Goal: Obtain resource: Download file/media

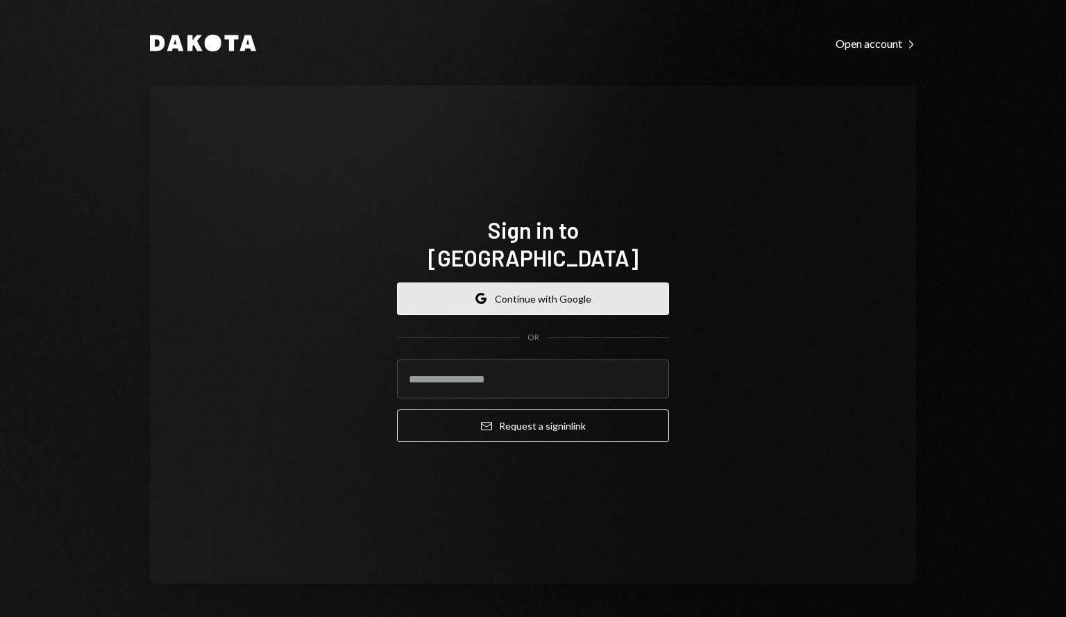
click at [583, 282] on button "Google Continue with Google" at bounding box center [533, 298] width 272 height 33
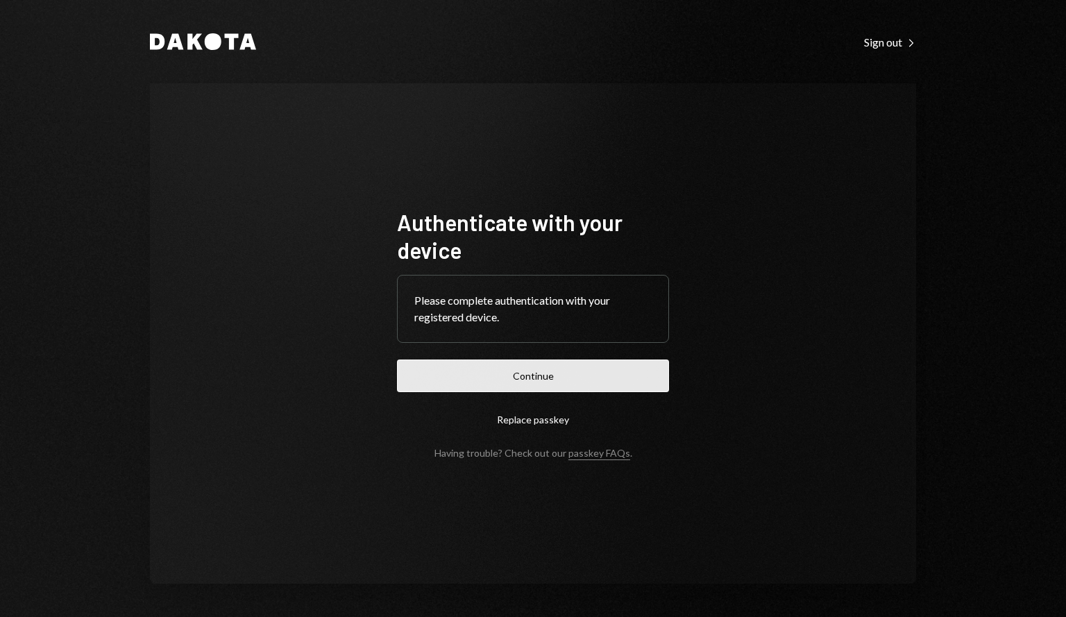
click at [575, 371] on button "Continue" at bounding box center [533, 375] width 272 height 33
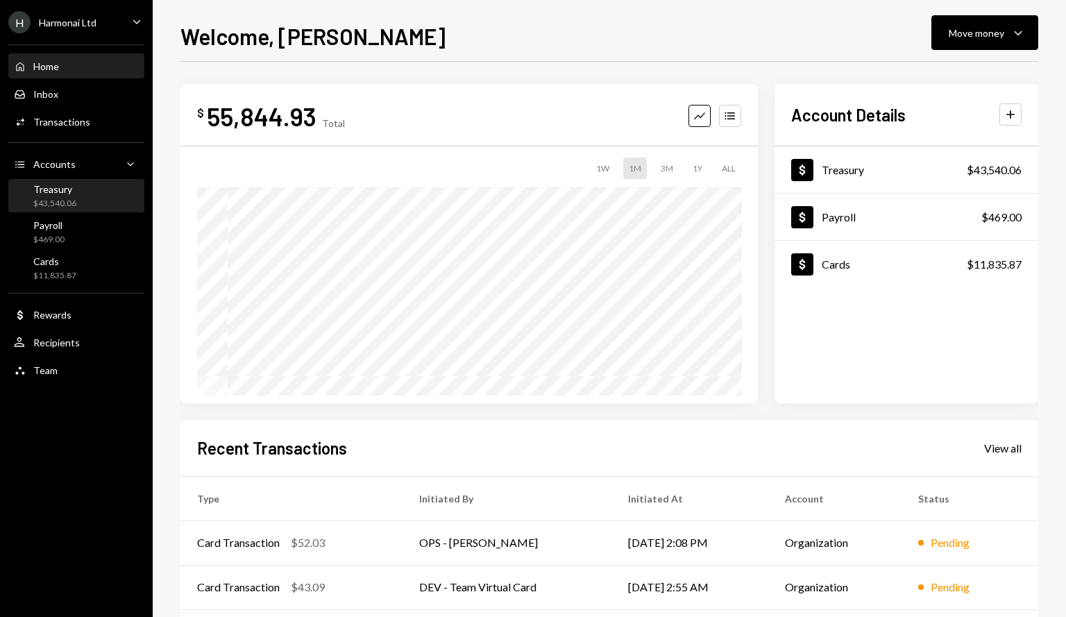
click at [112, 202] on div "Treasury $43,540.06" at bounding box center [76, 196] width 125 height 26
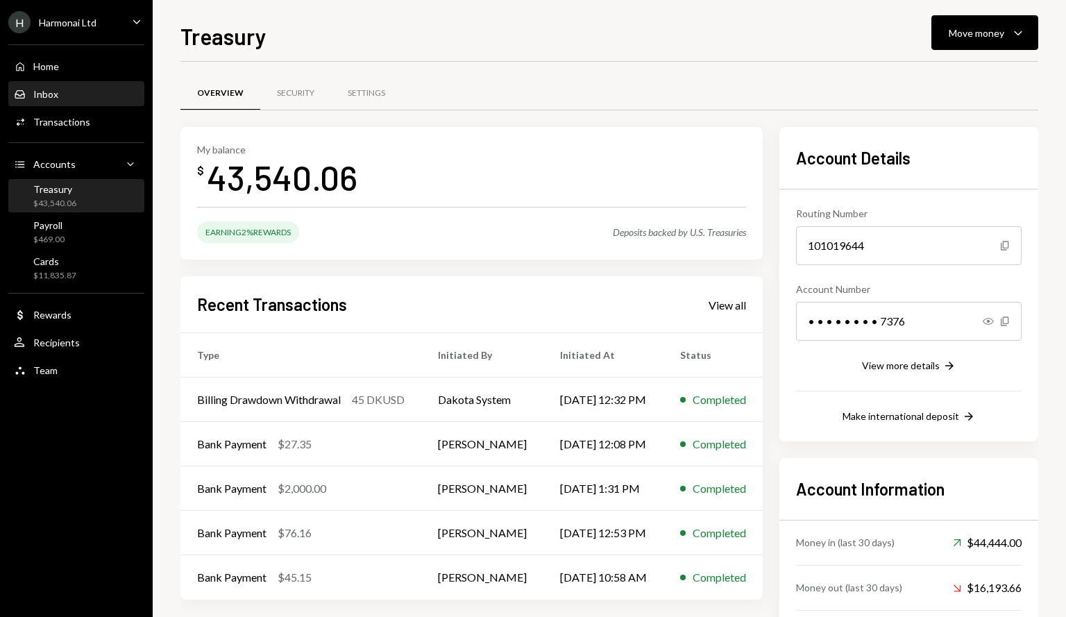
click at [71, 98] on div "Inbox Inbox" at bounding box center [76, 94] width 125 height 12
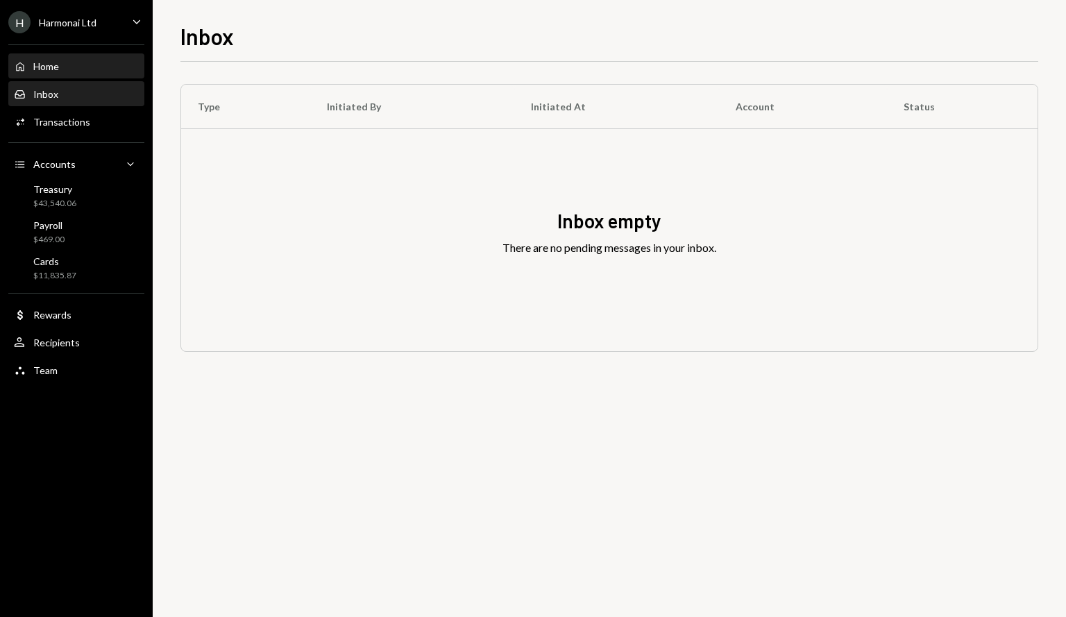
click at [80, 60] on div "Home Home" at bounding box center [76, 66] width 125 height 12
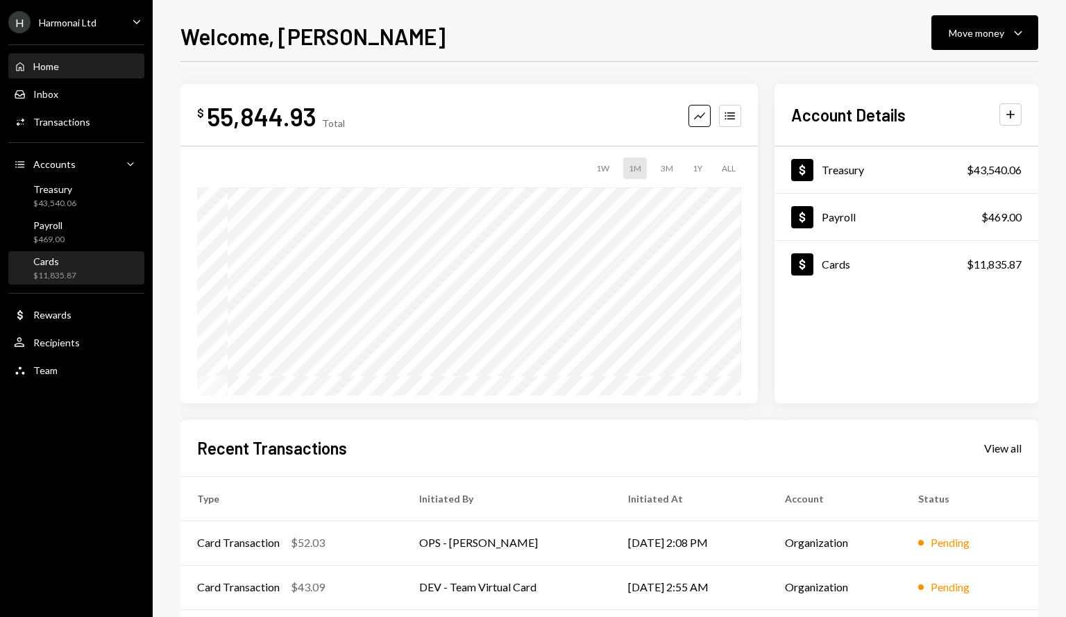
click at [95, 277] on div "Cards $11,835.87" at bounding box center [76, 268] width 125 height 26
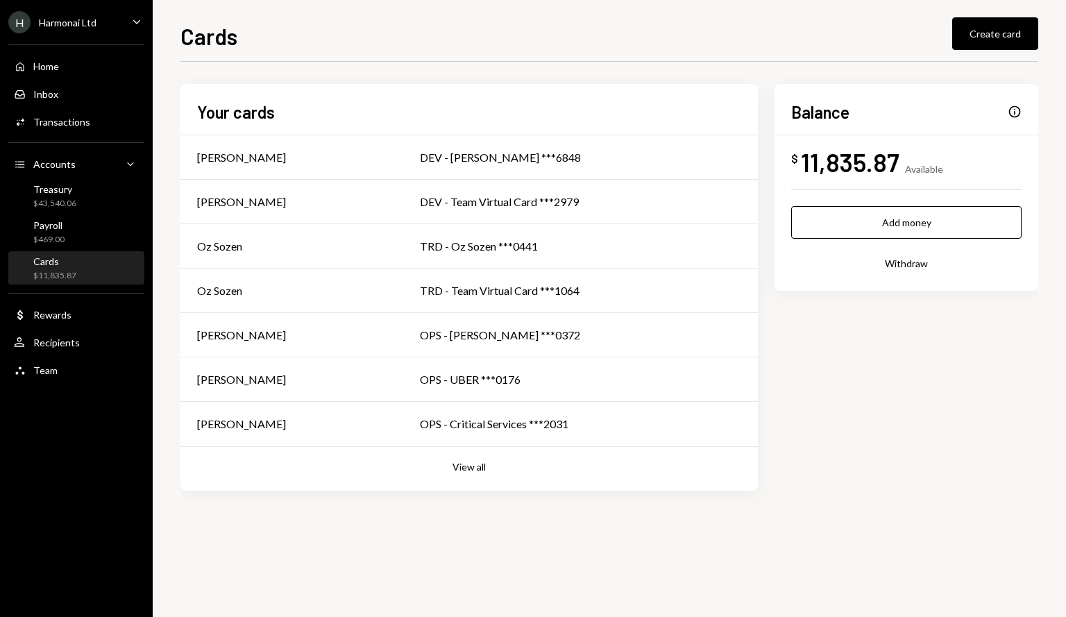
click at [103, 249] on div "Home Home Inbox Inbox Activities Transactions Accounts Accounts Caret Down Trea…" at bounding box center [76, 210] width 153 height 349
click at [101, 228] on div "Payroll $469.00" at bounding box center [76, 232] width 125 height 26
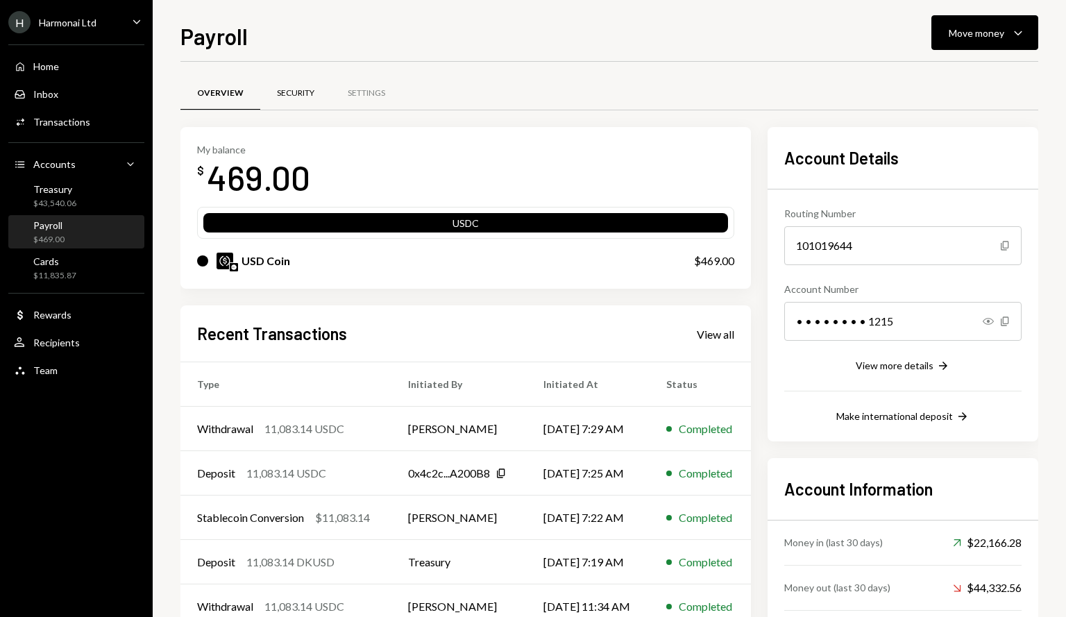
click at [288, 95] on div "Security" at bounding box center [295, 93] width 37 height 12
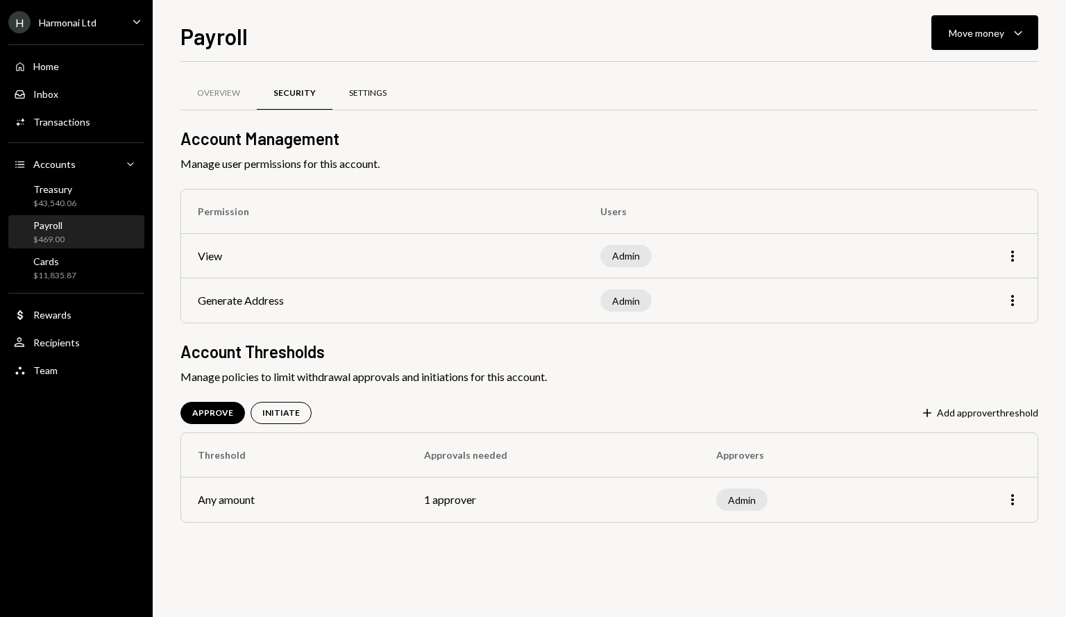
click at [352, 92] on div "Settings" at bounding box center [367, 93] width 37 height 12
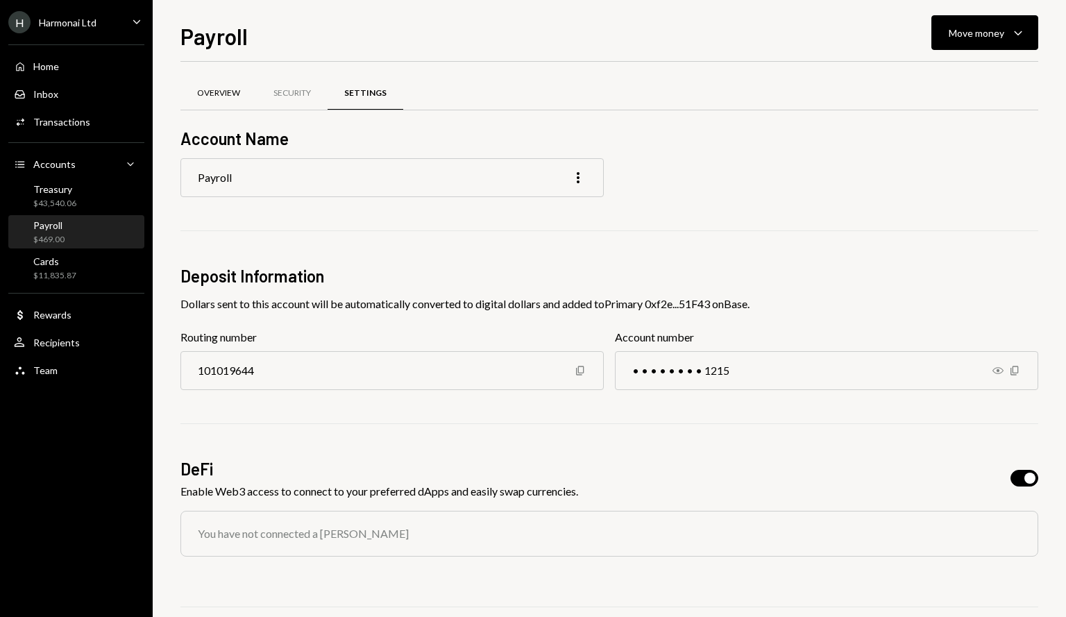
click at [221, 92] on div "Overview" at bounding box center [218, 93] width 43 height 12
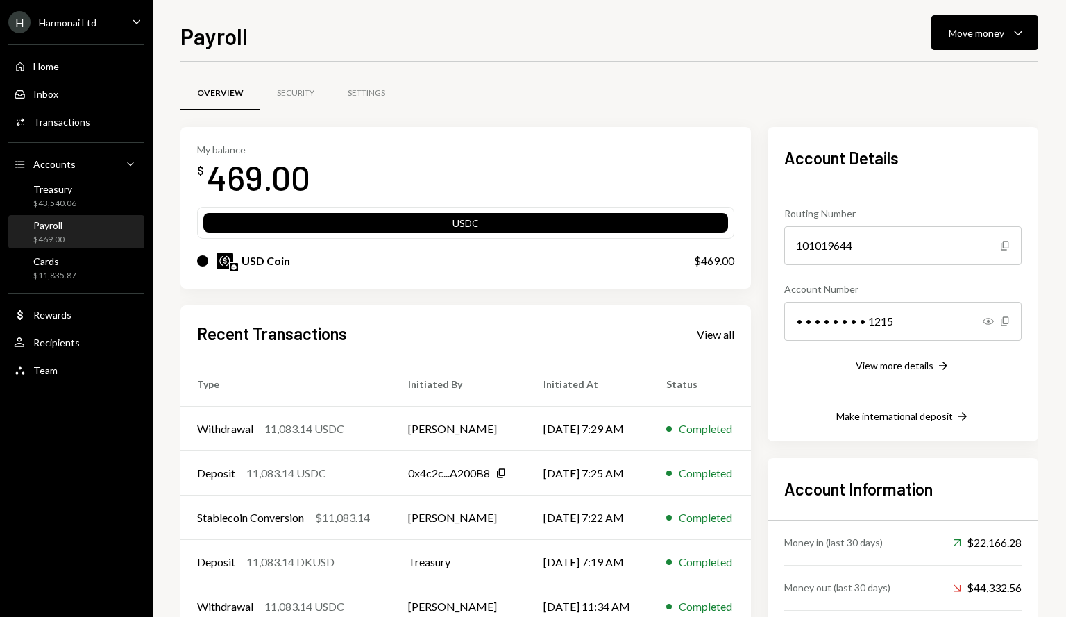
click at [931, 375] on div "Routing Number 101019644 Copy Account Number • • • • • • • • 1215 Show Copy Vie…" at bounding box center [902, 306] width 237 height 235
click at [937, 368] on icon "Right Arrow" at bounding box center [943, 366] width 14 height 14
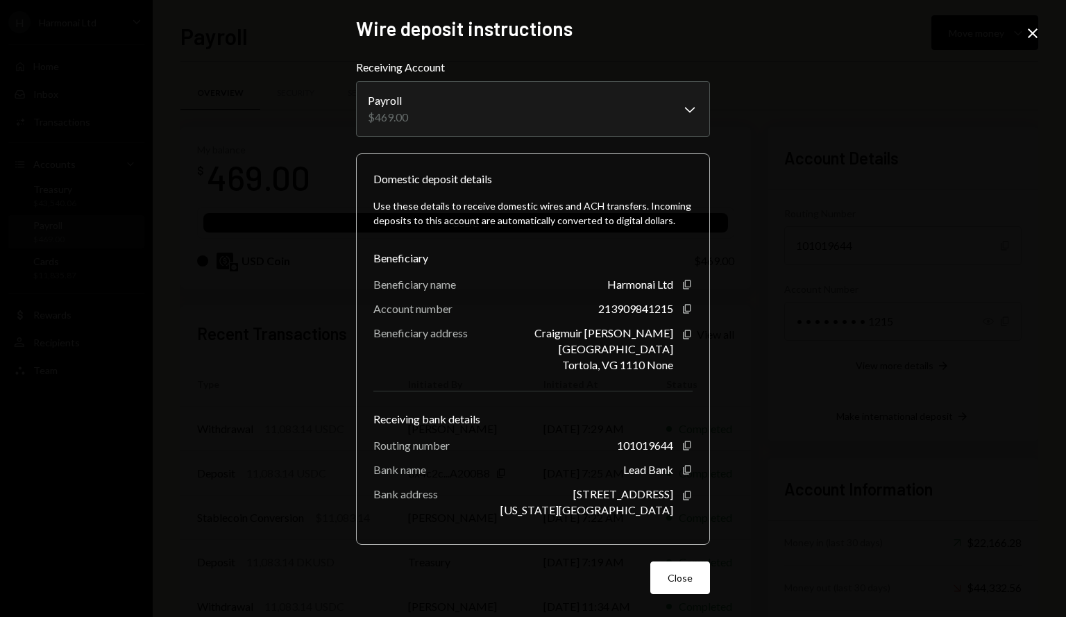
click at [1031, 35] on icon "Close" at bounding box center [1032, 33] width 17 height 17
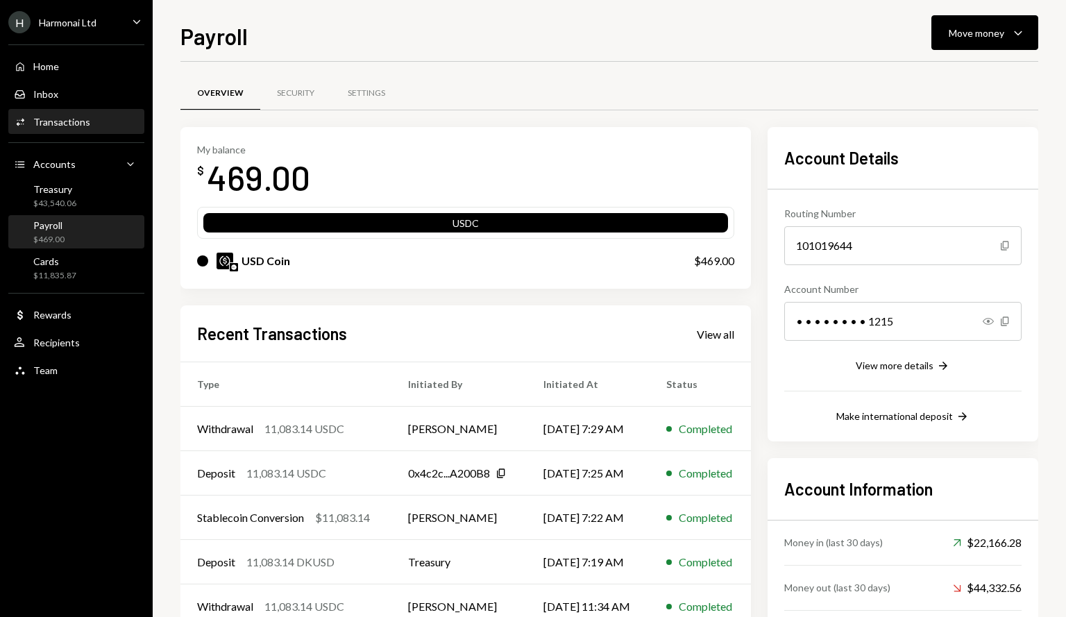
click at [76, 130] on div "Activities Transactions" at bounding box center [76, 122] width 125 height 24
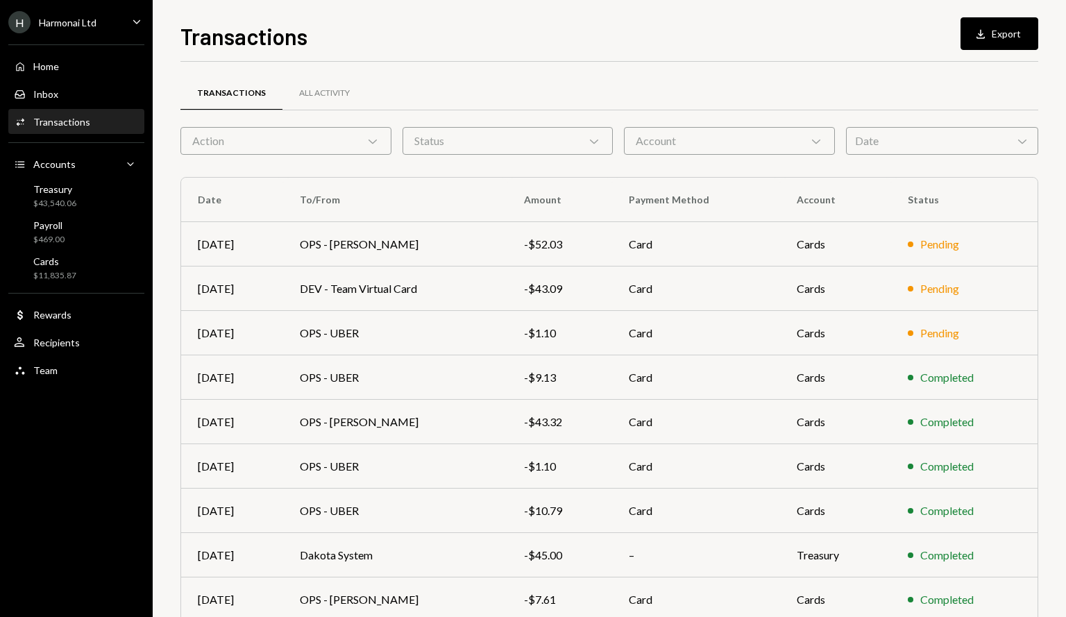
click at [370, 144] on icon "Chevron Down" at bounding box center [373, 141] width 14 height 14
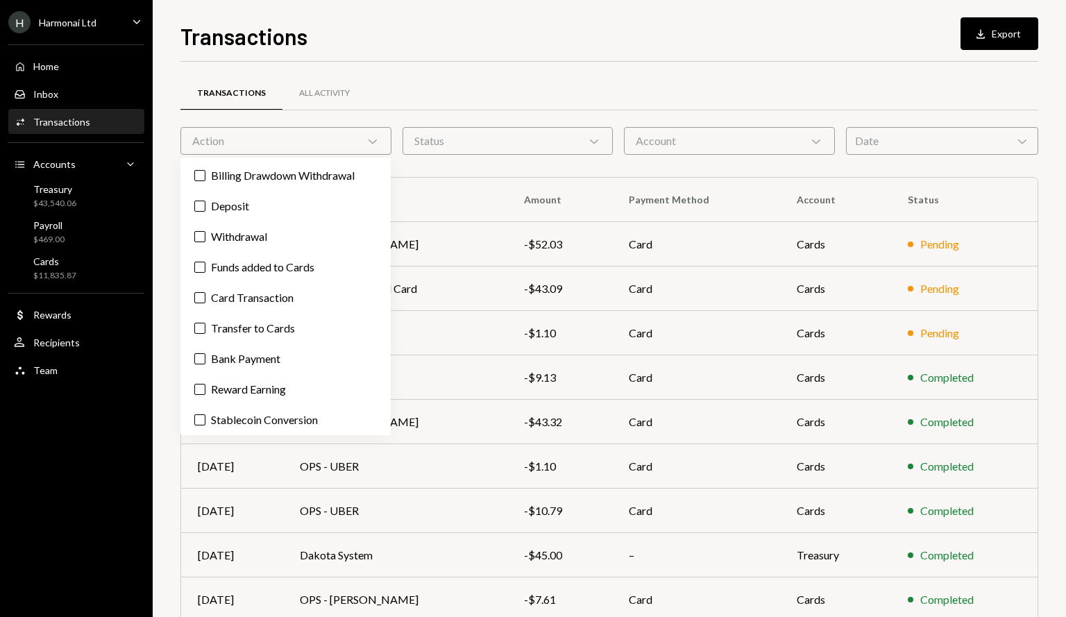
click at [544, 65] on div "Transactions All Activity Action Chevron Down Status Chevron Down Account Chevr…" at bounding box center [609, 393] width 858 height 663
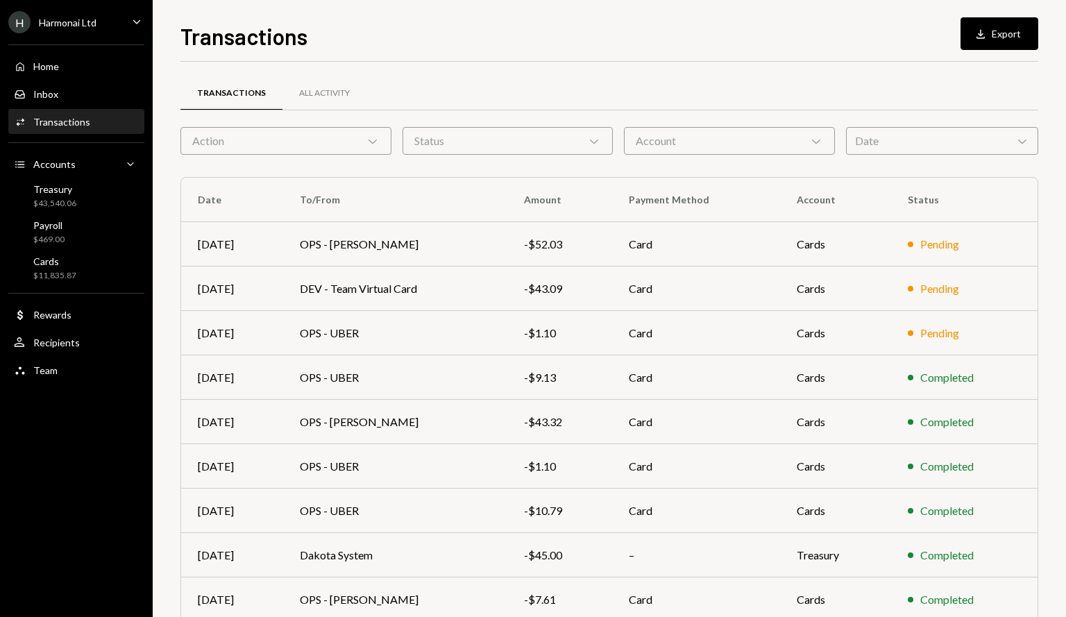
click at [580, 137] on div "Status Chevron Down" at bounding box center [507, 141] width 211 height 28
click at [573, 78] on div "Transactions All Activity" at bounding box center [609, 93] width 858 height 35
click at [805, 137] on div "Account Chevron Down" at bounding box center [729, 141] width 211 height 28
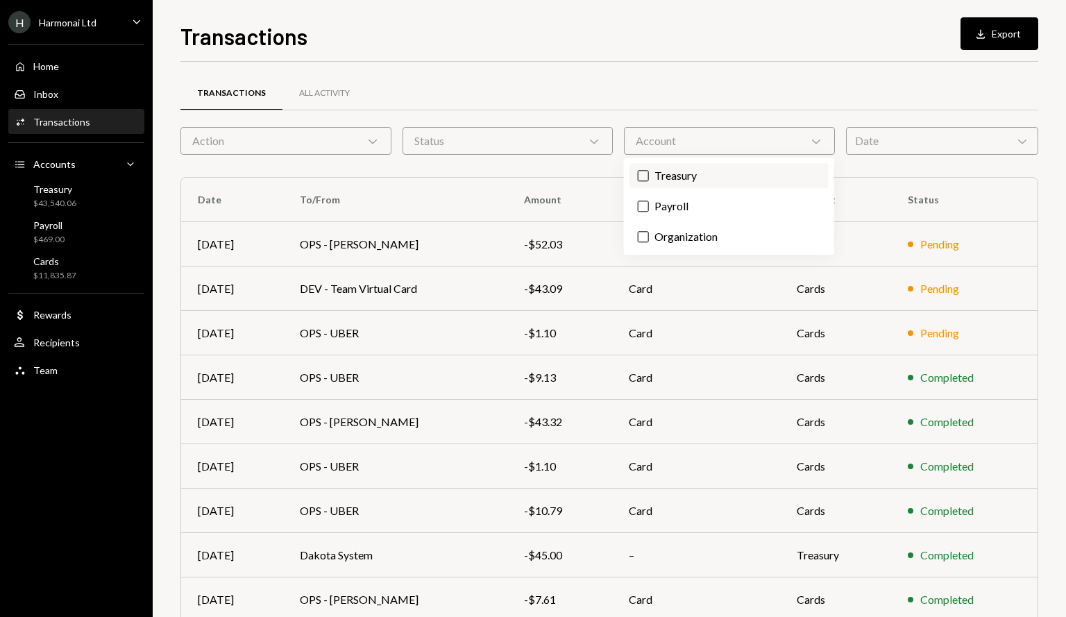
click at [729, 179] on label "Treasury" at bounding box center [728, 175] width 199 height 25
click at [649, 179] on button "Treasury" at bounding box center [643, 175] width 11 height 11
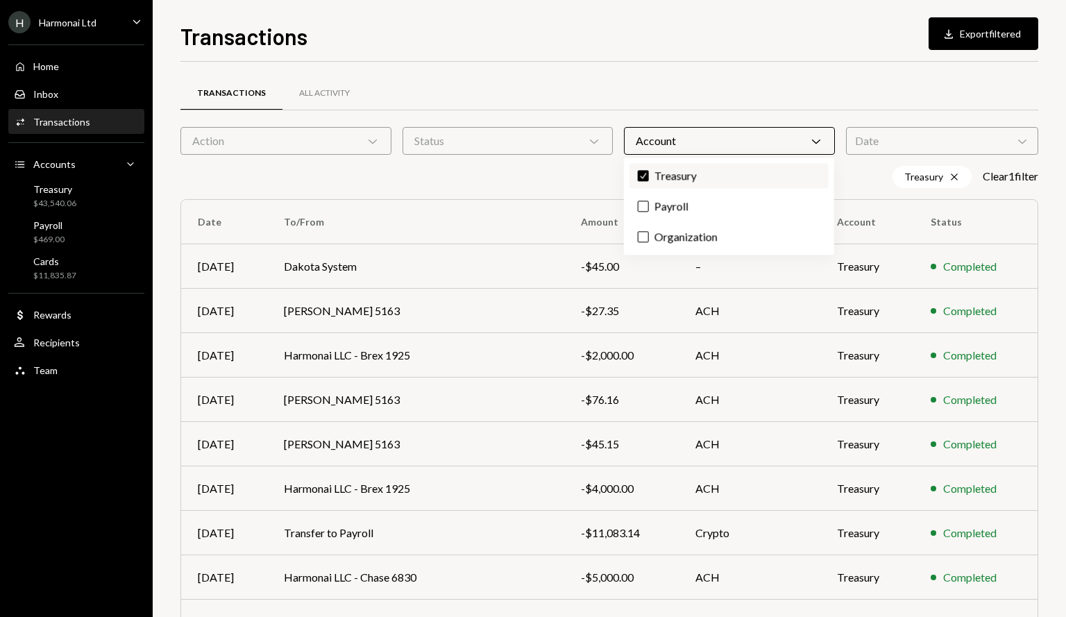
click at [651, 173] on label "Check Treasury" at bounding box center [728, 175] width 199 height 25
click at [649, 173] on button "Check" at bounding box center [643, 175] width 11 height 11
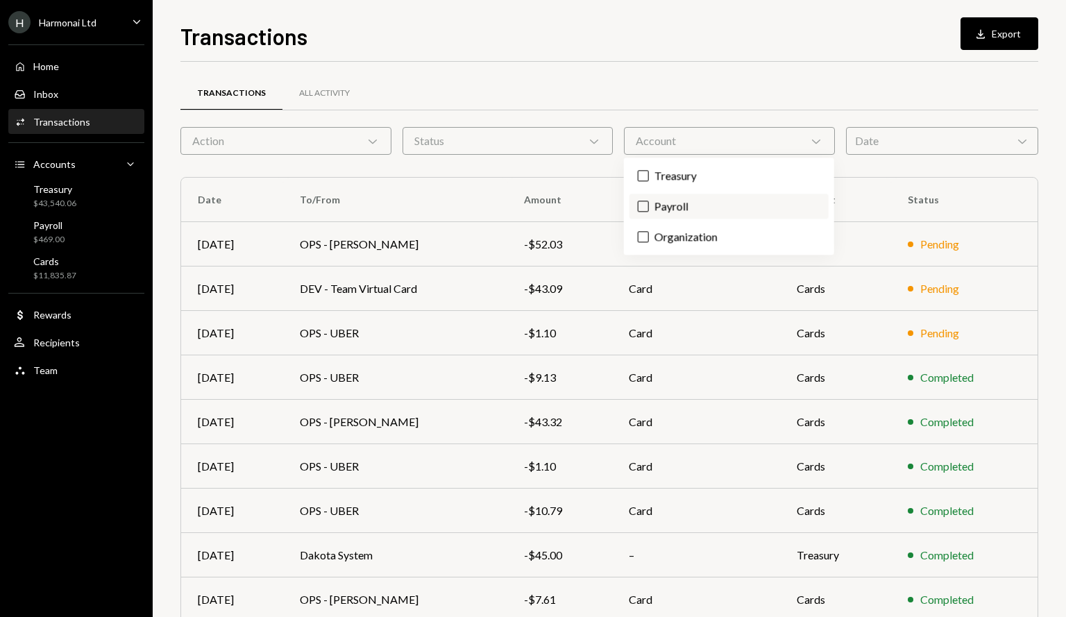
click at [640, 203] on button "Payroll" at bounding box center [643, 206] width 11 height 11
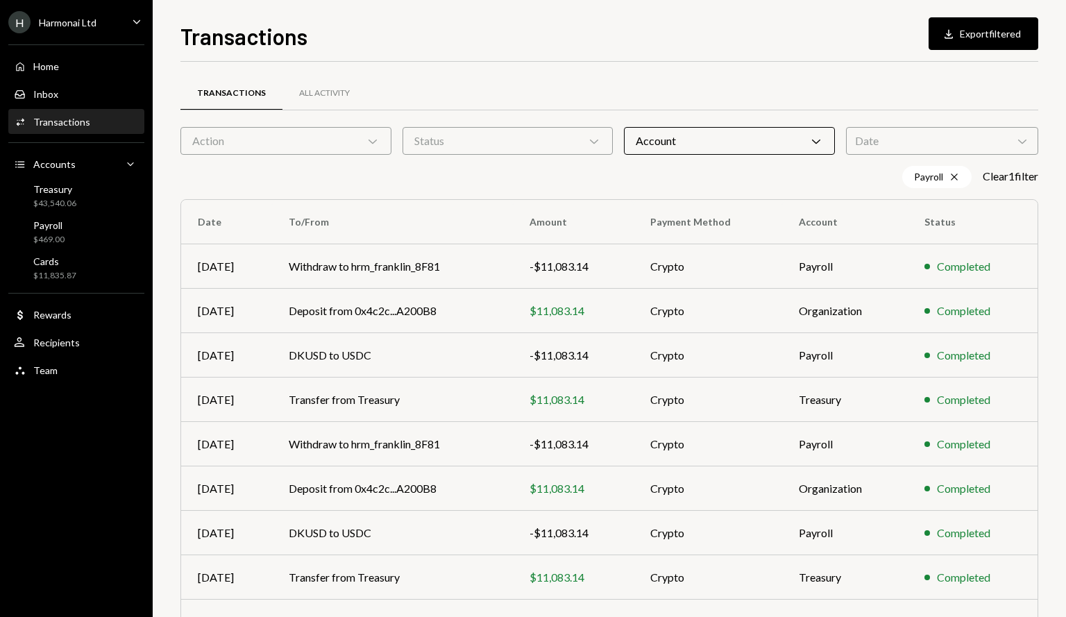
click at [1004, 137] on div "Date Chevron Down" at bounding box center [942, 141] width 192 height 28
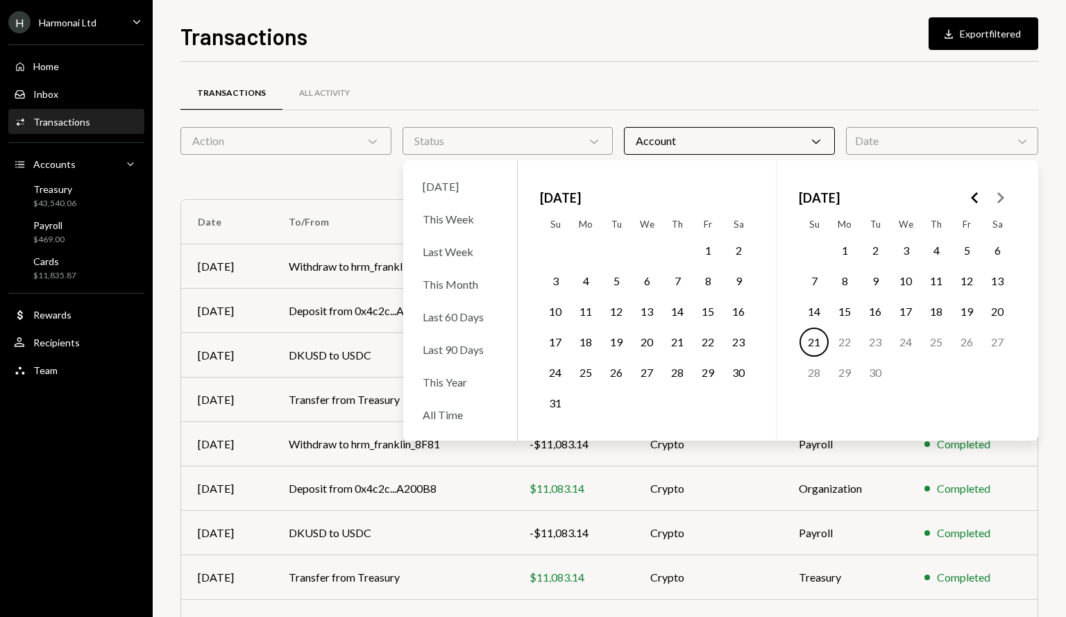
click at [704, 246] on button "1" at bounding box center [707, 250] width 29 height 29
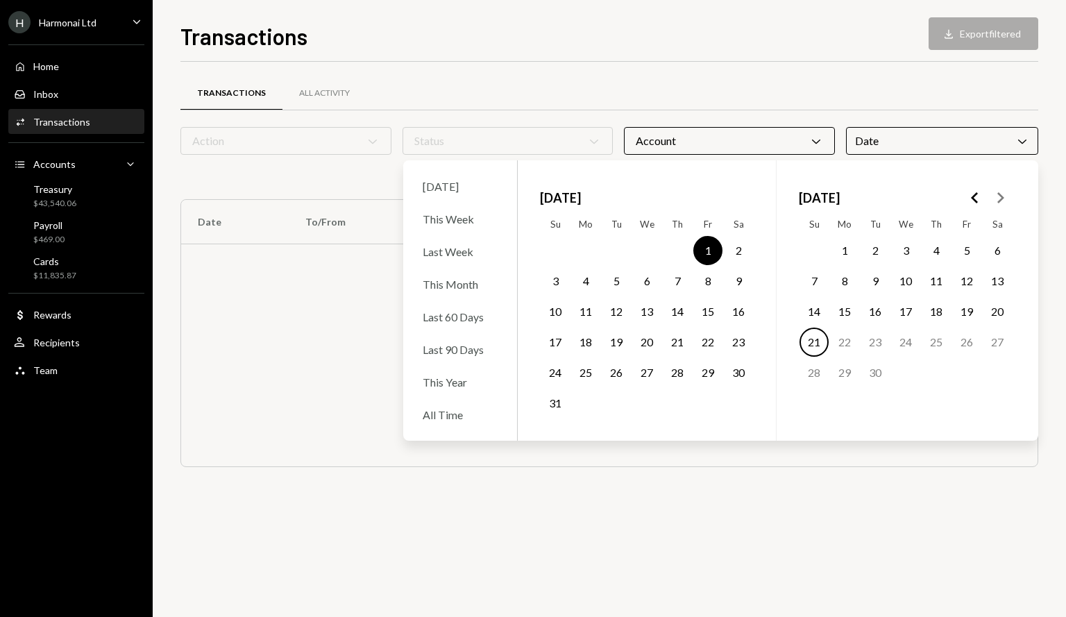
click at [549, 403] on button "31" at bounding box center [554, 403] width 29 height 29
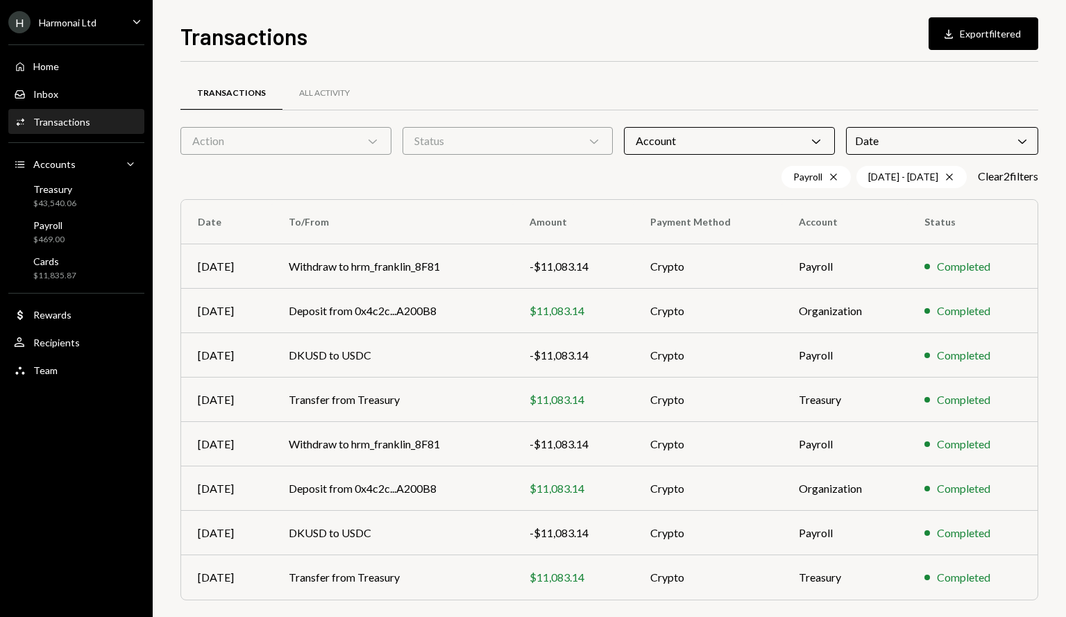
click at [622, 53] on div "Transactions Download Export filtered Transactions All Activity Action Chevron …" at bounding box center [609, 317] width 858 height 597
click at [994, 38] on button "Download Export filtered" at bounding box center [983, 33] width 110 height 33
click at [918, 140] on div "Date Chevron Down" at bounding box center [942, 141] width 192 height 28
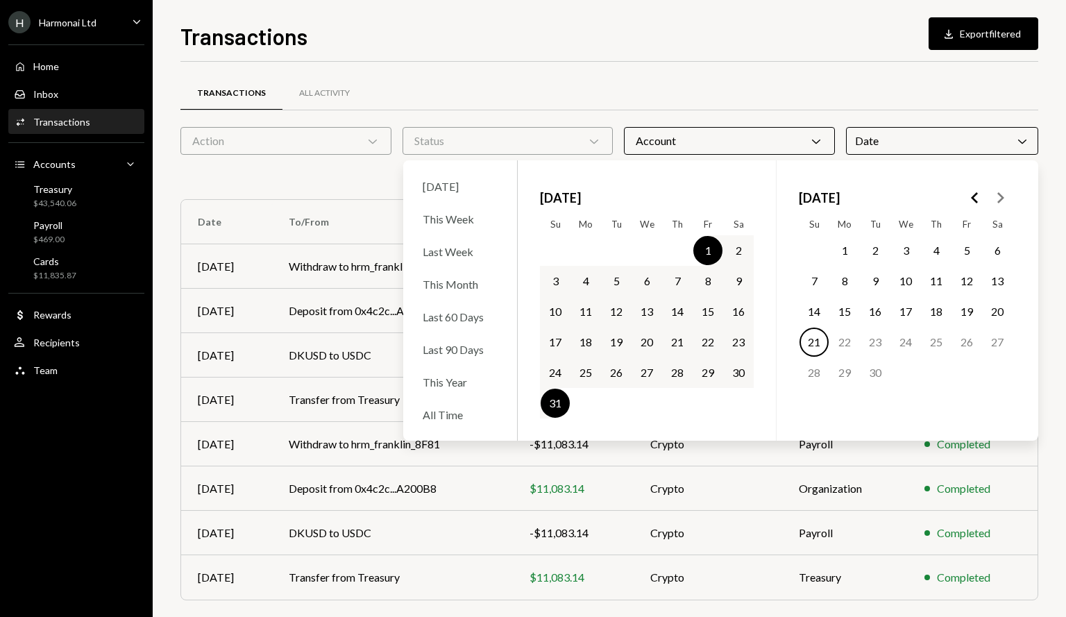
click at [973, 197] on icon "Go to the Previous Month" at bounding box center [974, 197] width 17 height 17
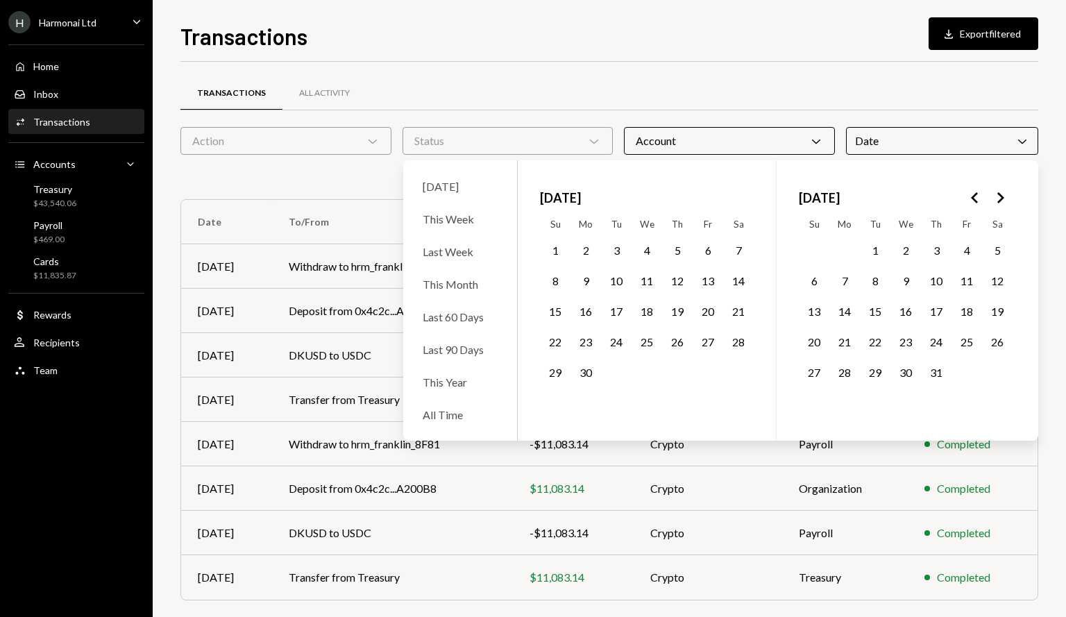
click at [874, 244] on button "1" at bounding box center [874, 250] width 29 height 29
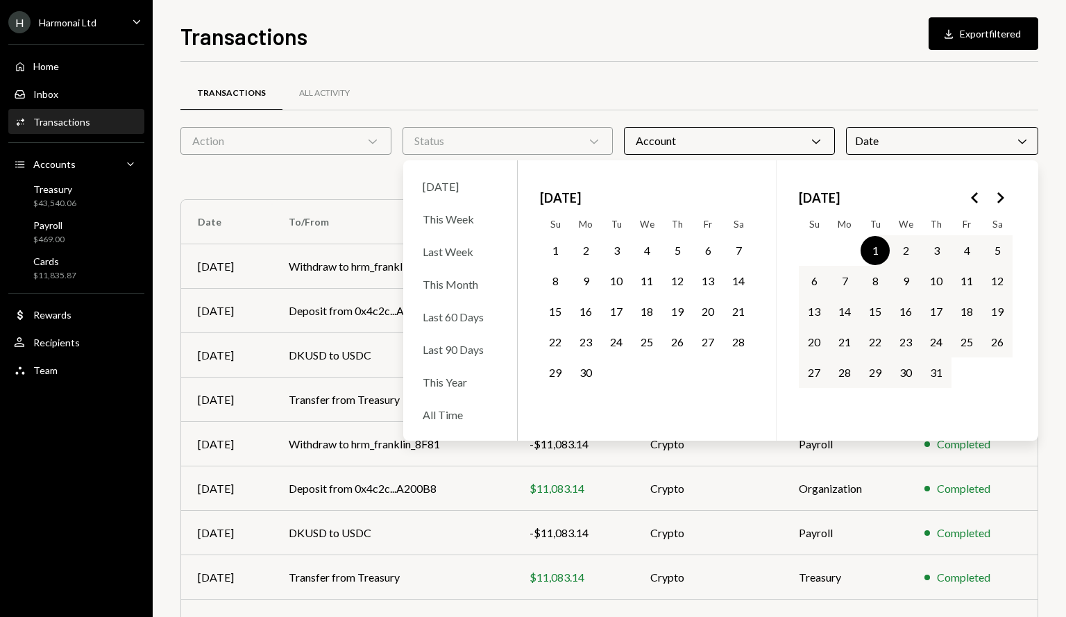
click at [944, 374] on button "31" at bounding box center [935, 372] width 29 height 29
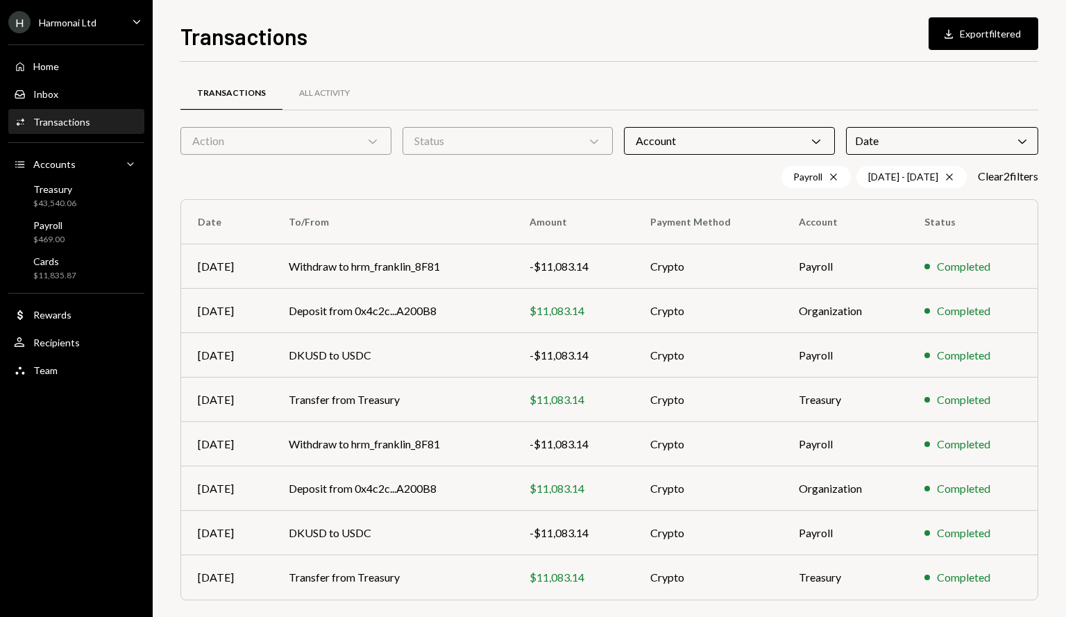
click at [892, 80] on div "Transactions All Activity" at bounding box center [609, 93] width 858 height 35
click at [812, 137] on icon "Chevron Down" at bounding box center [816, 141] width 14 height 14
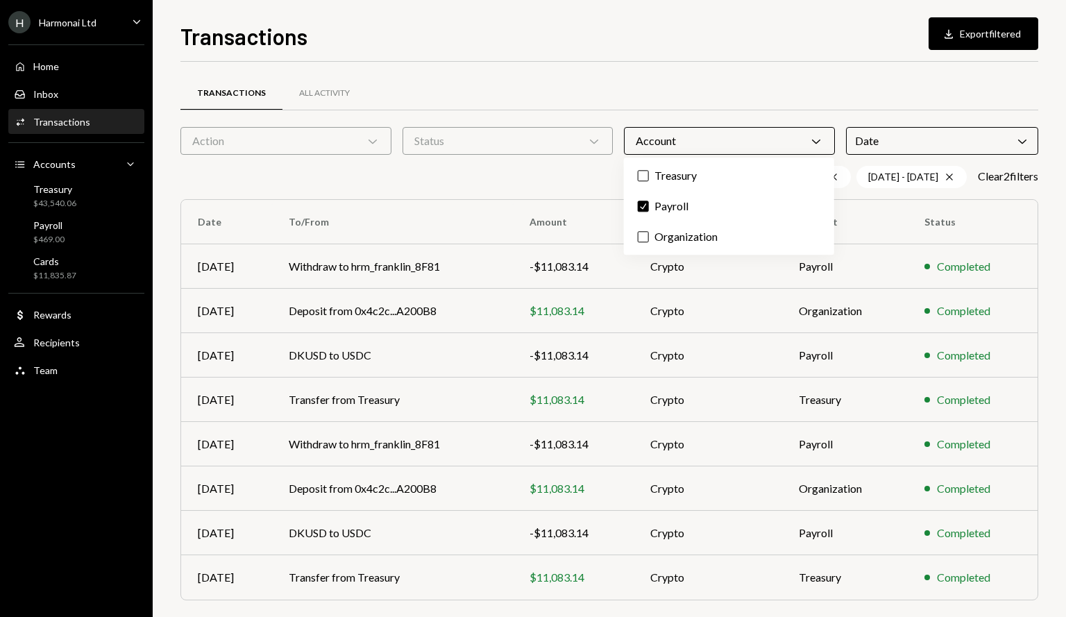
click at [854, 49] on div "Transactions Download Export filtered" at bounding box center [609, 34] width 858 height 31
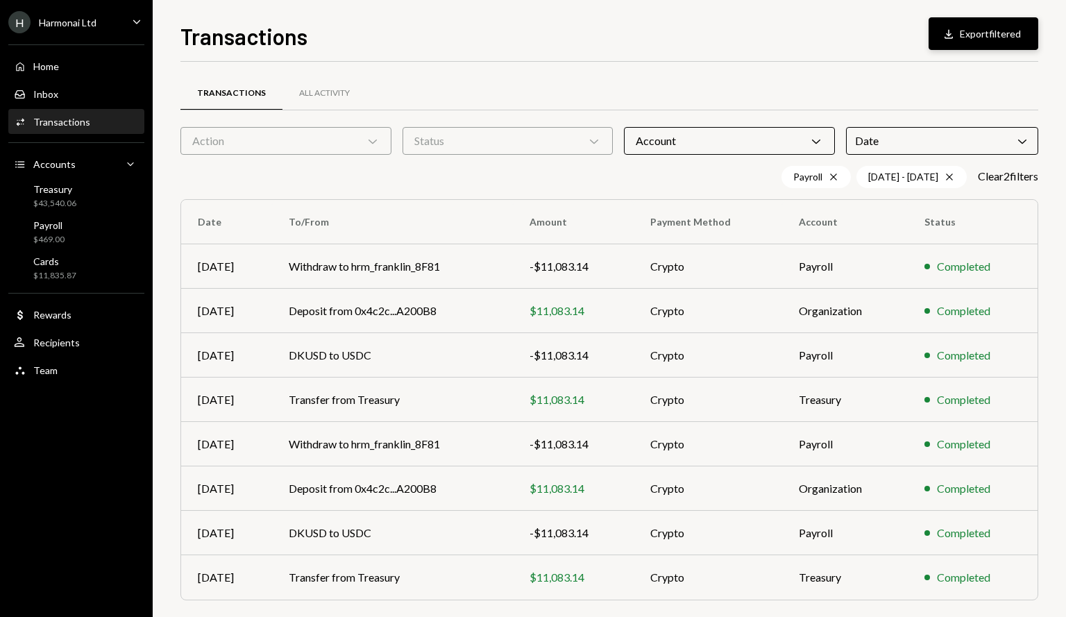
click at [984, 33] on button "Download Export filtered" at bounding box center [983, 33] width 110 height 33
click at [1024, 139] on icon "Chevron Down" at bounding box center [1022, 141] width 14 height 14
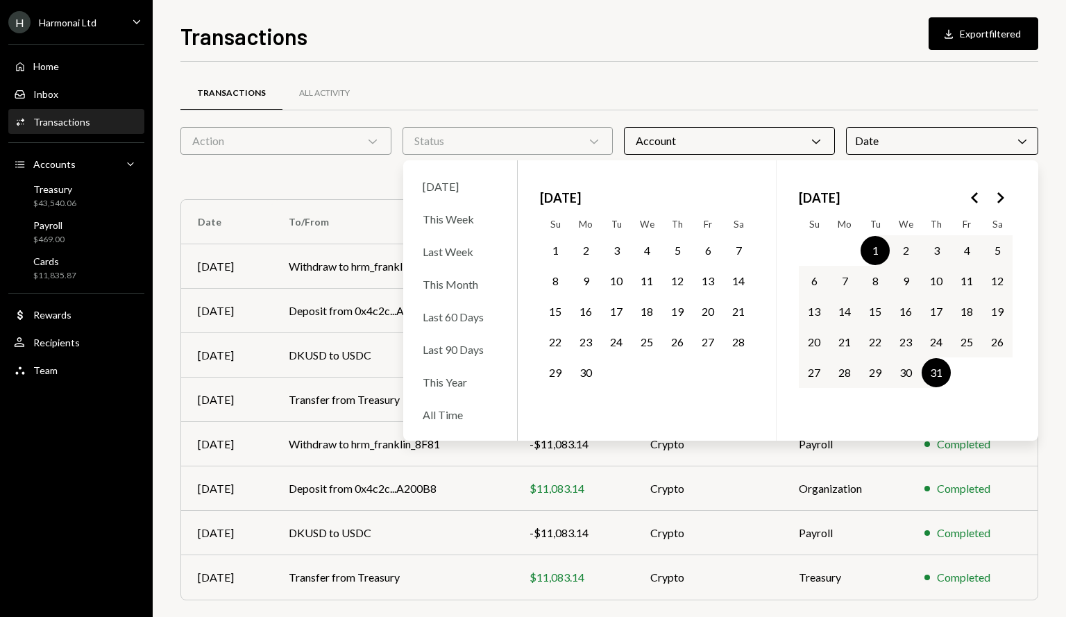
click at [969, 196] on icon "Go to the Previous Month" at bounding box center [974, 197] width 17 height 17
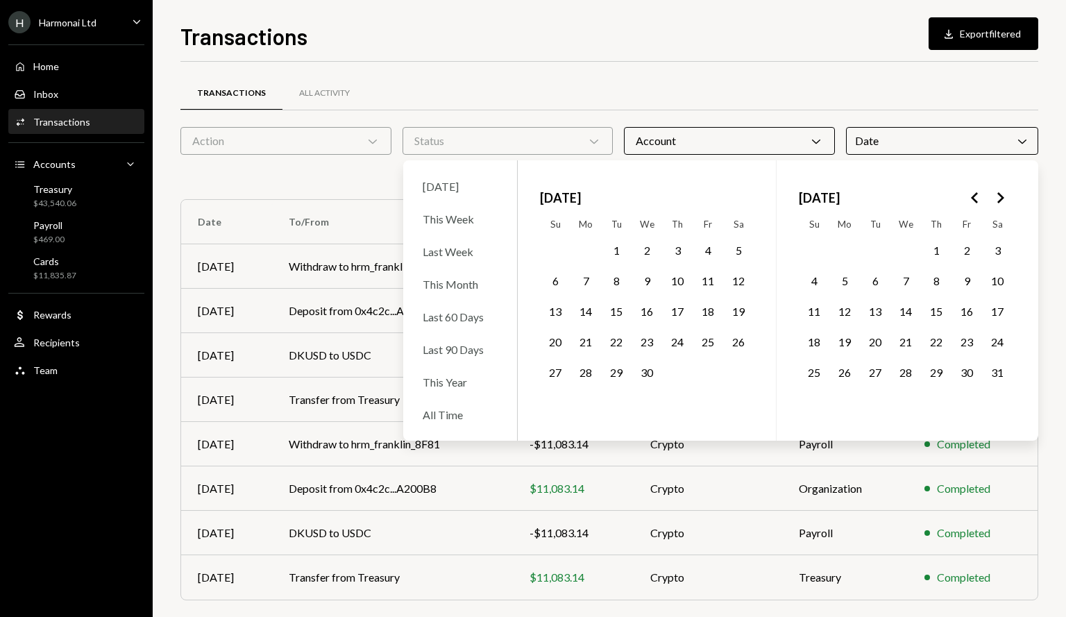
click at [1006, 200] on icon "Go to the Next Month" at bounding box center [999, 197] width 17 height 17
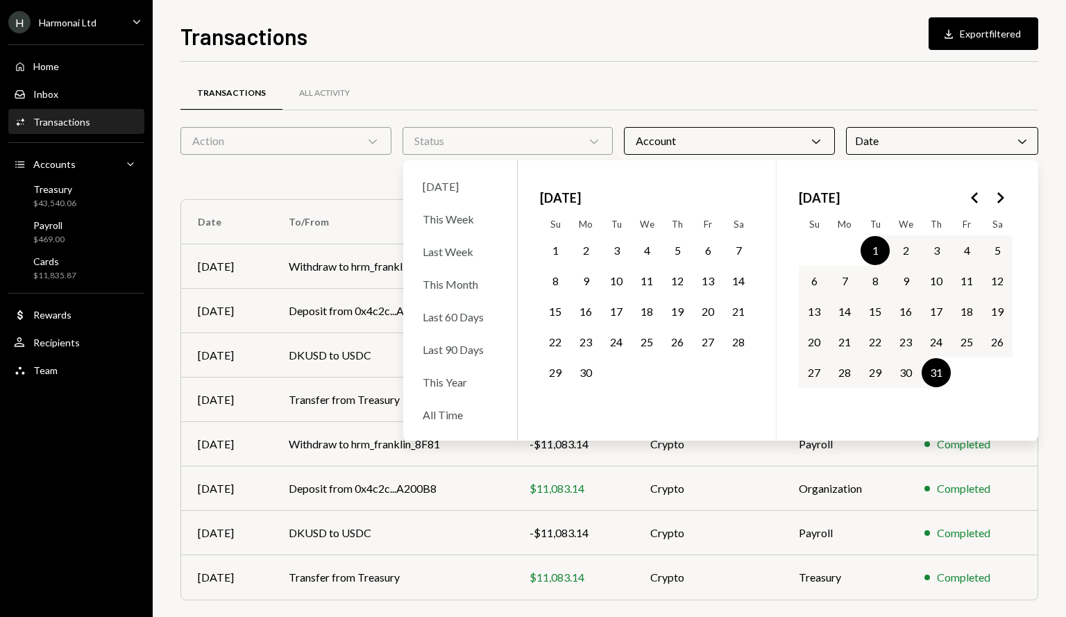
click at [558, 248] on button "1" at bounding box center [554, 250] width 29 height 29
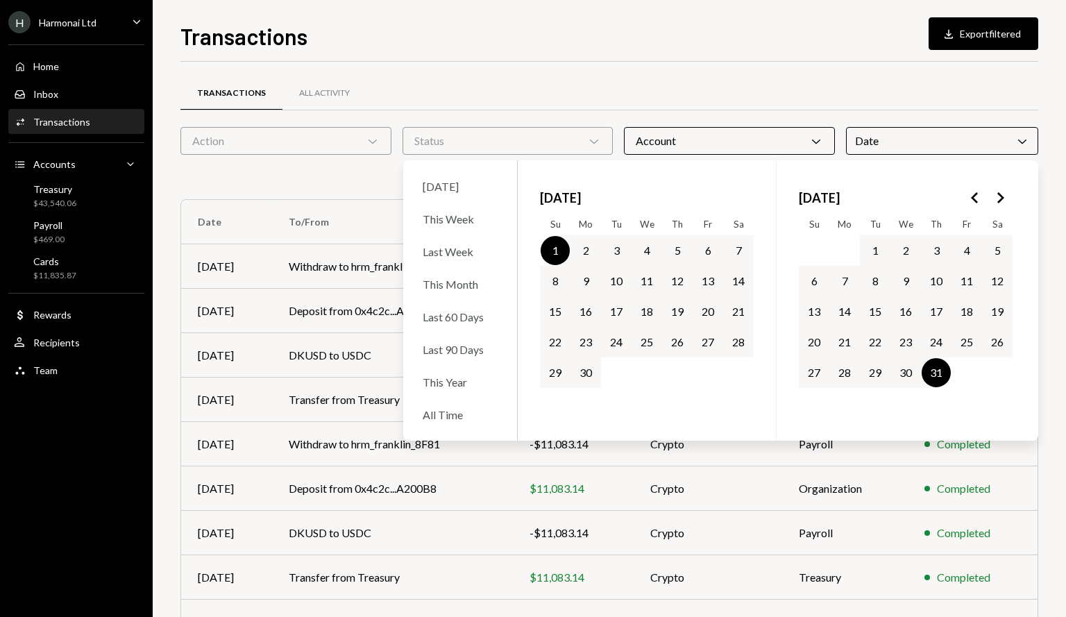
click at [588, 368] on button "30" at bounding box center [585, 372] width 29 height 29
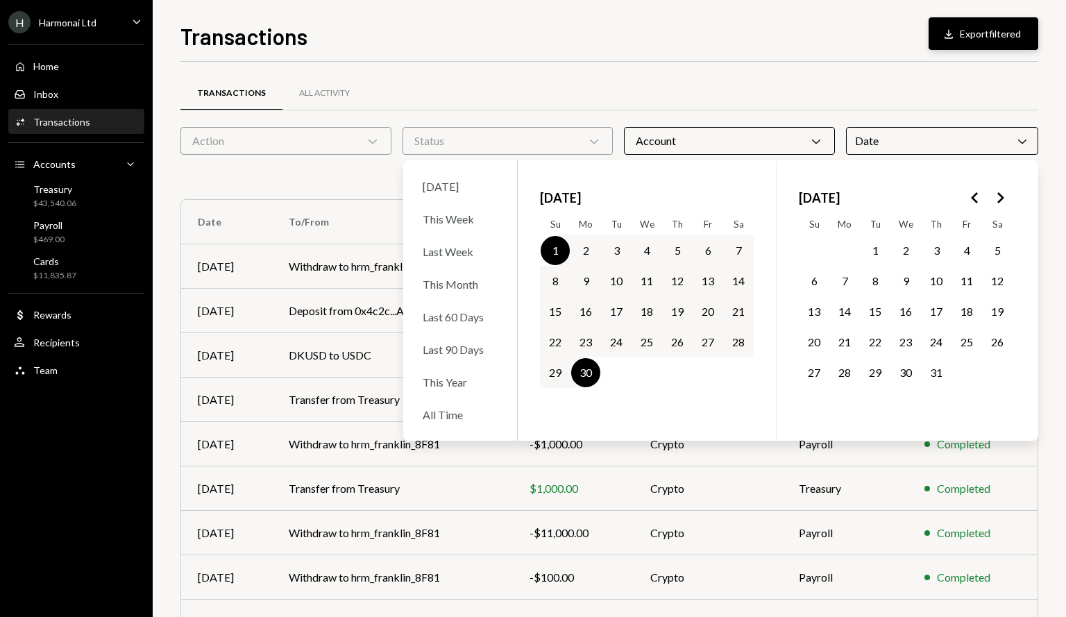
click at [974, 33] on button "Download Export filtered" at bounding box center [983, 33] width 110 height 33
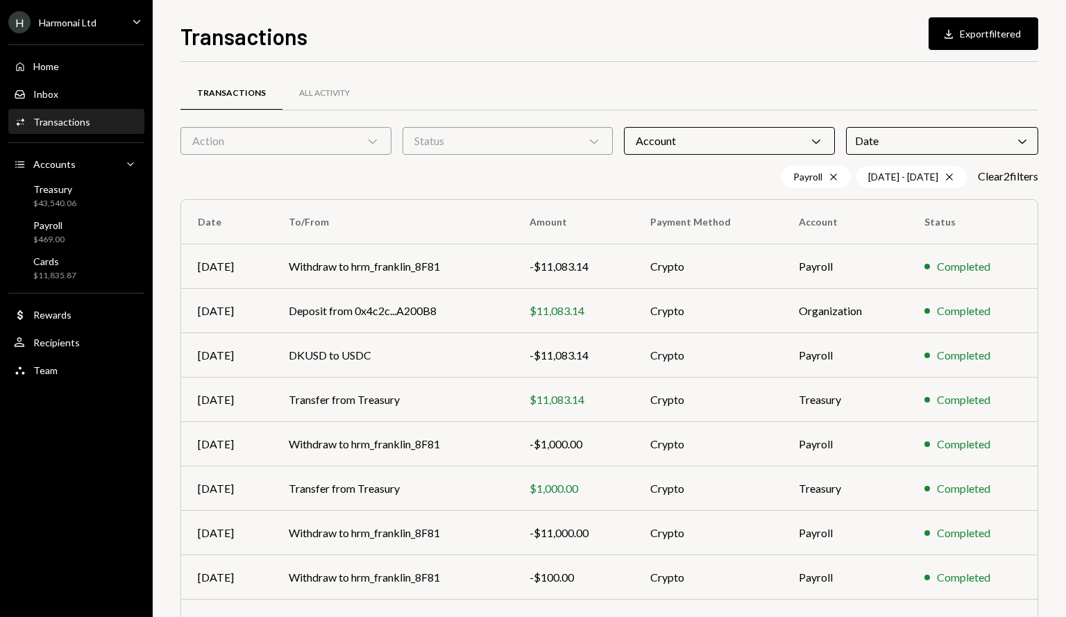
click at [813, 137] on icon "Chevron Down" at bounding box center [816, 141] width 14 height 14
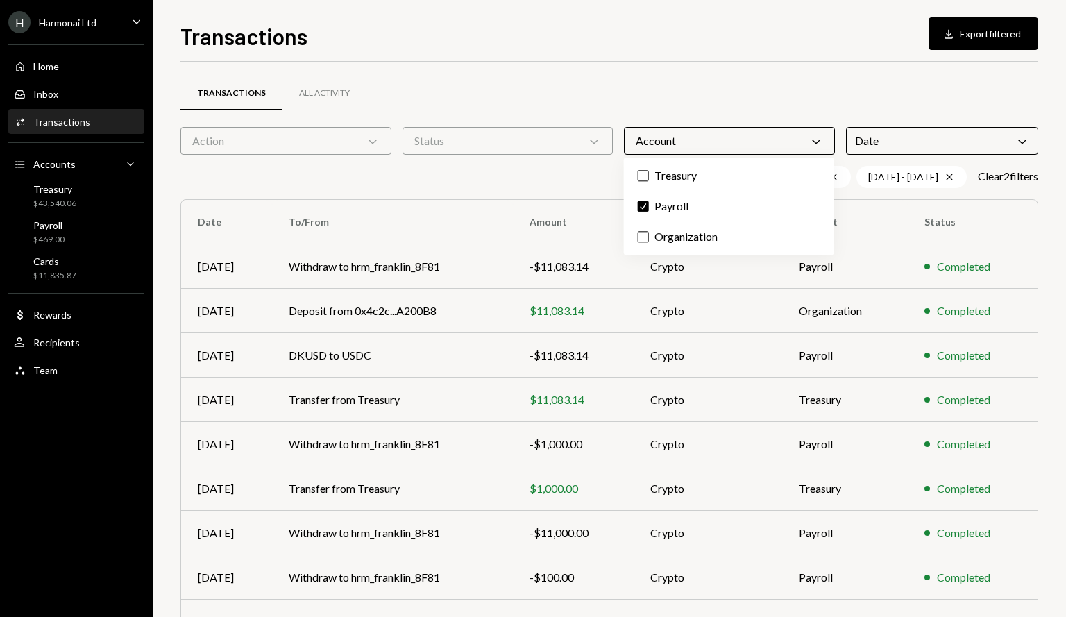
click at [897, 139] on div "Date Chevron Down" at bounding box center [942, 141] width 192 height 28
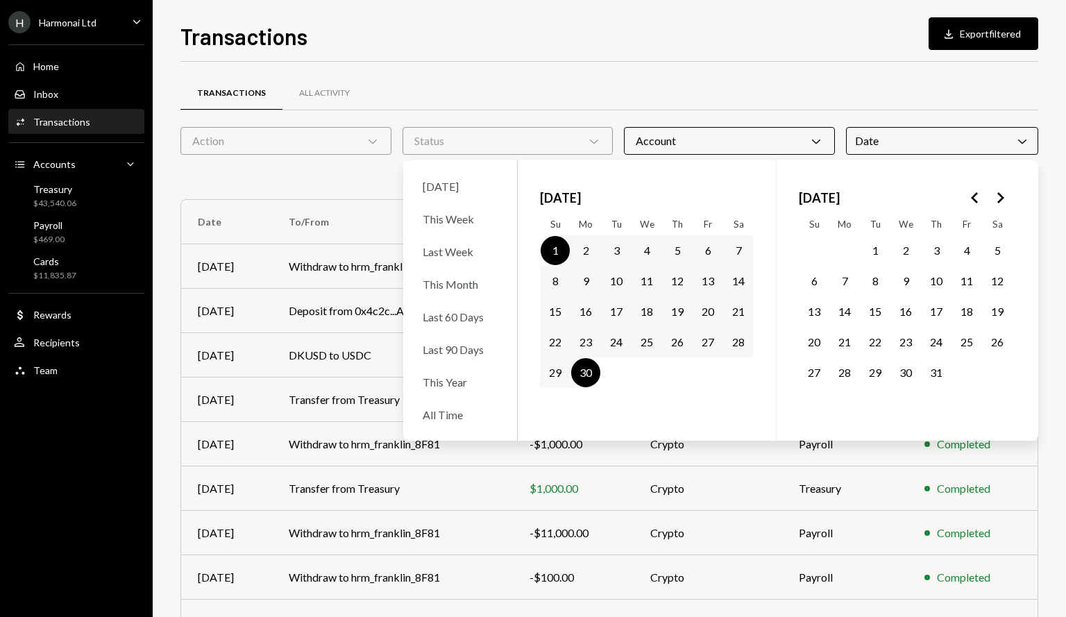
click at [966, 196] on button "Go to the Previous Month" at bounding box center [974, 197] width 25 height 25
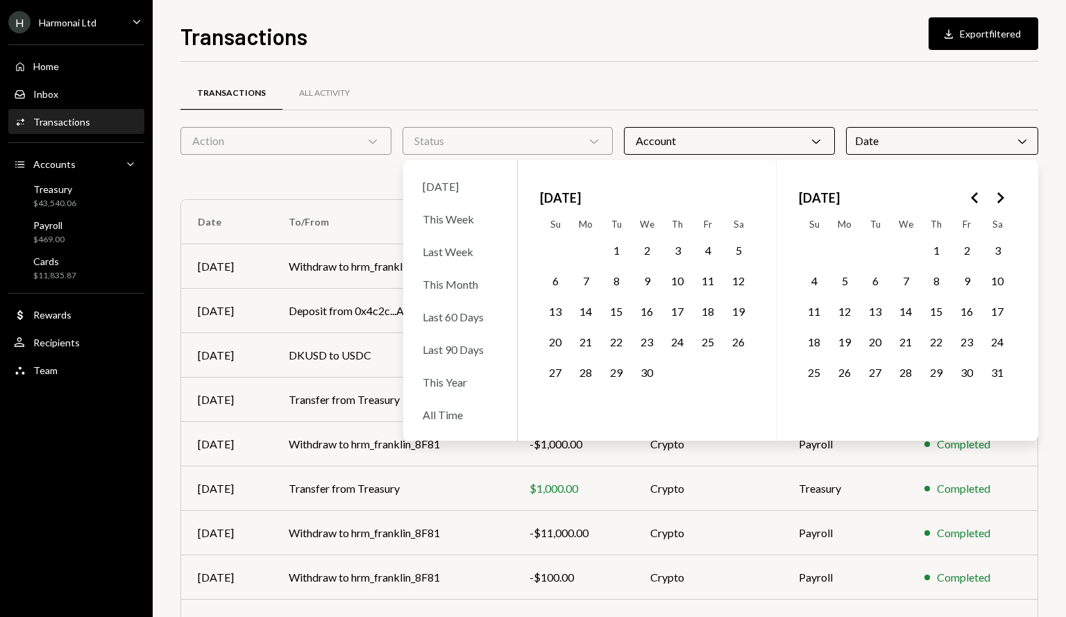
click at [933, 254] on button "1" at bounding box center [935, 250] width 29 height 29
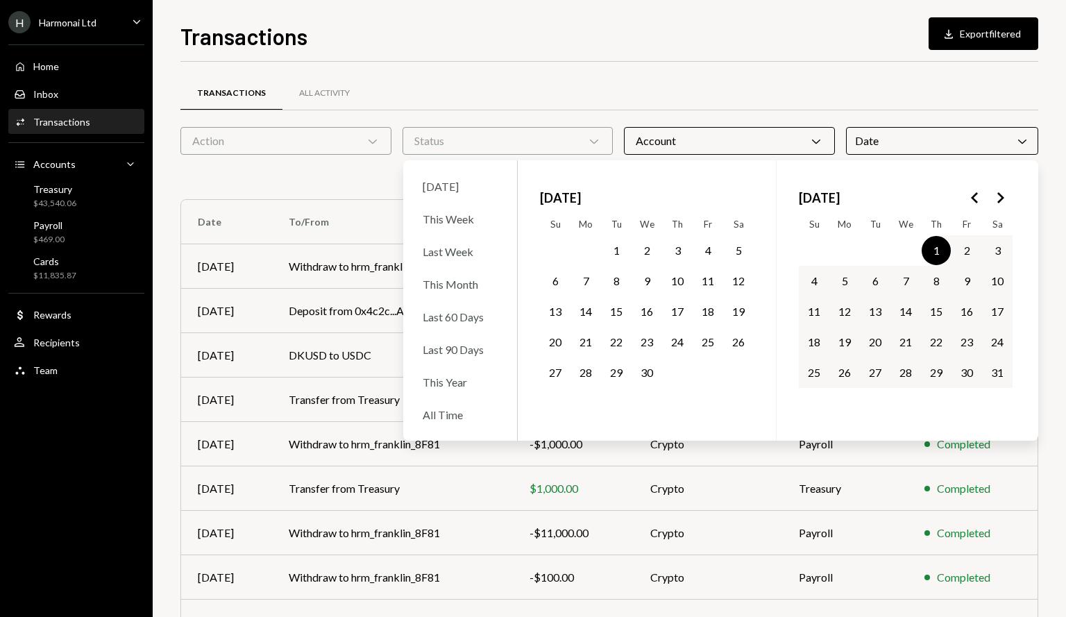
click at [1003, 377] on button "31" at bounding box center [996, 372] width 29 height 29
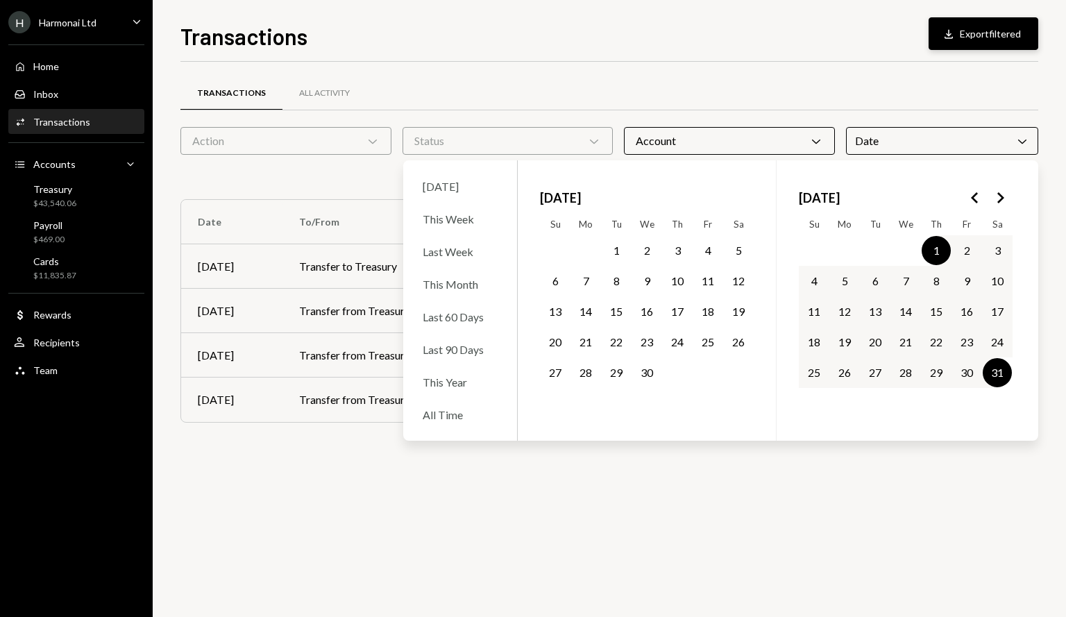
click at [982, 32] on button "Download Export filtered" at bounding box center [983, 33] width 110 height 33
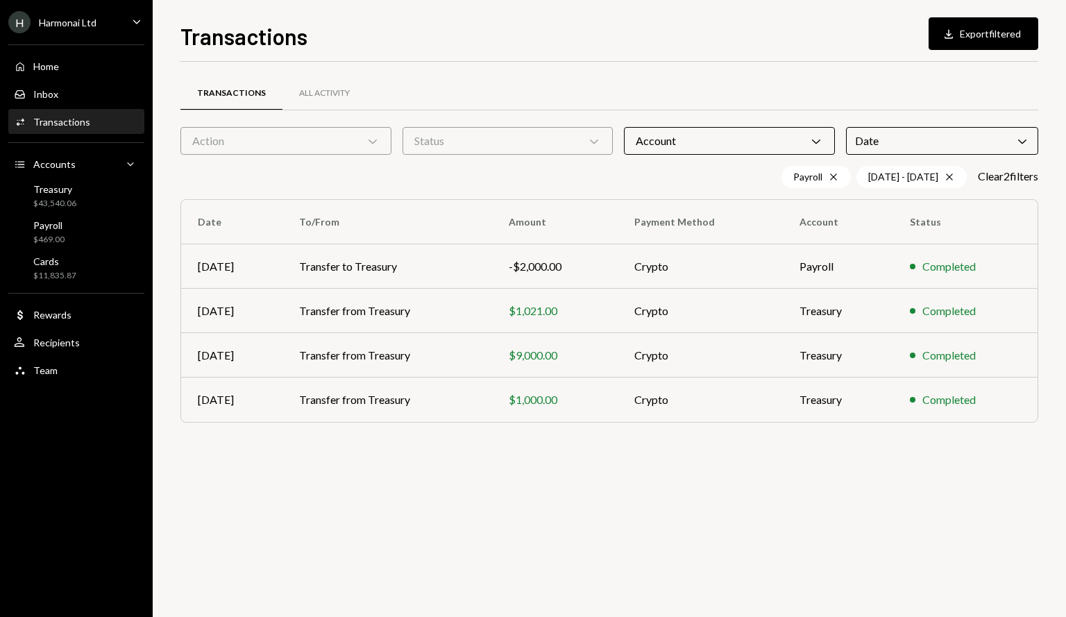
click at [1025, 141] on icon "Chevron Down" at bounding box center [1022, 141] width 14 height 14
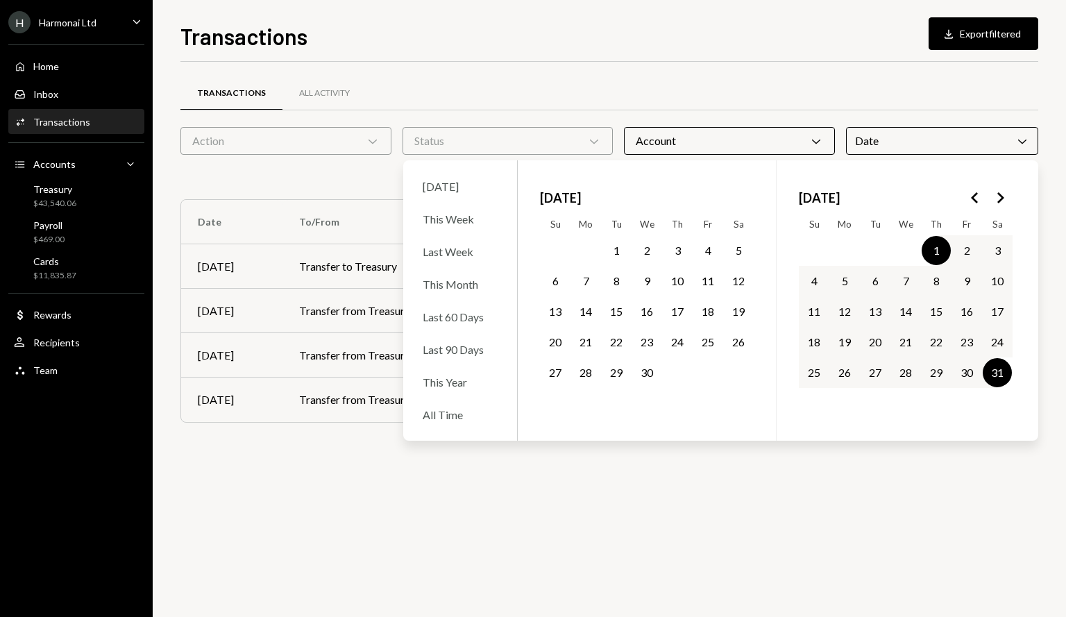
click at [964, 200] on button "Go to the Previous Month" at bounding box center [974, 197] width 25 height 25
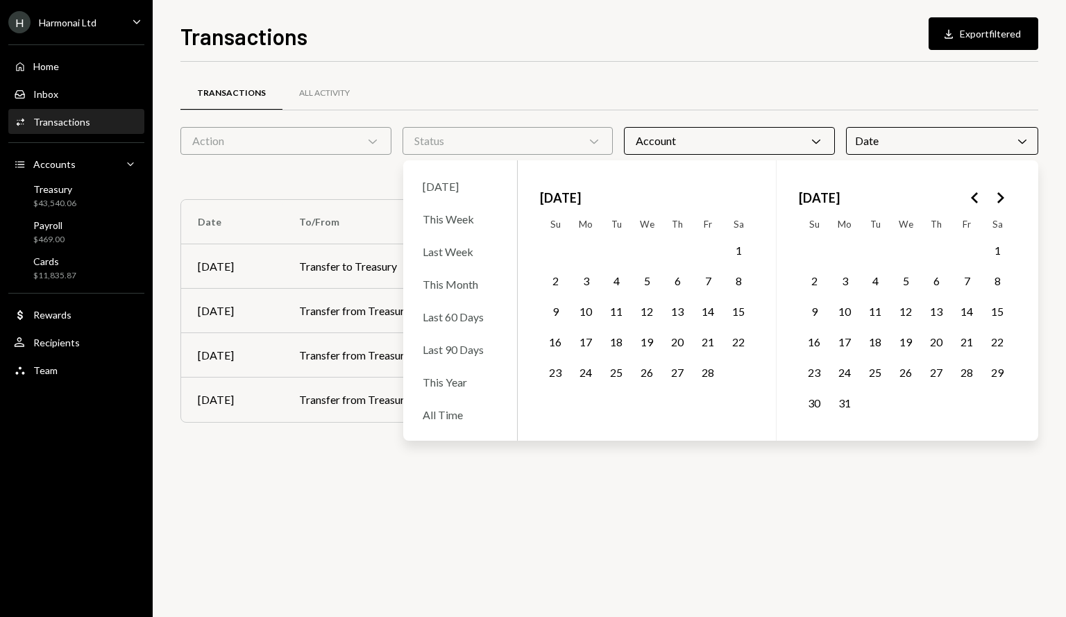
click at [994, 249] on button "1" at bounding box center [996, 250] width 29 height 29
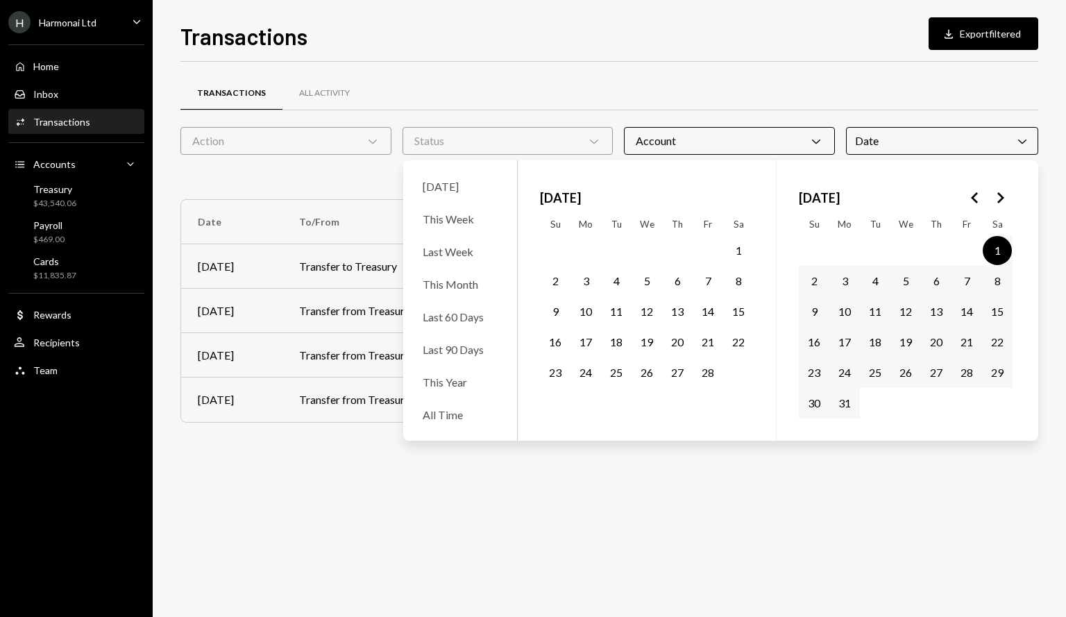
click at [842, 404] on button "31" at bounding box center [844, 403] width 29 height 29
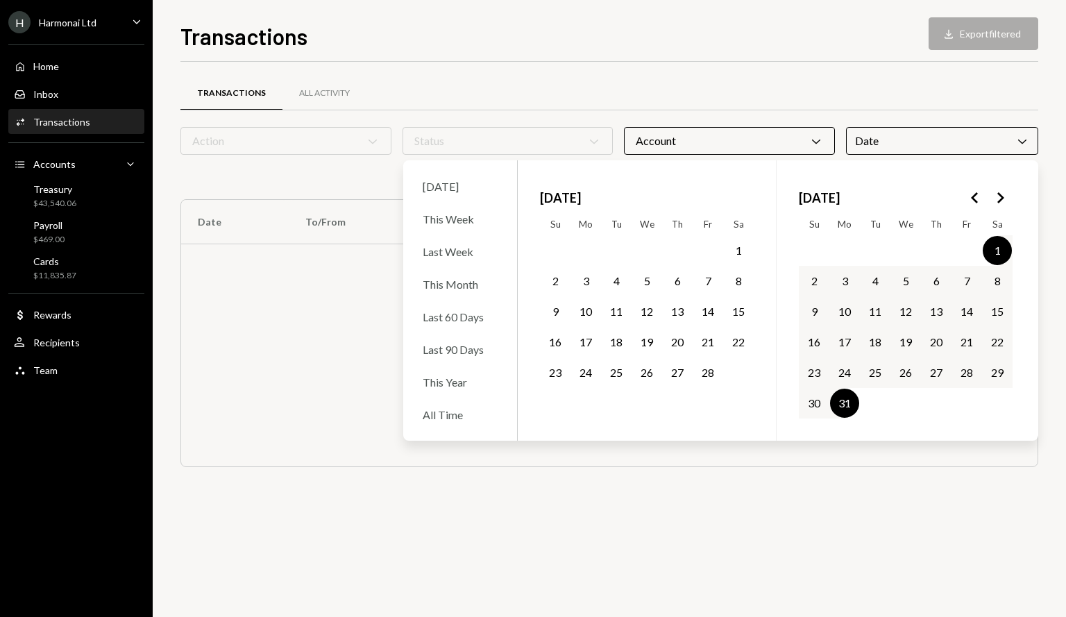
click at [824, 493] on div "Transactions All Activity Action Chevron Down Status Chevron Down Account Chevr…" at bounding box center [609, 289] width 858 height 411
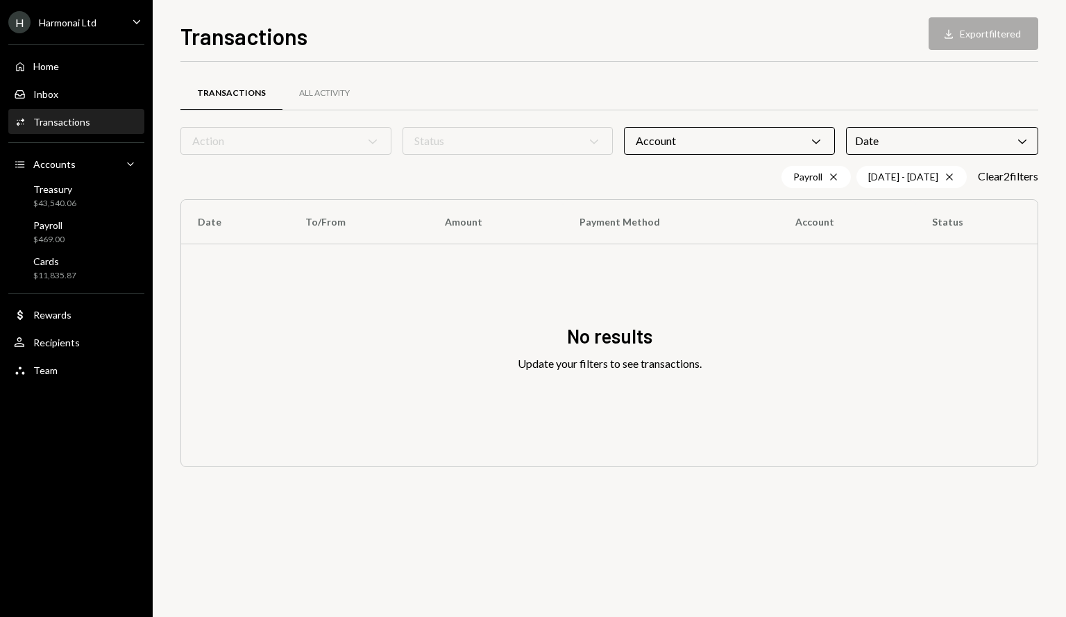
click at [821, 139] on icon "Chevron Down" at bounding box center [816, 141] width 14 height 14
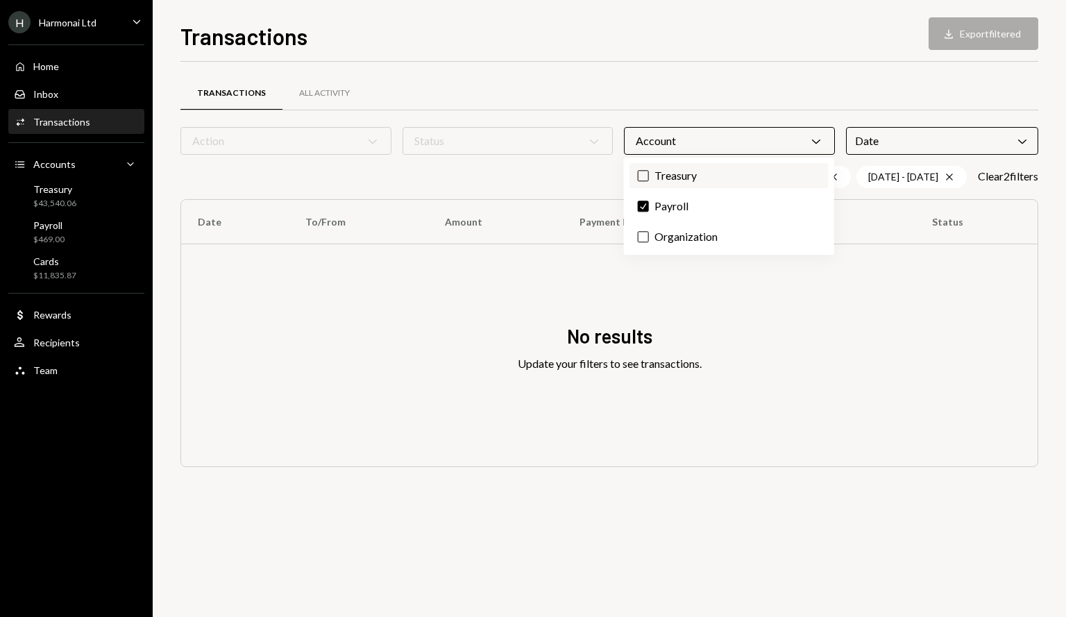
click at [727, 180] on label "Treasury" at bounding box center [728, 175] width 199 height 25
click at [649, 180] on button "Treasury" at bounding box center [643, 175] width 11 height 11
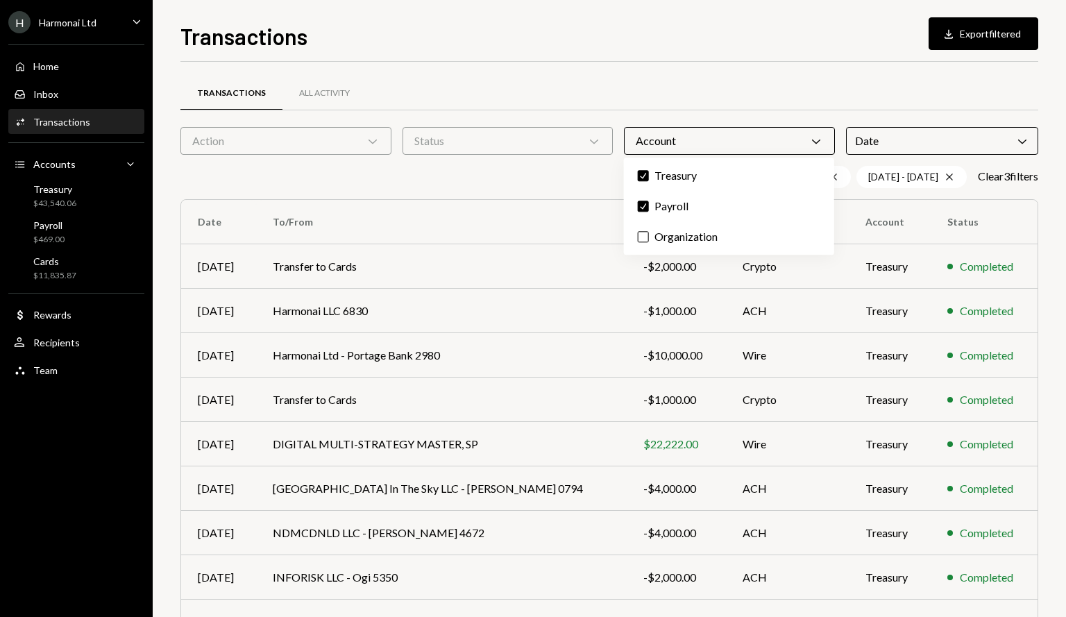
click at [731, 76] on div "Transactions All Activity" at bounding box center [609, 93] width 858 height 35
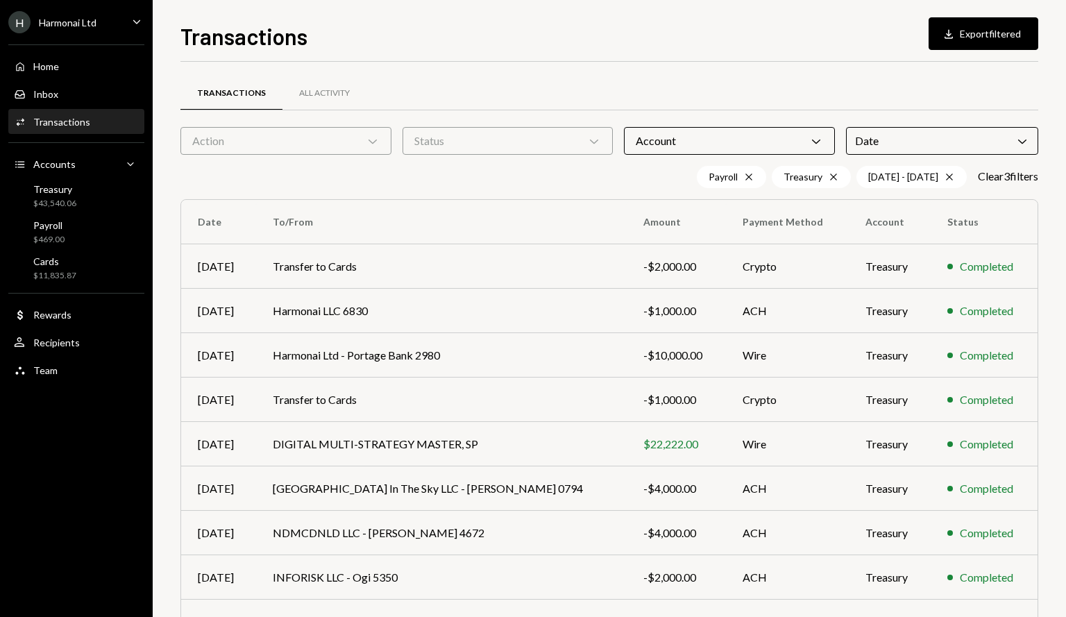
click at [1016, 141] on icon "Chevron Down" at bounding box center [1022, 141] width 14 height 14
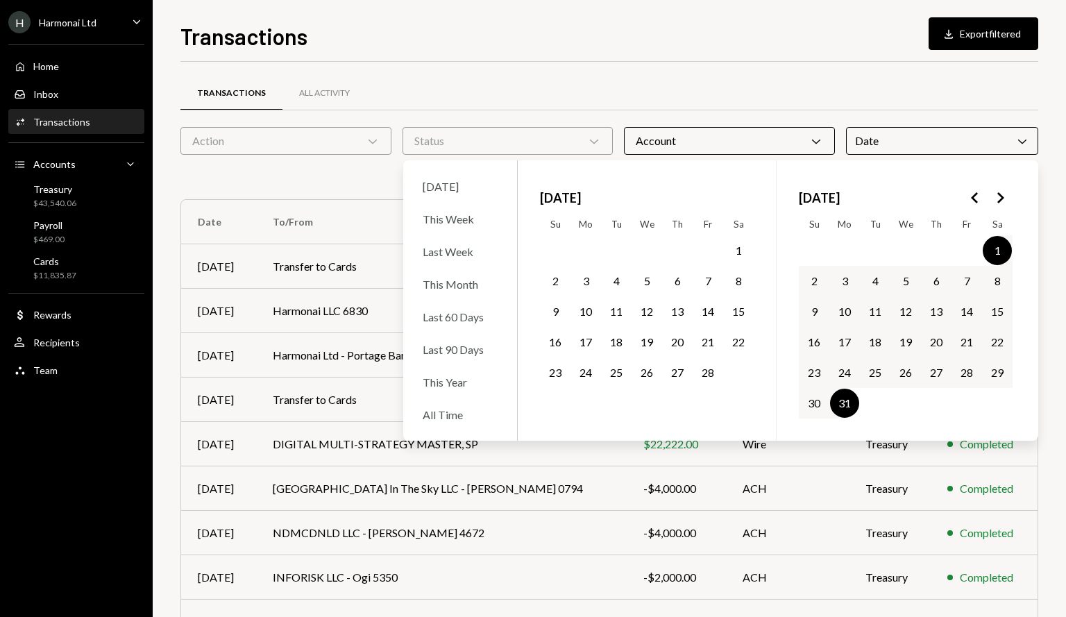
click at [1002, 196] on polygon "Go to the Next Month" at bounding box center [1000, 197] width 7 height 11
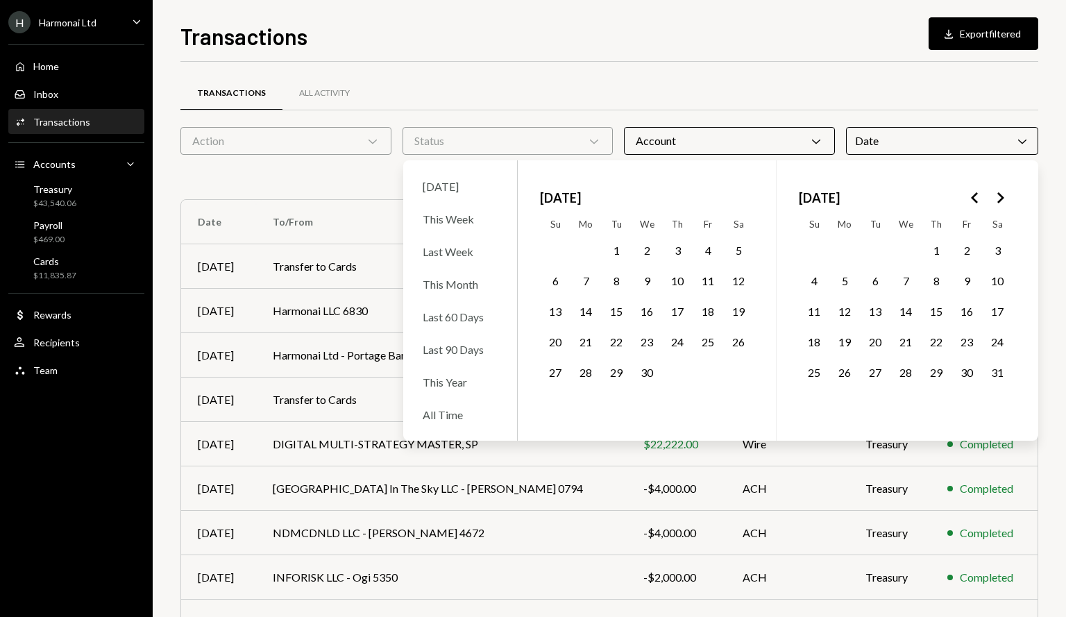
click at [1002, 196] on polygon "Go to the Next Month" at bounding box center [1000, 197] width 7 height 11
click at [711, 250] on button "1" at bounding box center [707, 250] width 29 height 29
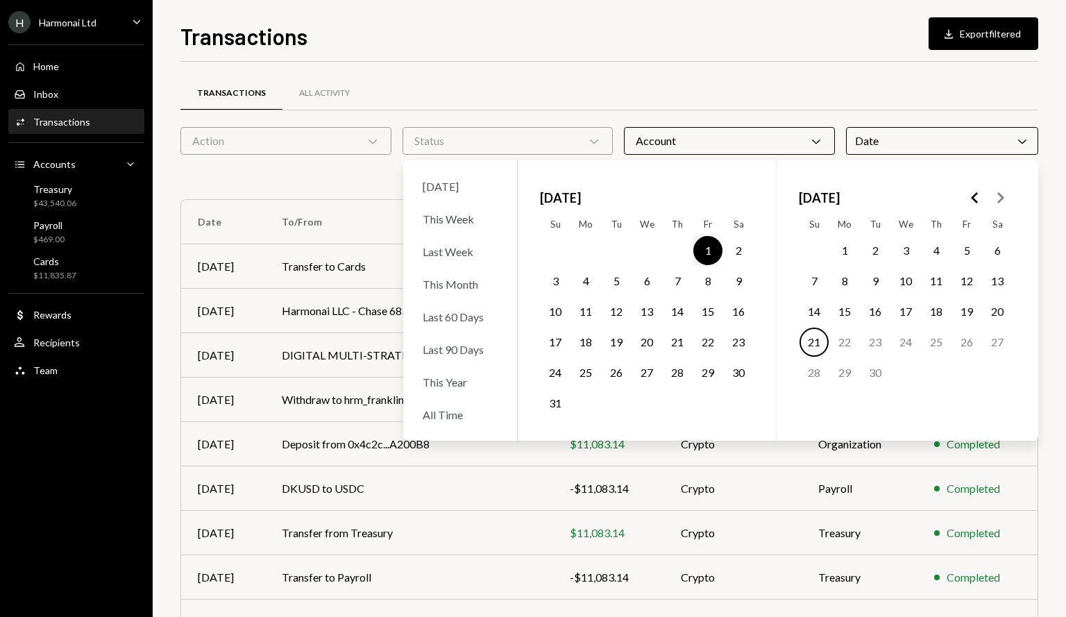
click at [558, 404] on button "31" at bounding box center [554, 403] width 29 height 29
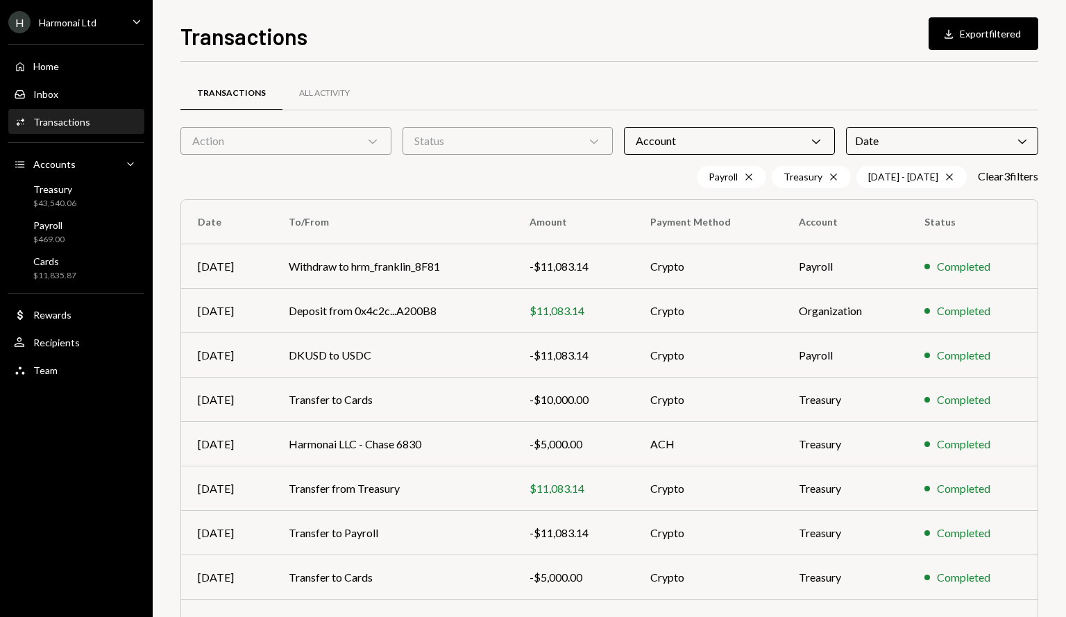
click at [676, 39] on div "Transactions Download Export filtered" at bounding box center [609, 34] width 858 height 31
click at [1007, 35] on button "Download Export filtered" at bounding box center [983, 33] width 110 height 33
click at [783, 133] on div "Account Chevron Down" at bounding box center [729, 141] width 211 height 28
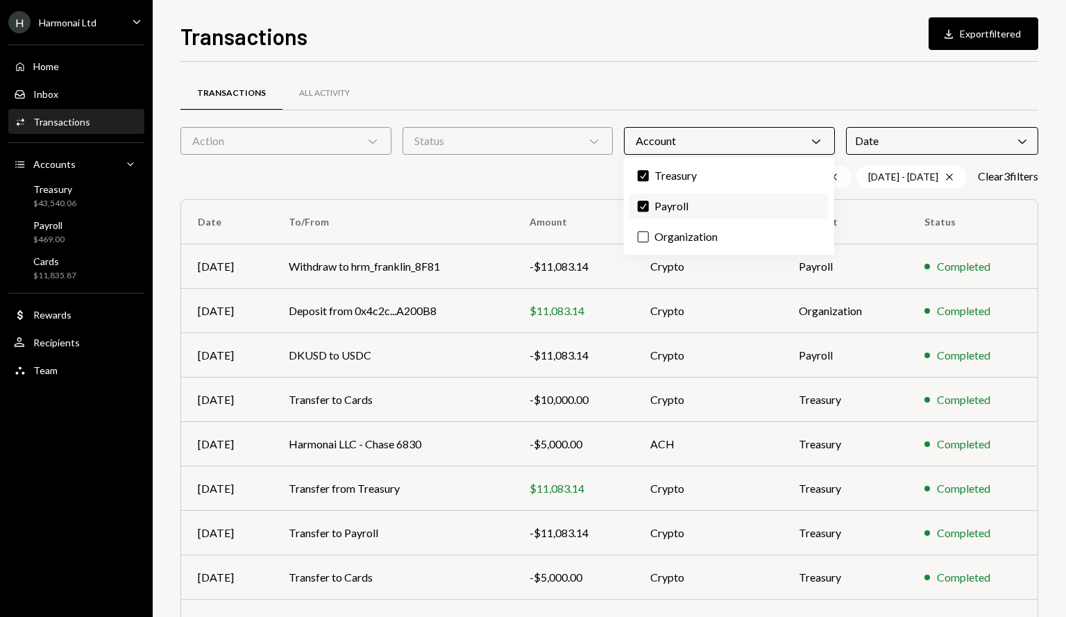
click at [644, 206] on button "Check" at bounding box center [643, 206] width 11 height 11
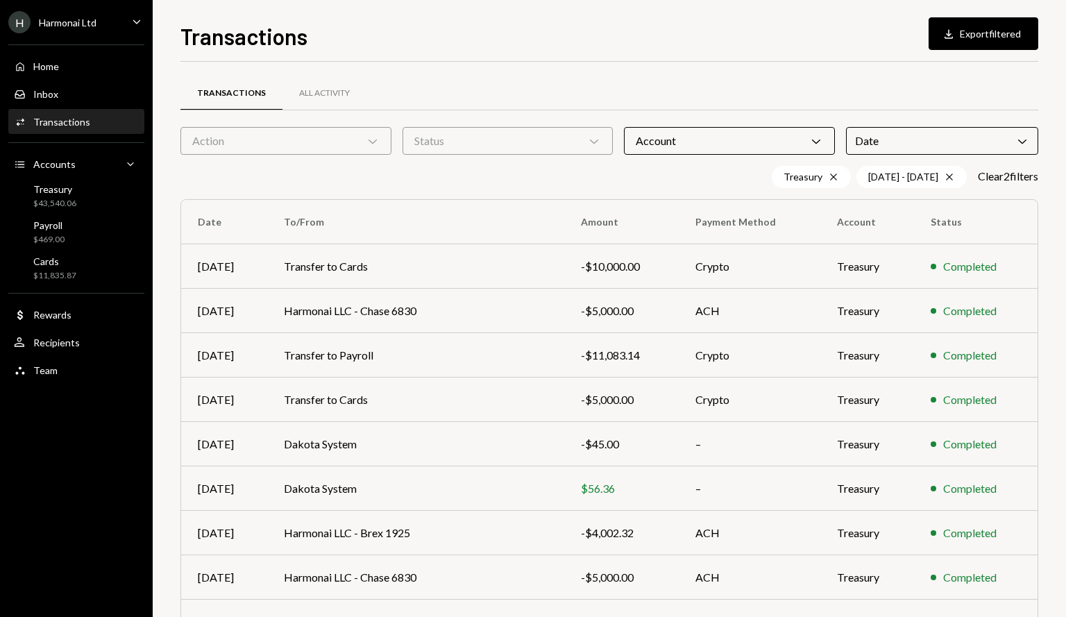
click at [770, 59] on div "Transactions Download Export filtered Transactions All Activity Action Chevron …" at bounding box center [609, 317] width 858 height 597
click at [966, 33] on button "Download Export filtered" at bounding box center [983, 33] width 110 height 33
click at [756, 137] on div "Account Chevron Down" at bounding box center [729, 141] width 211 height 28
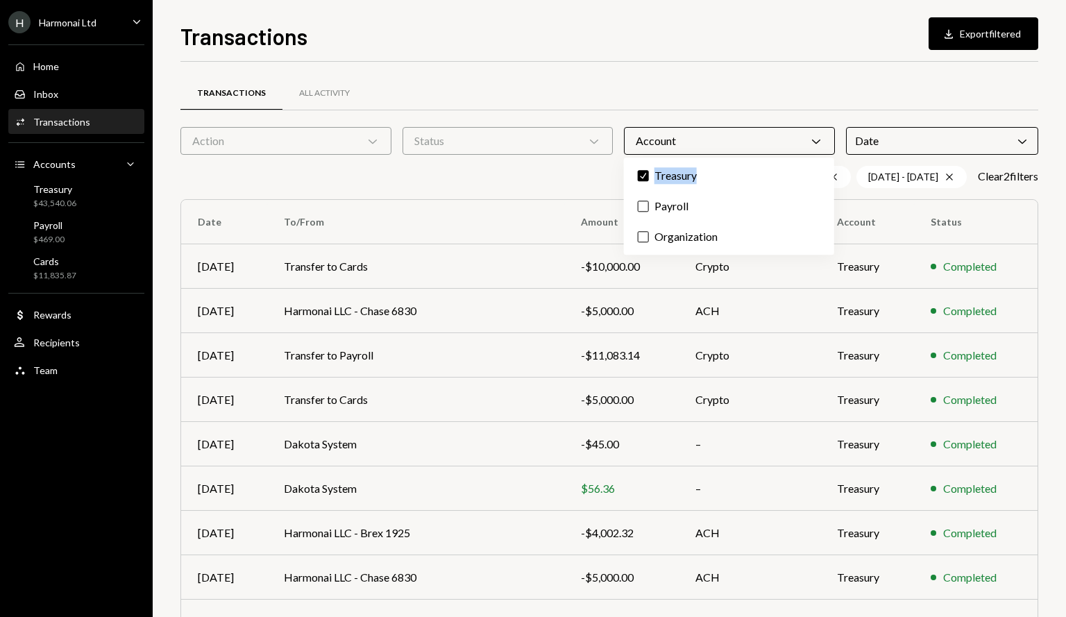
drag, startPoint x: 704, startPoint y: 174, endPoint x: 695, endPoint y: 189, distance: 17.4
click at [695, 189] on div "Check Treasury Payroll Organization" at bounding box center [729, 205] width 210 height 97
copy label "Treasury"
click at [774, 19] on div "Transactions Download Export filtered Transactions All Activity Action Chevron …" at bounding box center [609, 308] width 913 height 617
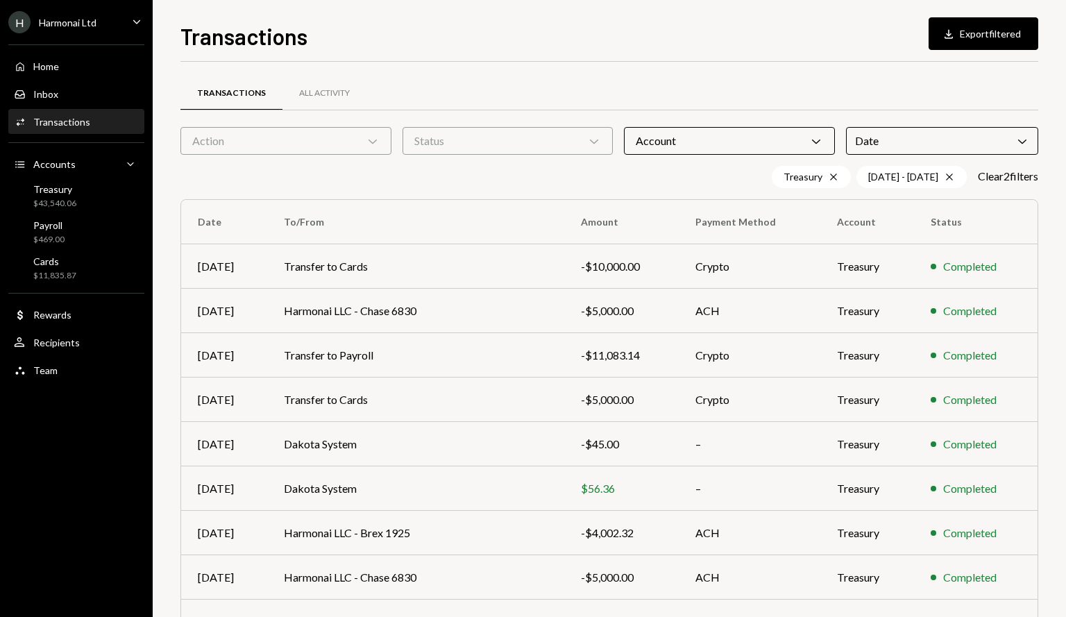
click at [1018, 144] on icon "Chevron Down" at bounding box center [1022, 141] width 14 height 14
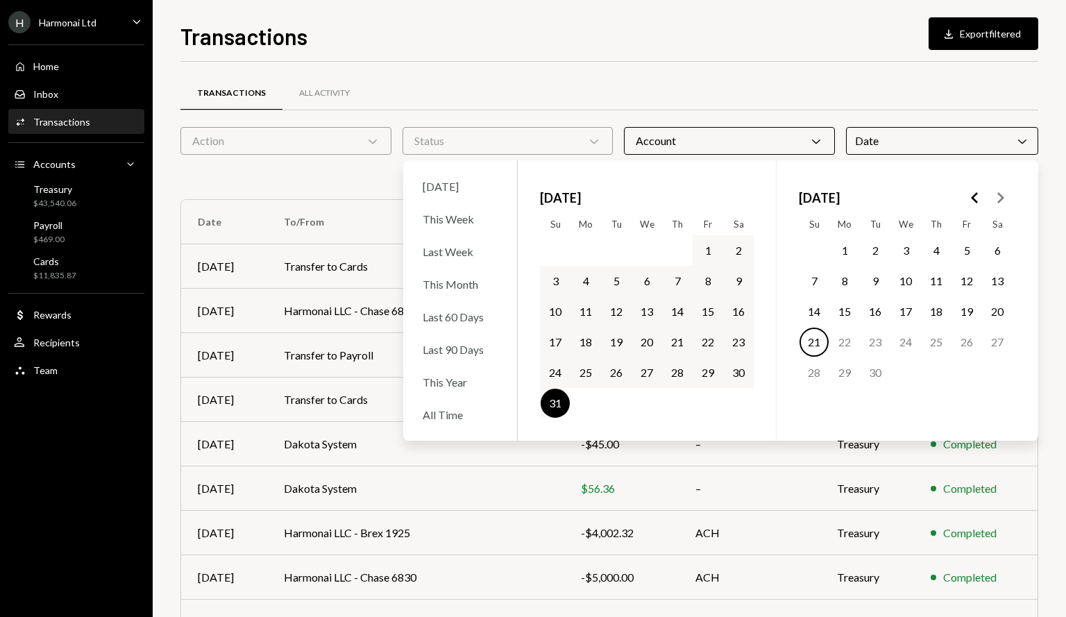
click at [704, 246] on button "1" at bounding box center [707, 250] width 29 height 29
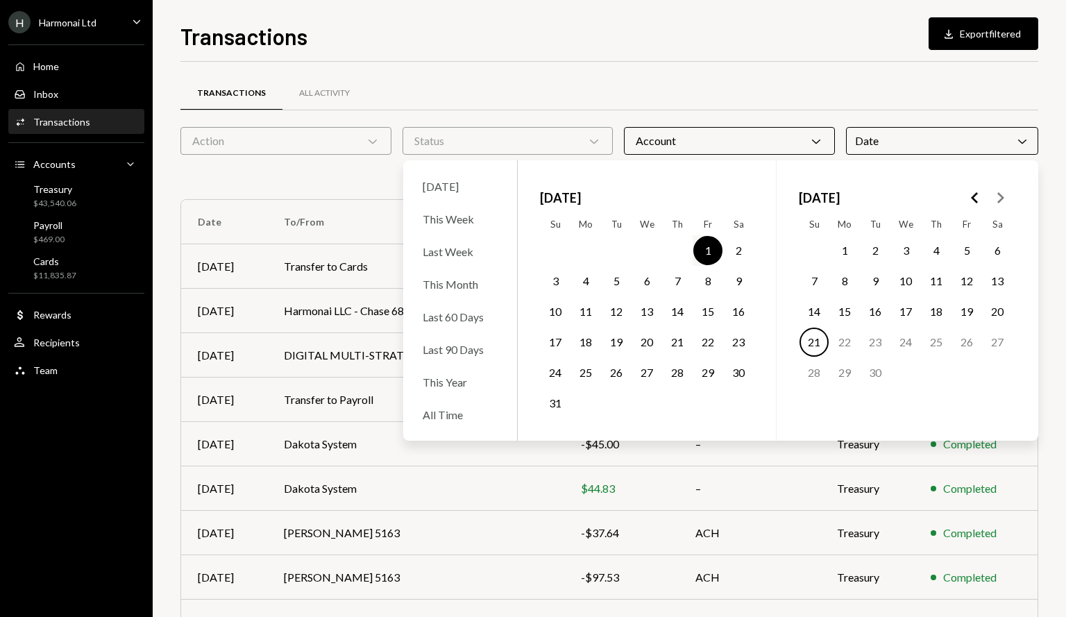
click at [556, 404] on button "31" at bounding box center [554, 403] width 29 height 29
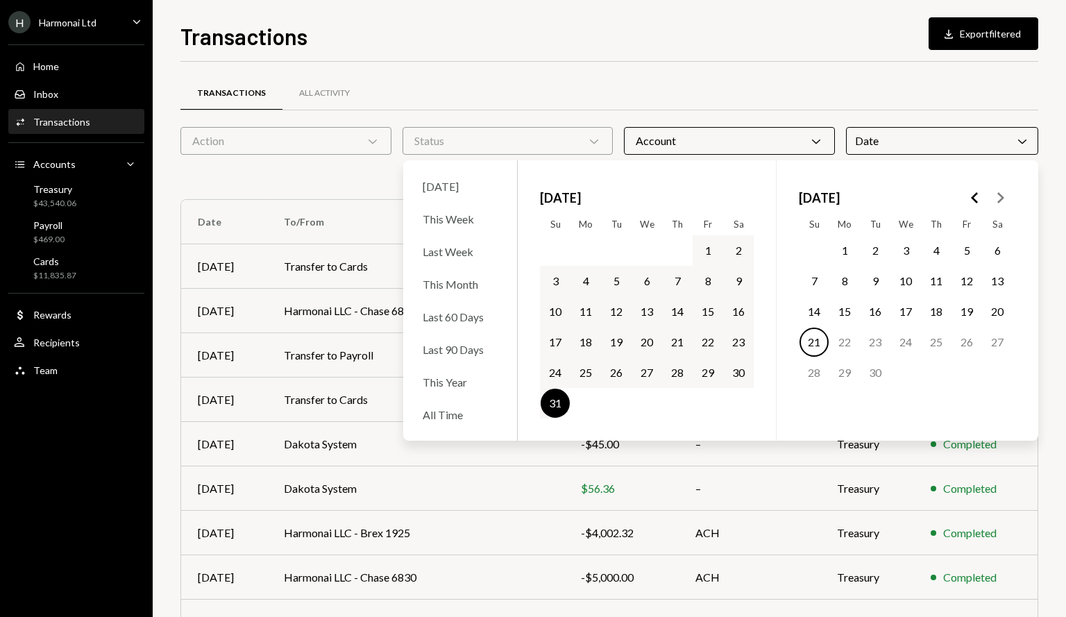
click at [705, 253] on button "1" at bounding box center [707, 250] width 29 height 29
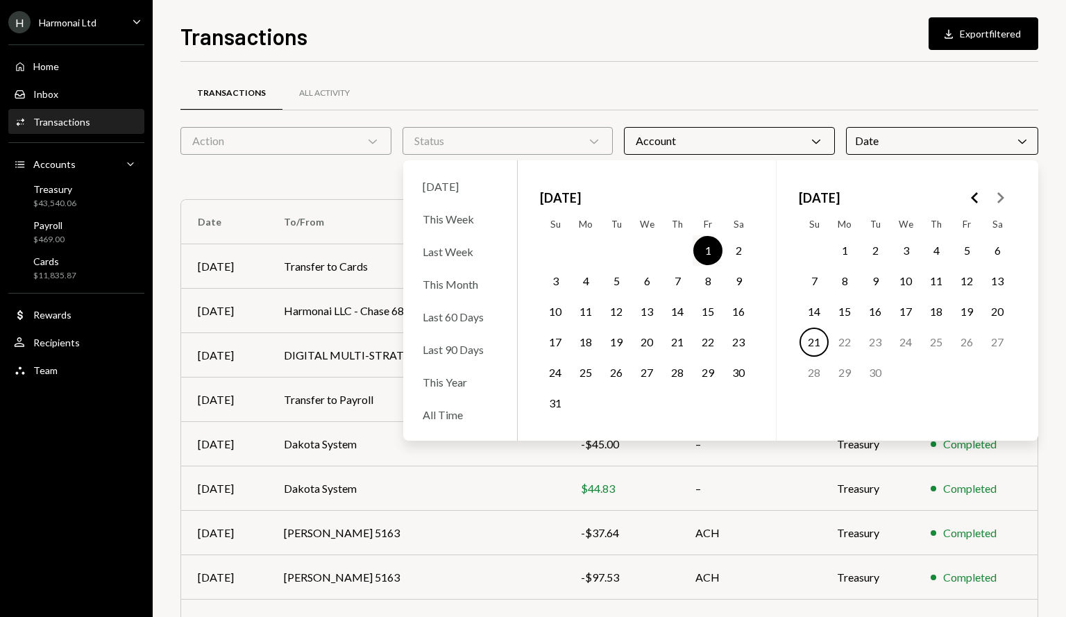
click at [564, 405] on button "31" at bounding box center [554, 403] width 29 height 29
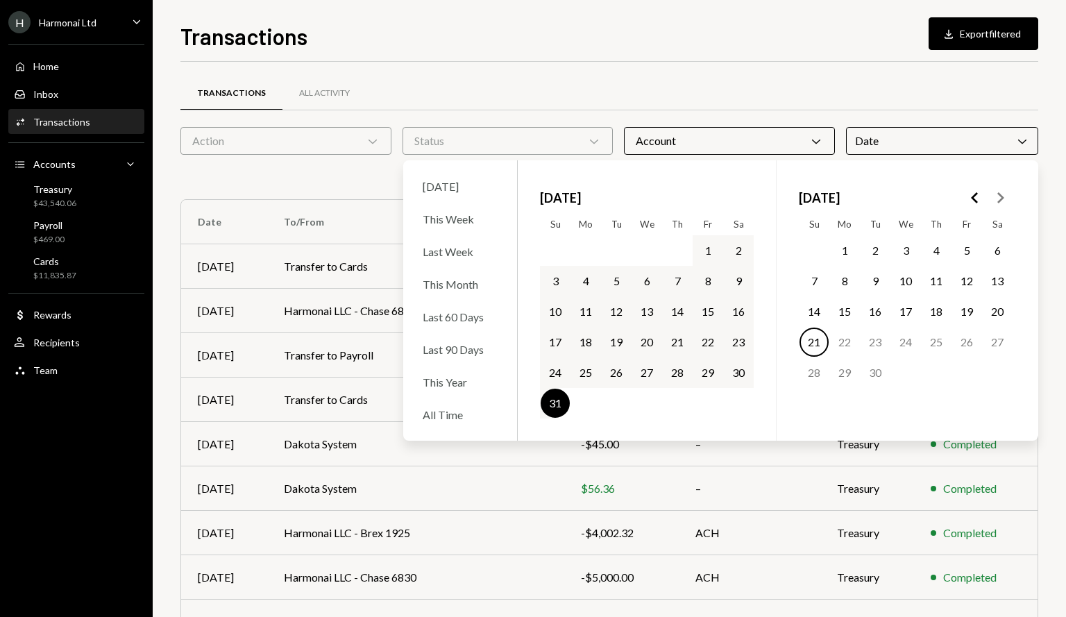
click at [697, 69] on div "Transactions All Activity Action Chevron Down Status Chevron Down Account Chevr…" at bounding box center [609, 404] width 858 height 685
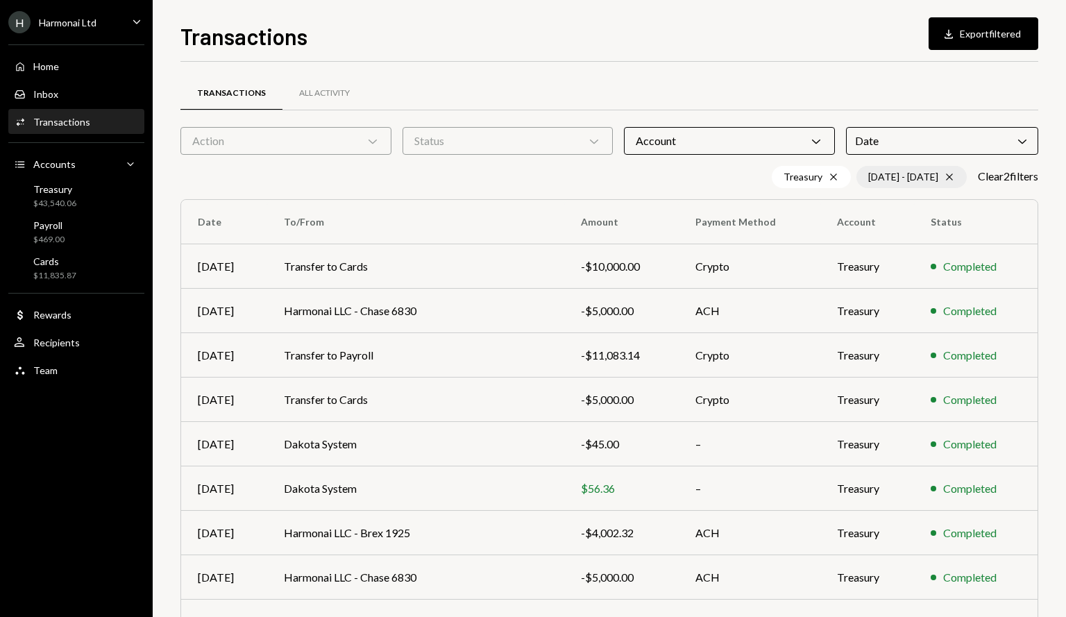
click at [893, 176] on div "[DATE] - [DATE] Cross" at bounding box center [911, 177] width 110 height 22
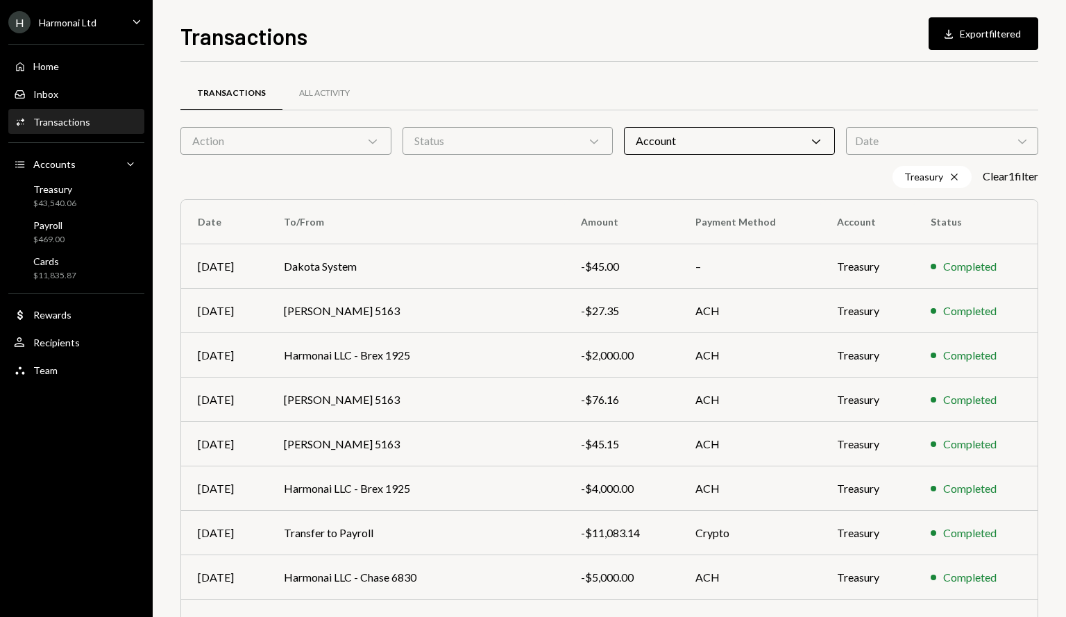
click at [910, 146] on div "Date Chevron Down" at bounding box center [942, 141] width 192 height 28
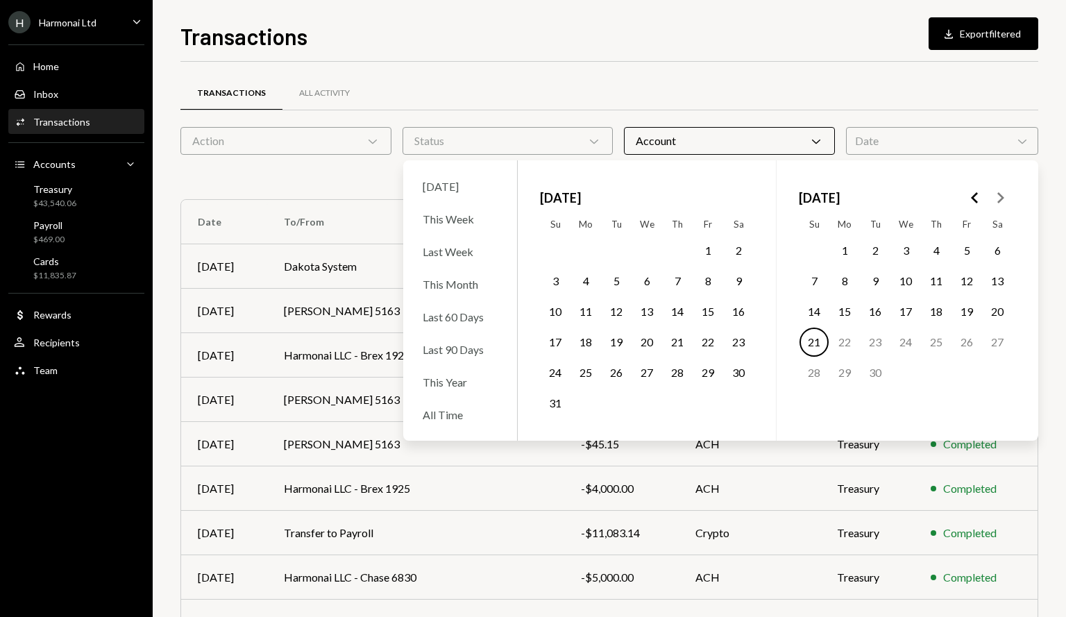
click at [710, 253] on button "1" at bounding box center [707, 250] width 29 height 29
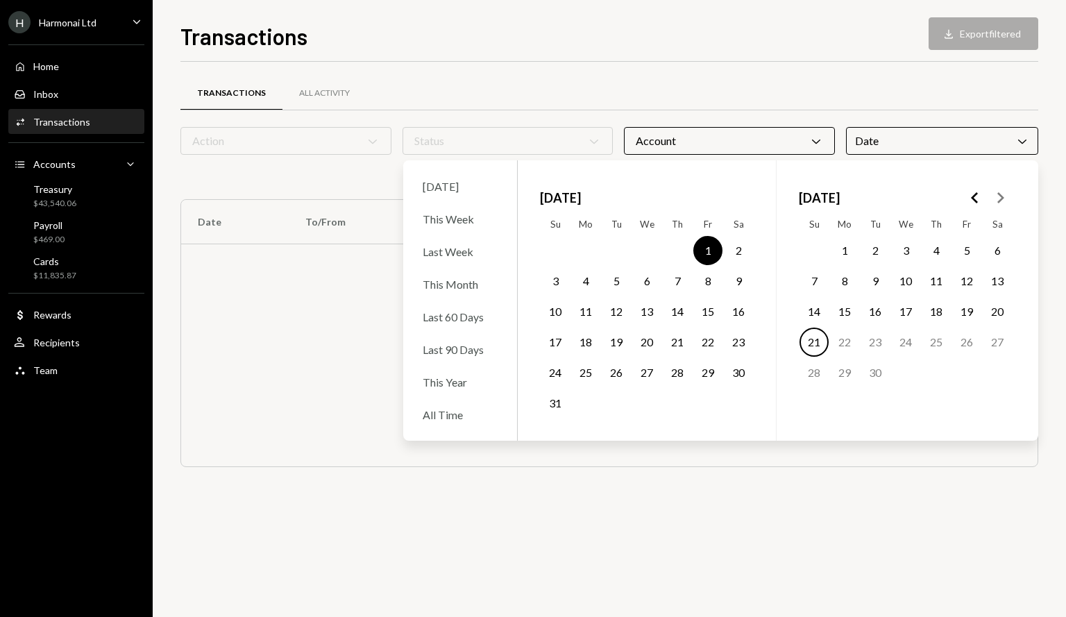
click at [561, 406] on button "31" at bounding box center [554, 403] width 29 height 29
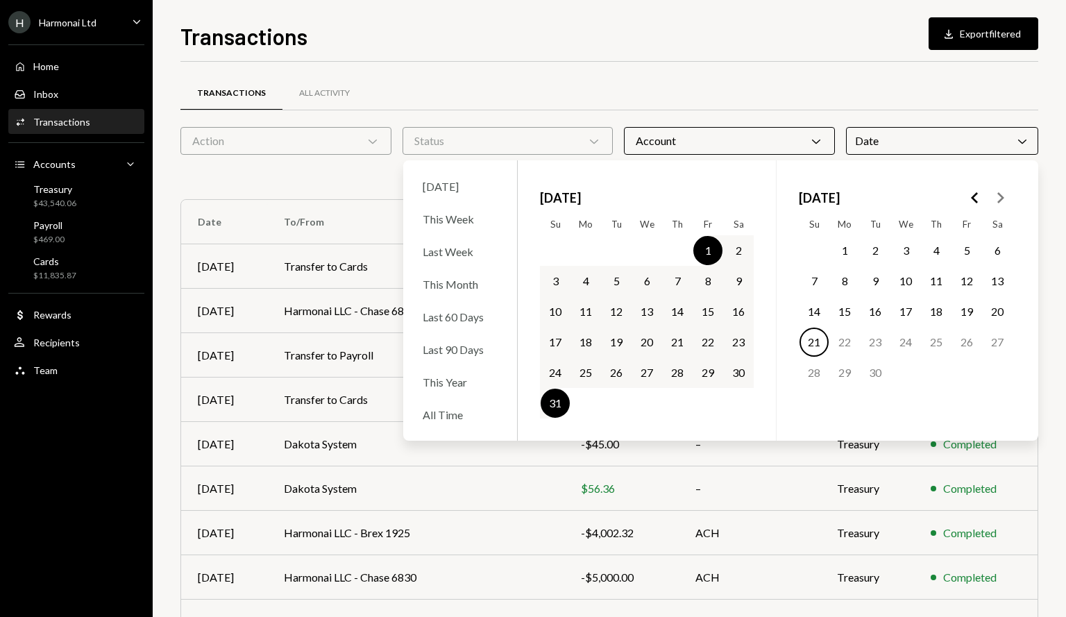
click at [723, 76] on div "Transactions All Activity" at bounding box center [609, 93] width 858 height 35
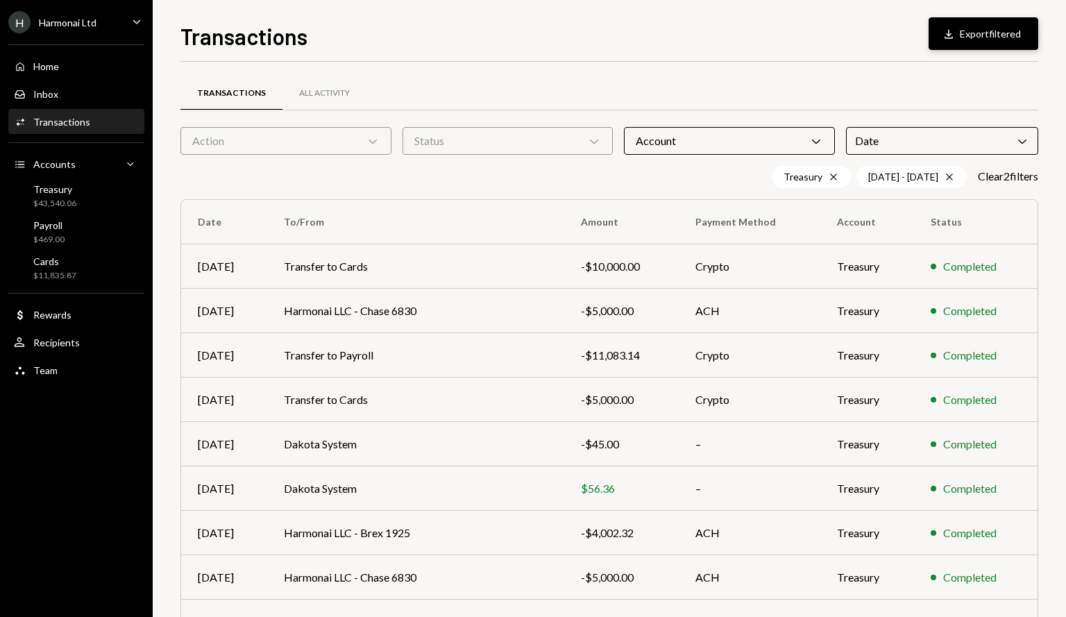
click at [970, 36] on button "Download Export filtered" at bounding box center [983, 33] width 110 height 33
click at [930, 136] on div "Date Chevron Down" at bounding box center [942, 141] width 192 height 28
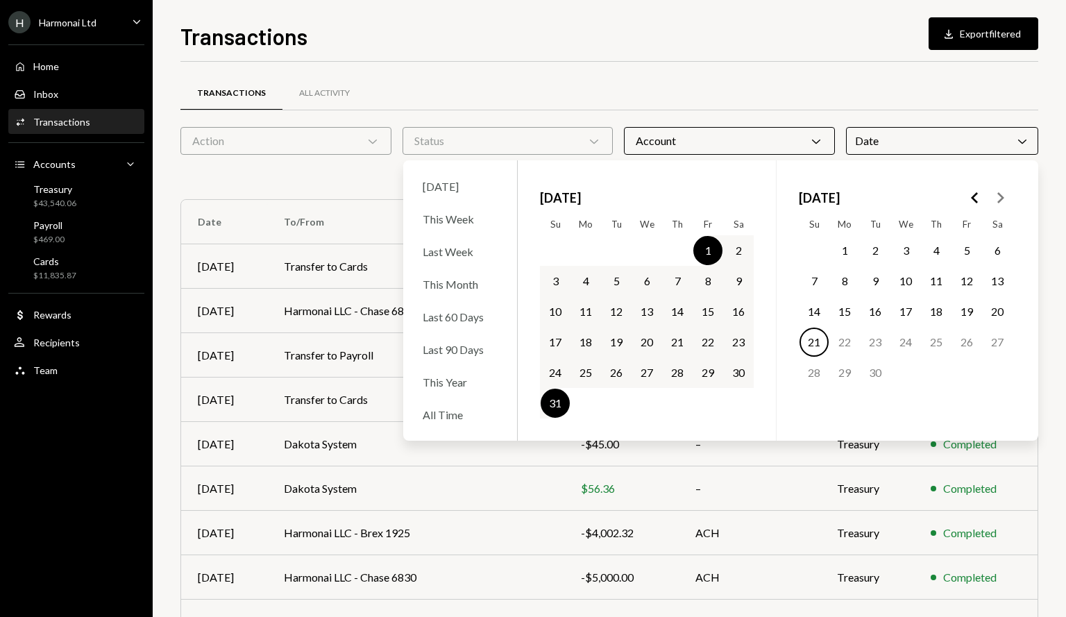
click at [971, 198] on polygon "Go to the Previous Month" at bounding box center [974, 197] width 7 height 11
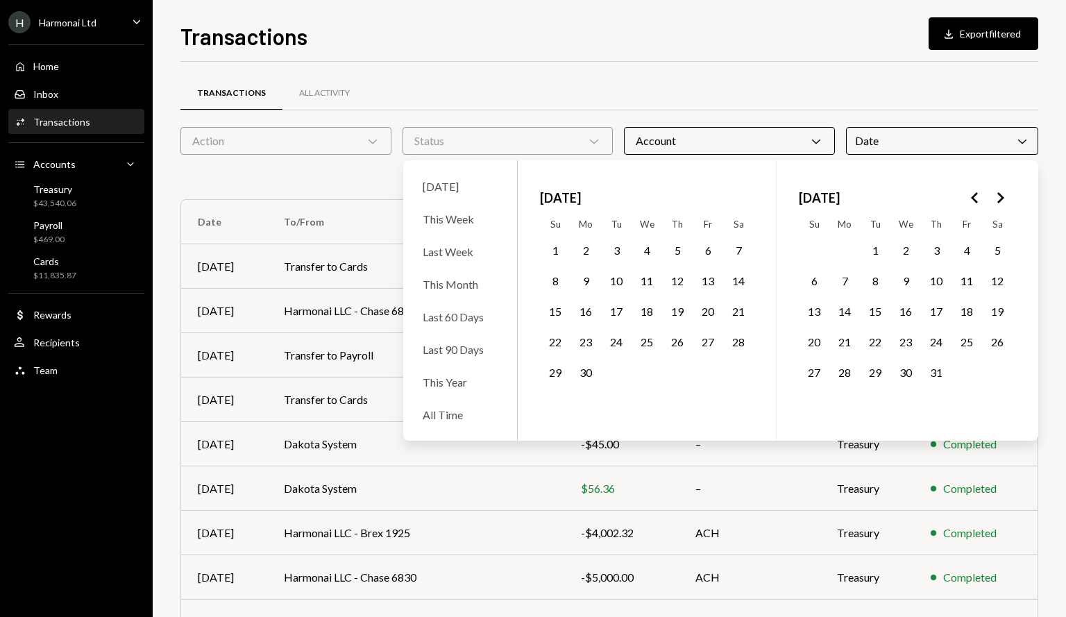
click at [883, 250] on button "1" at bounding box center [874, 250] width 29 height 29
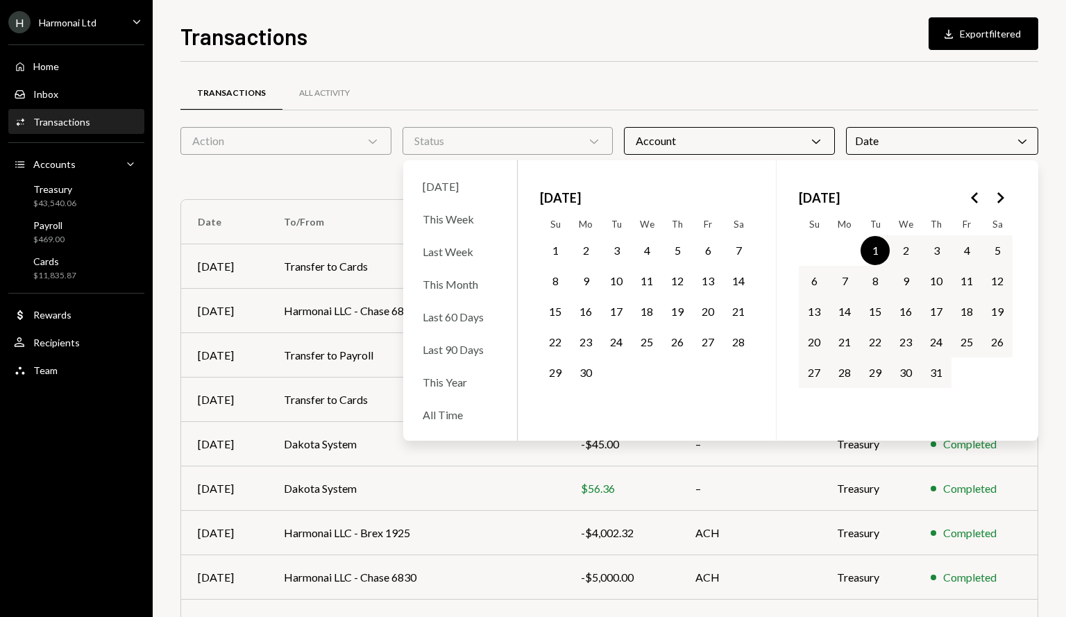
click at [938, 378] on button "31" at bounding box center [935, 372] width 29 height 29
click at [973, 34] on button "Download Export filtered" at bounding box center [983, 33] width 110 height 33
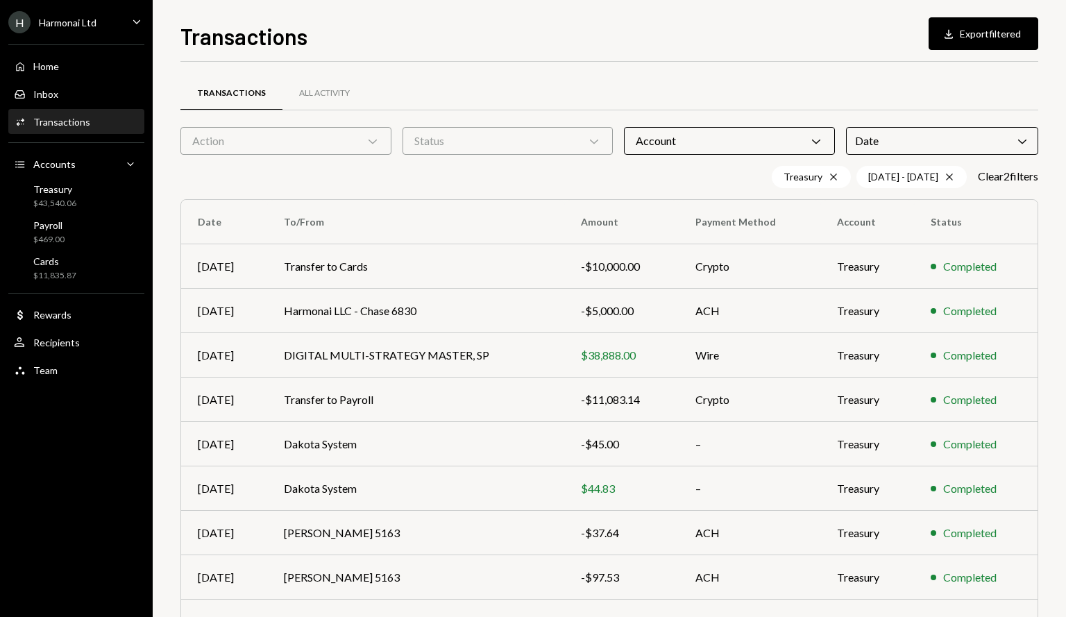
click at [946, 145] on div "Date Chevron Down" at bounding box center [942, 141] width 192 height 28
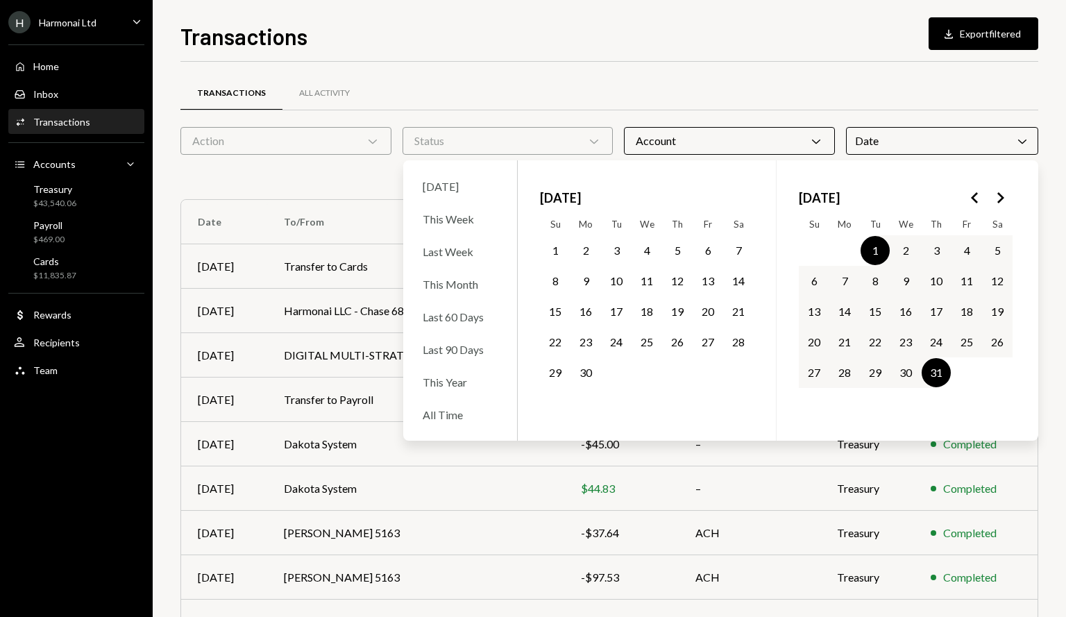
click at [556, 253] on button "1" at bounding box center [554, 250] width 29 height 29
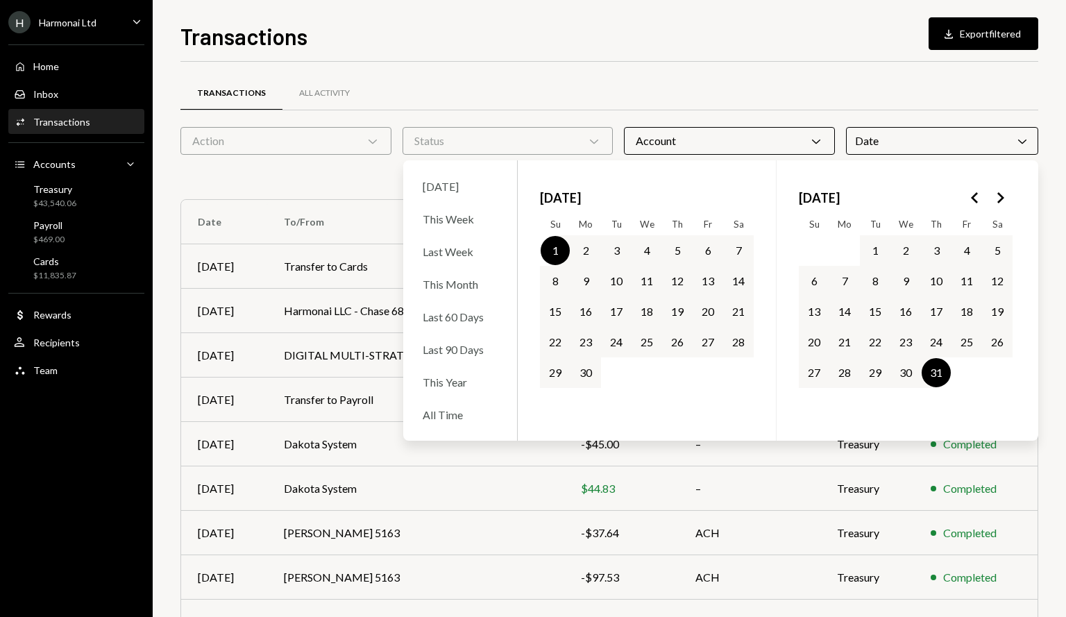
click at [586, 375] on button "30" at bounding box center [585, 372] width 29 height 29
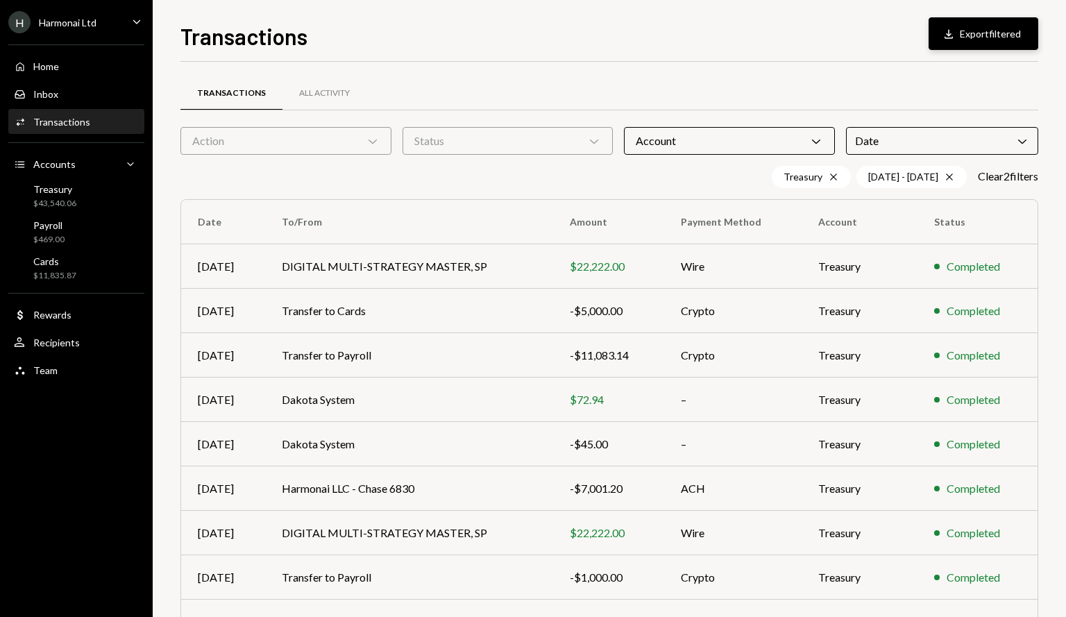
click at [970, 38] on button "Download Export filtered" at bounding box center [983, 33] width 110 height 33
click at [935, 131] on div "Date Chevron Down" at bounding box center [942, 141] width 192 height 28
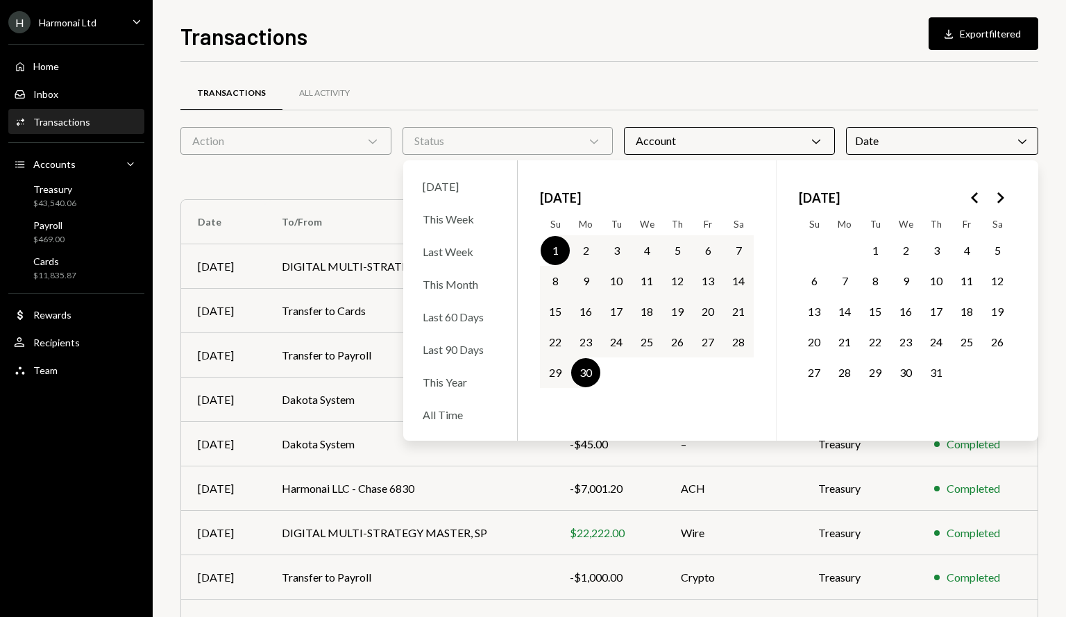
click at [969, 198] on icon "Go to the Previous Month" at bounding box center [974, 197] width 17 height 17
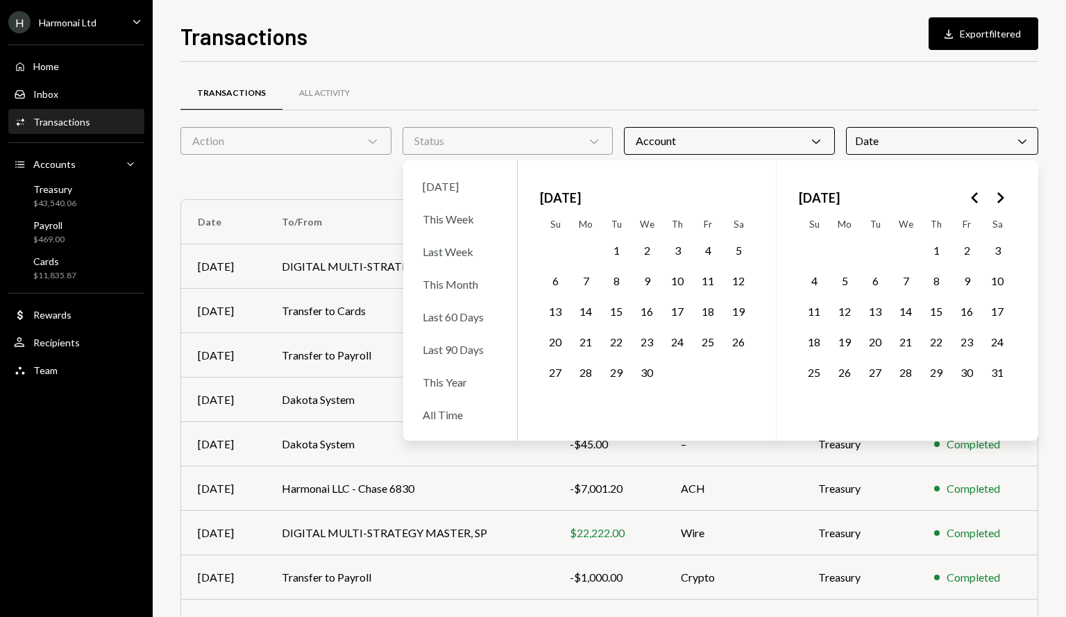
click at [938, 253] on button "1" at bounding box center [935, 250] width 29 height 29
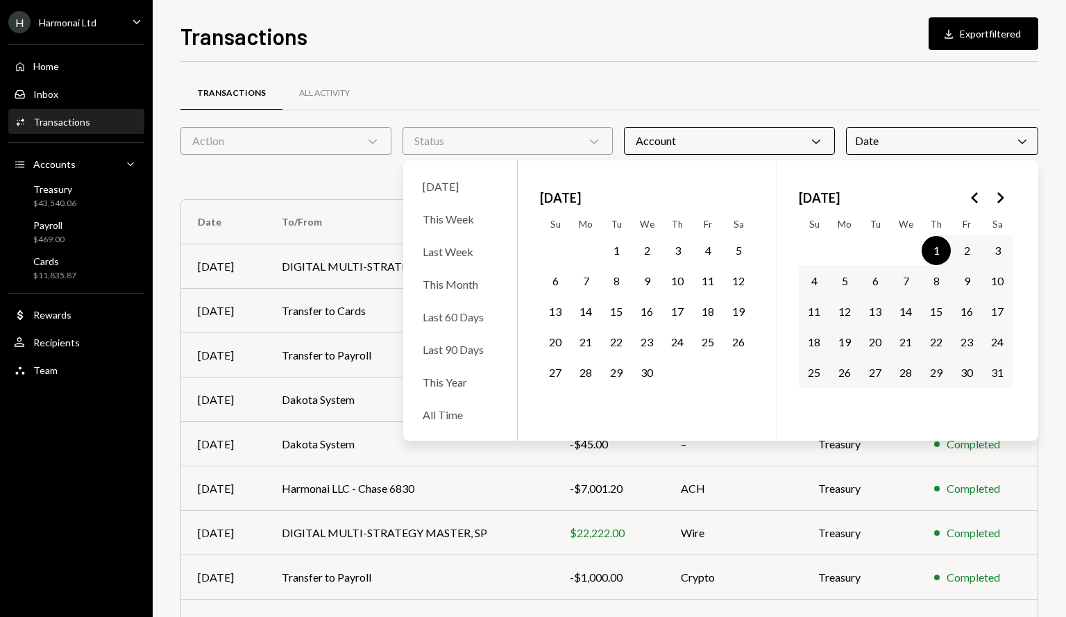
click at [998, 375] on button "31" at bounding box center [996, 372] width 29 height 29
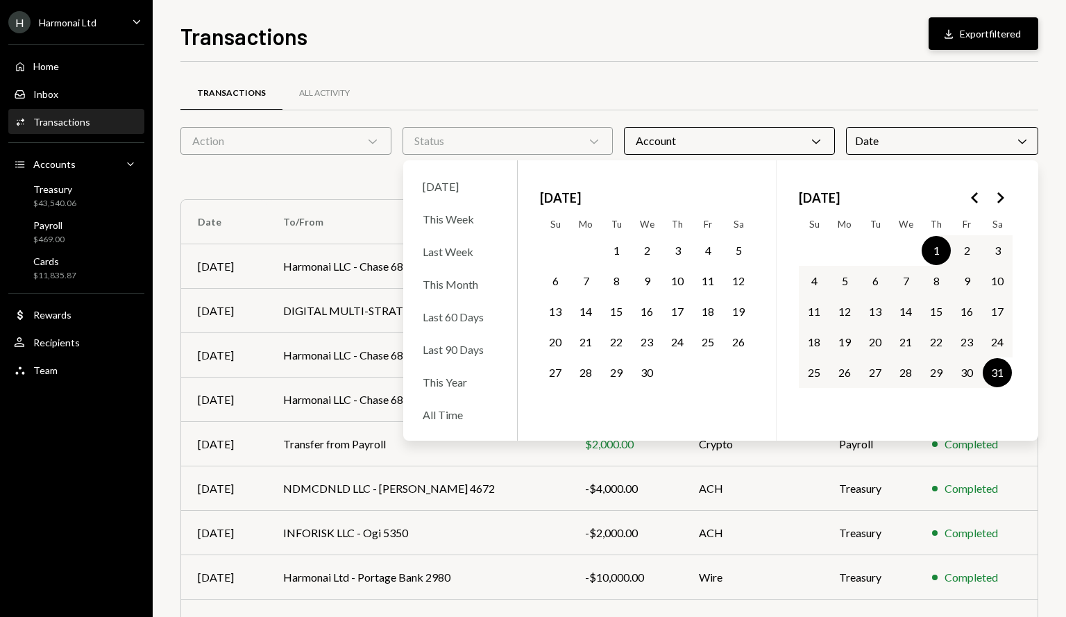
click at [999, 42] on button "Download Export filtered" at bounding box center [983, 33] width 110 height 33
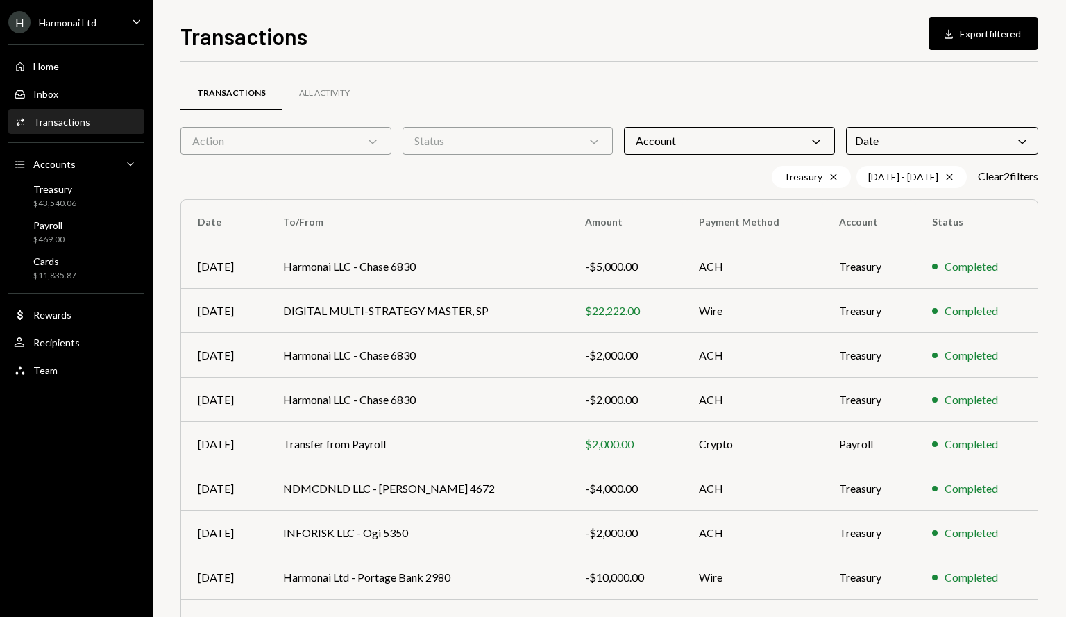
click at [1016, 143] on icon "Chevron Down" at bounding box center [1022, 141] width 14 height 14
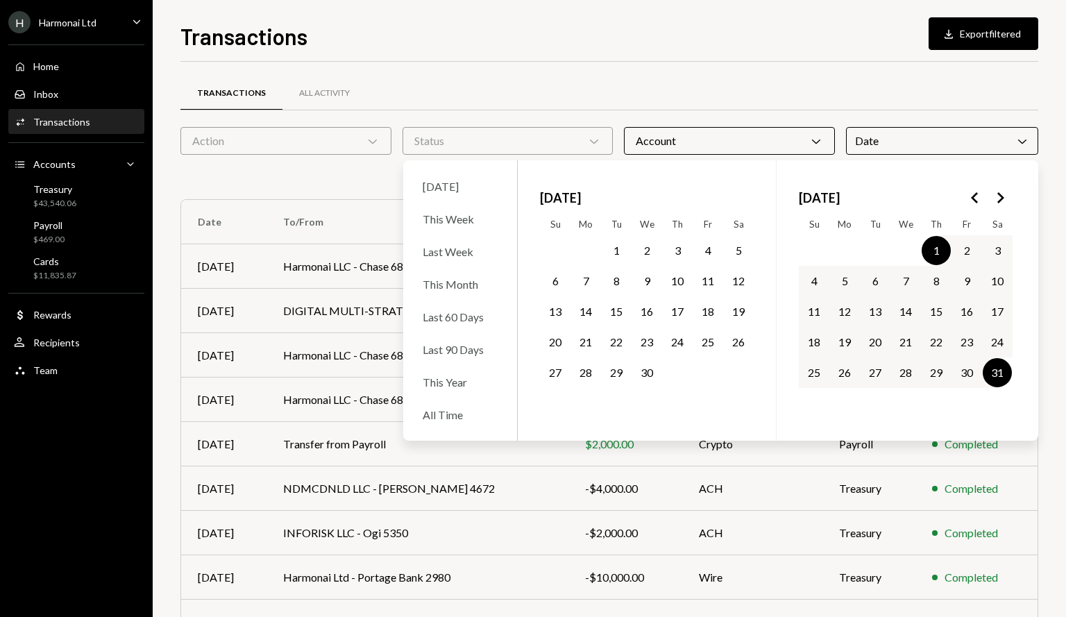
click at [624, 248] on button "1" at bounding box center [616, 250] width 29 height 29
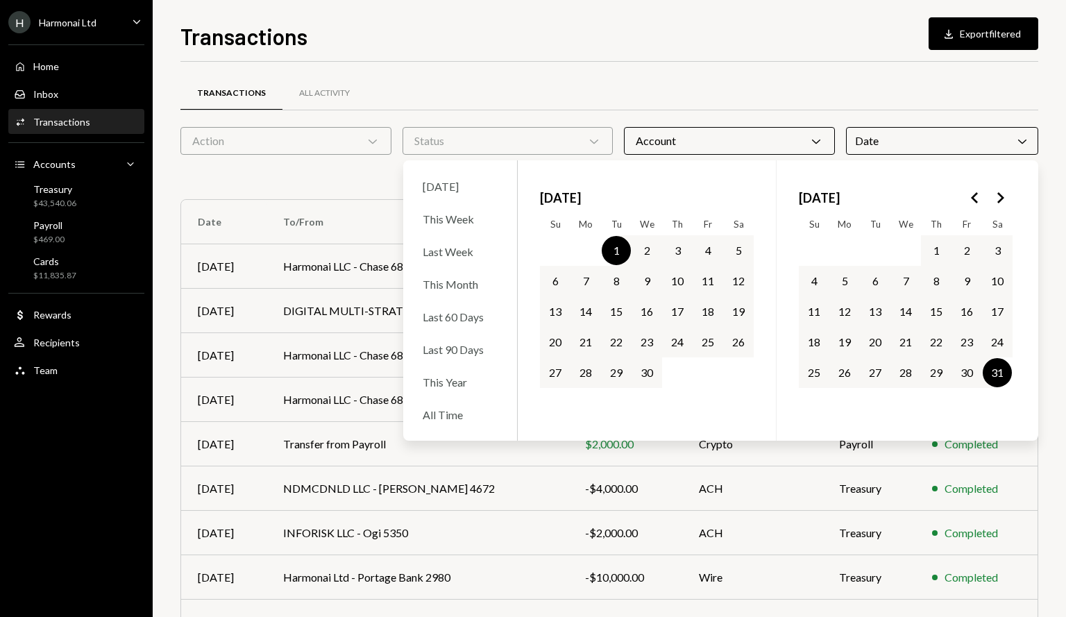
click at [639, 364] on button "30" at bounding box center [646, 372] width 29 height 29
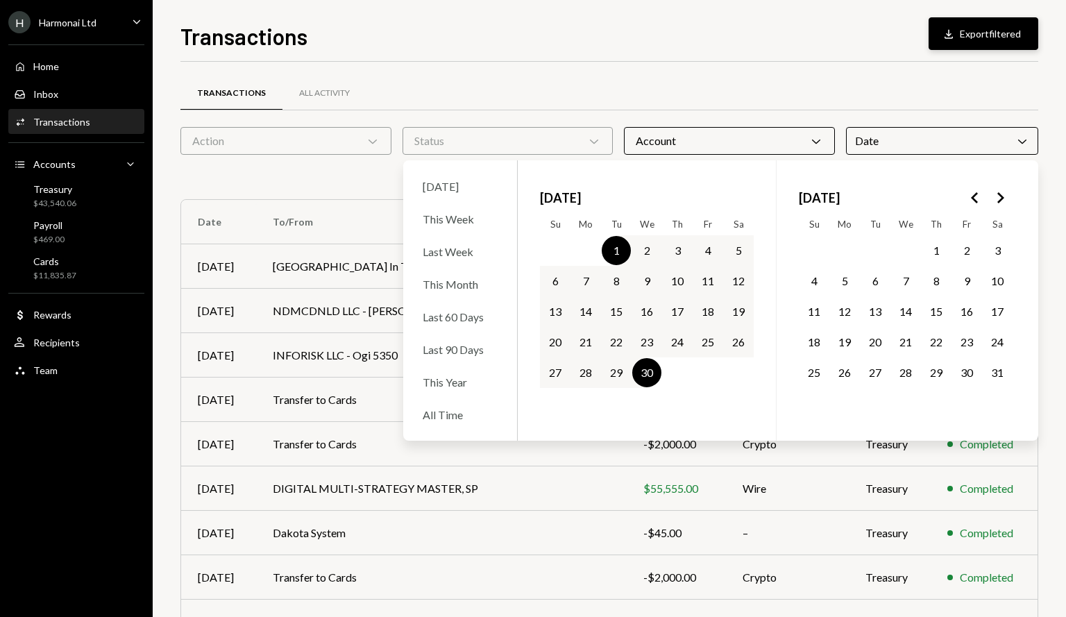
click at [969, 31] on button "Download Export filtered" at bounding box center [983, 33] width 110 height 33
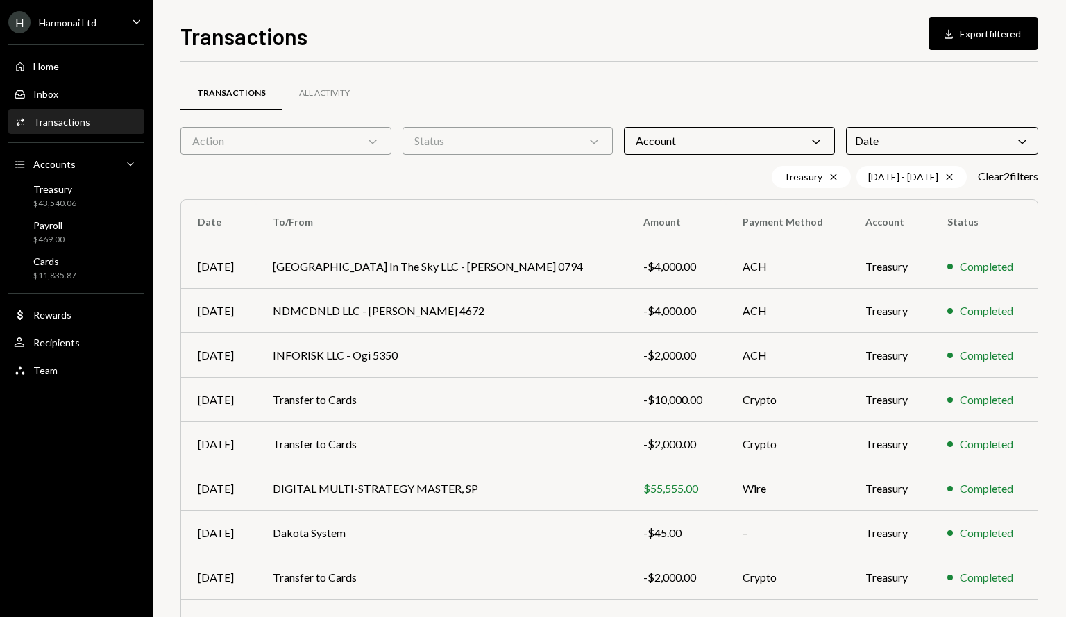
click at [1023, 141] on icon "Chevron Down" at bounding box center [1022, 141] width 14 height 14
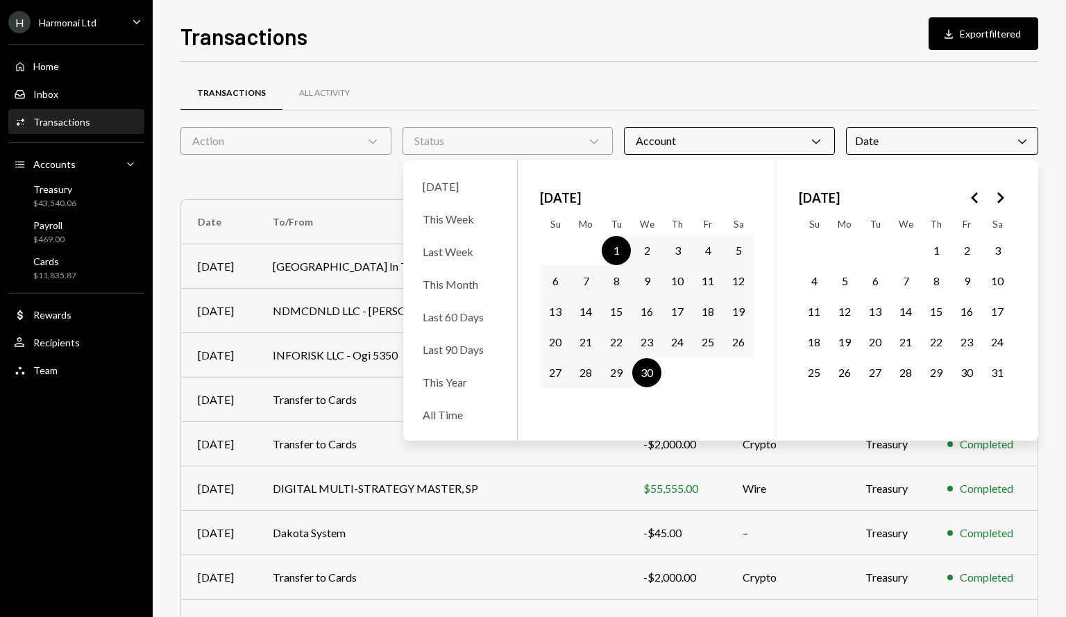
click at [961, 196] on div "[DATE]" at bounding box center [906, 197] width 214 height 31
click at [971, 196] on polygon "Go to the Previous Month" at bounding box center [974, 197] width 7 height 11
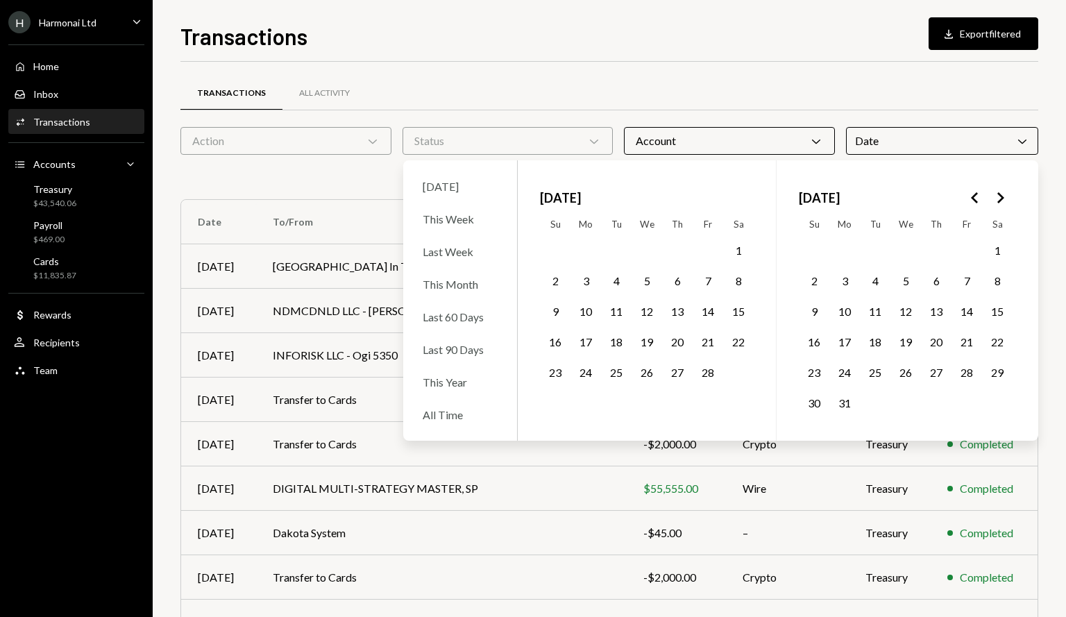
click at [996, 246] on button "1" at bounding box center [996, 250] width 29 height 29
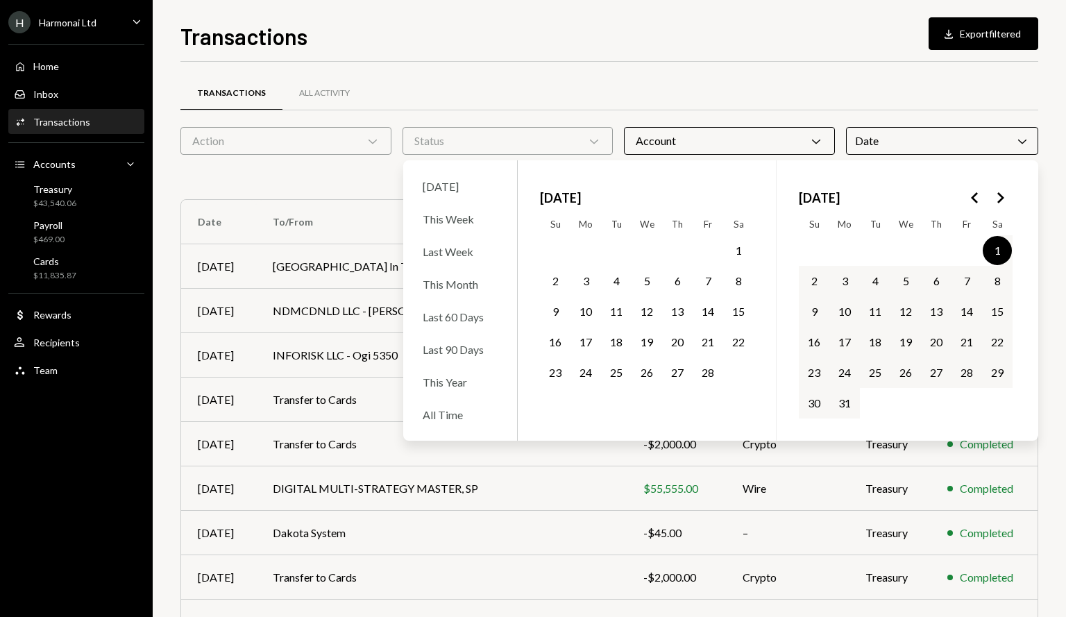
click at [846, 400] on button "31" at bounding box center [844, 403] width 29 height 29
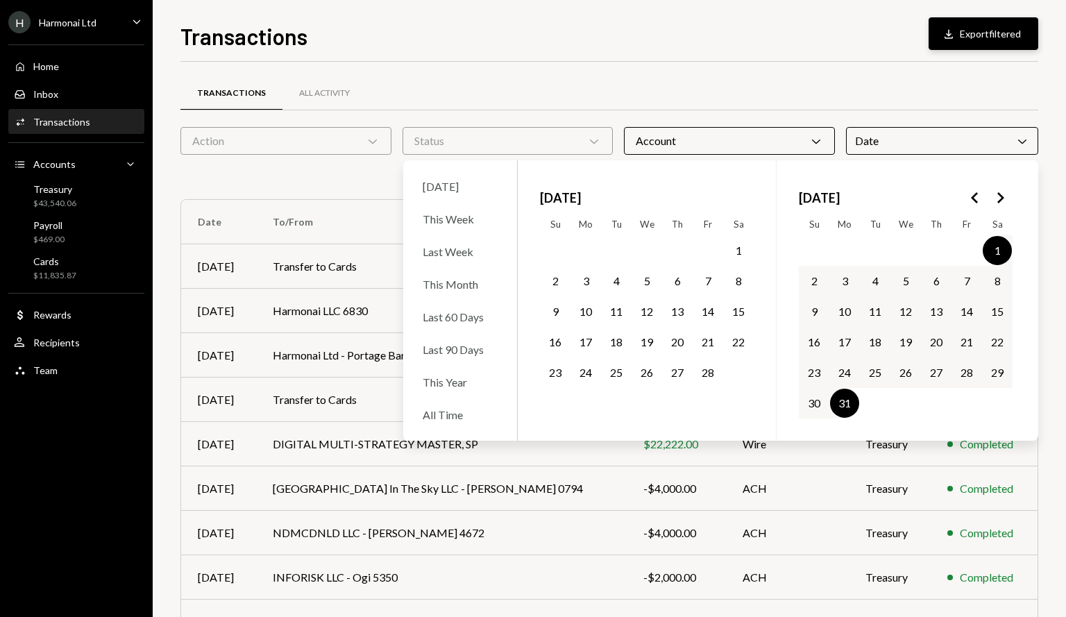
click at [974, 38] on button "Download Export filtered" at bounding box center [983, 33] width 110 height 33
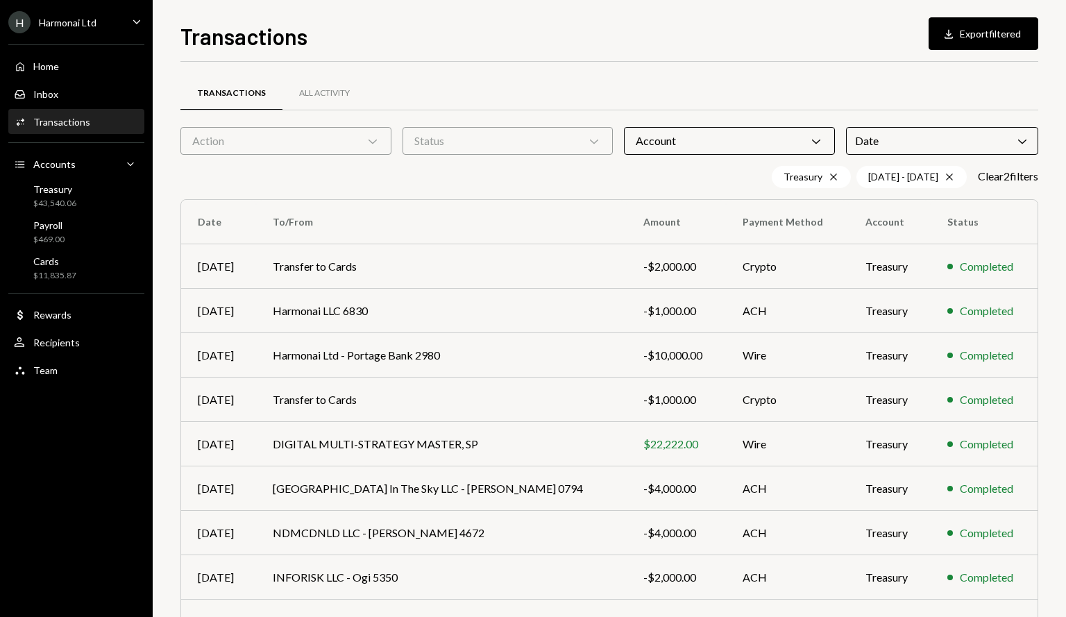
click at [970, 146] on div "Date Chevron Down" at bounding box center [942, 141] width 192 height 28
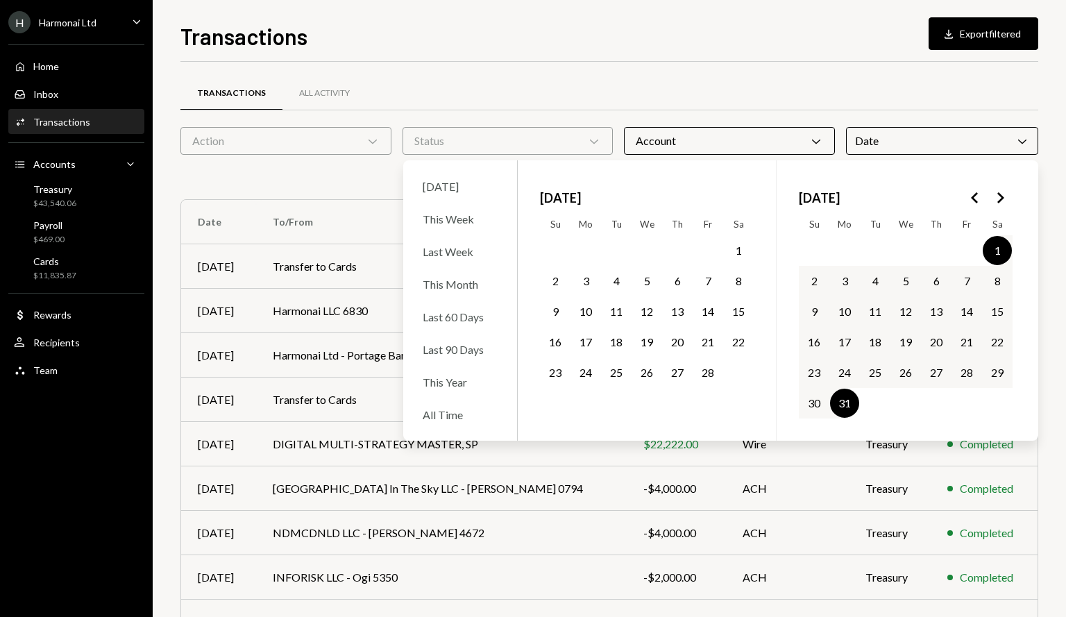
click at [737, 250] on button "1" at bounding box center [738, 250] width 29 height 29
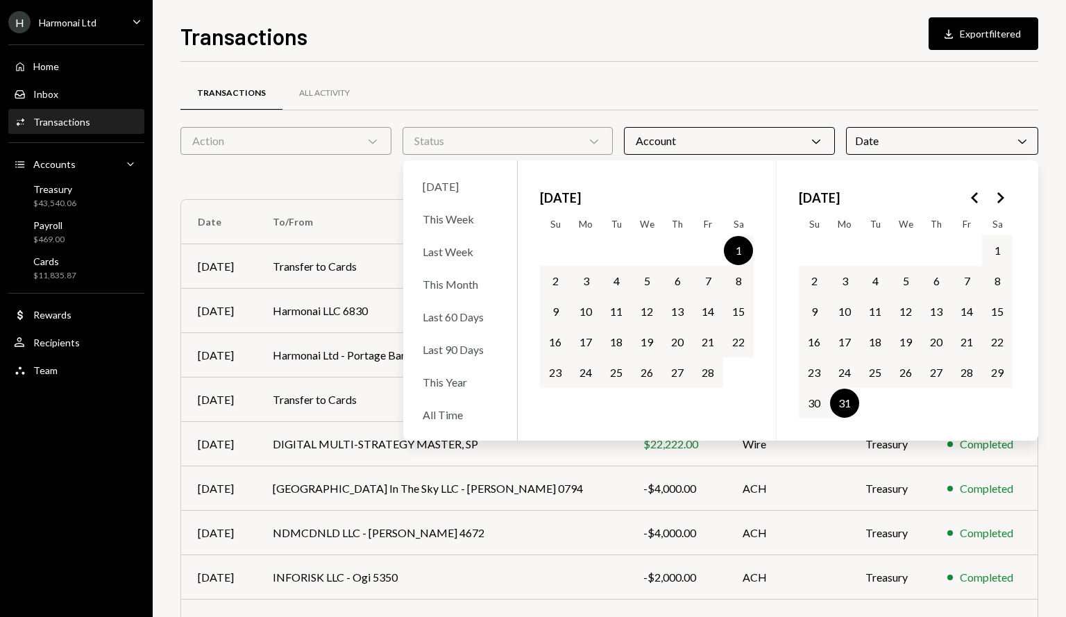
click at [705, 375] on button "28" at bounding box center [707, 372] width 29 height 29
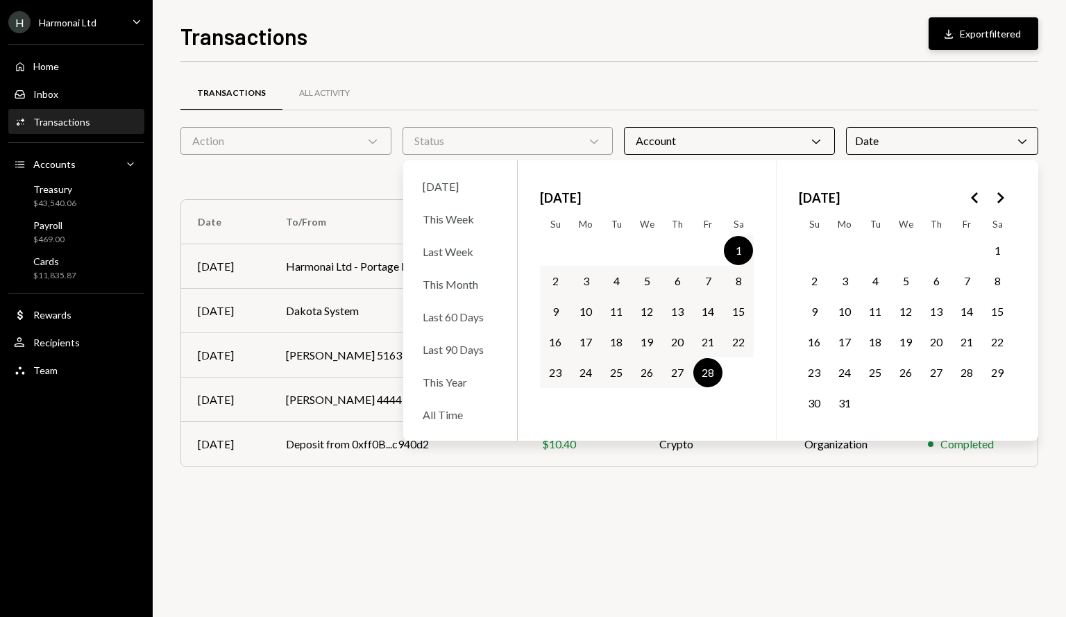
click at [966, 41] on button "Download Export filtered" at bounding box center [983, 33] width 110 height 33
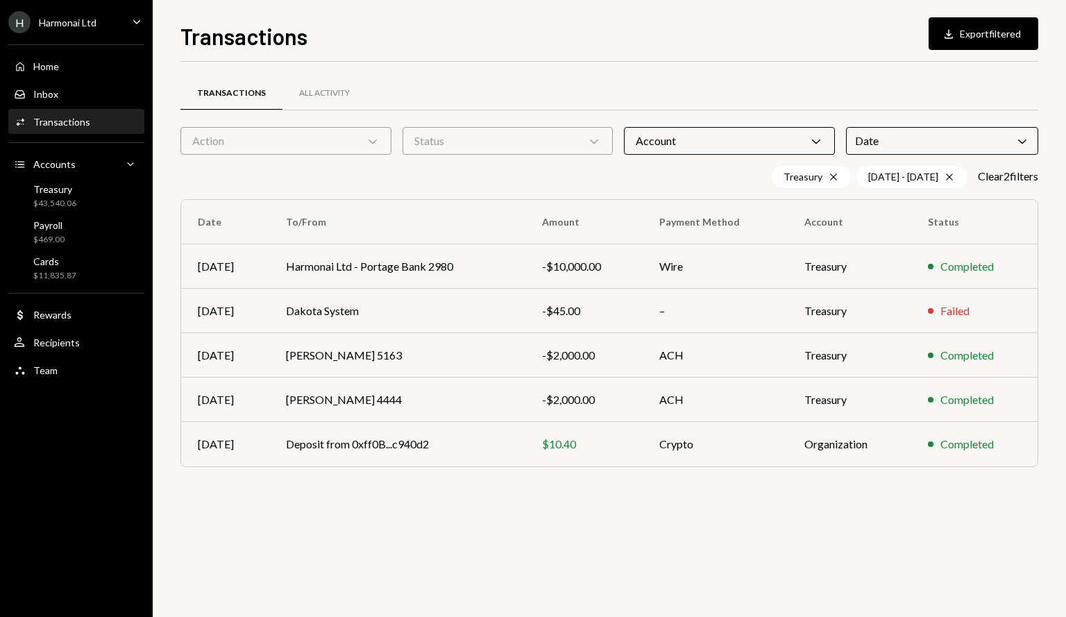
click at [1014, 135] on div "Date Chevron Down" at bounding box center [942, 141] width 192 height 28
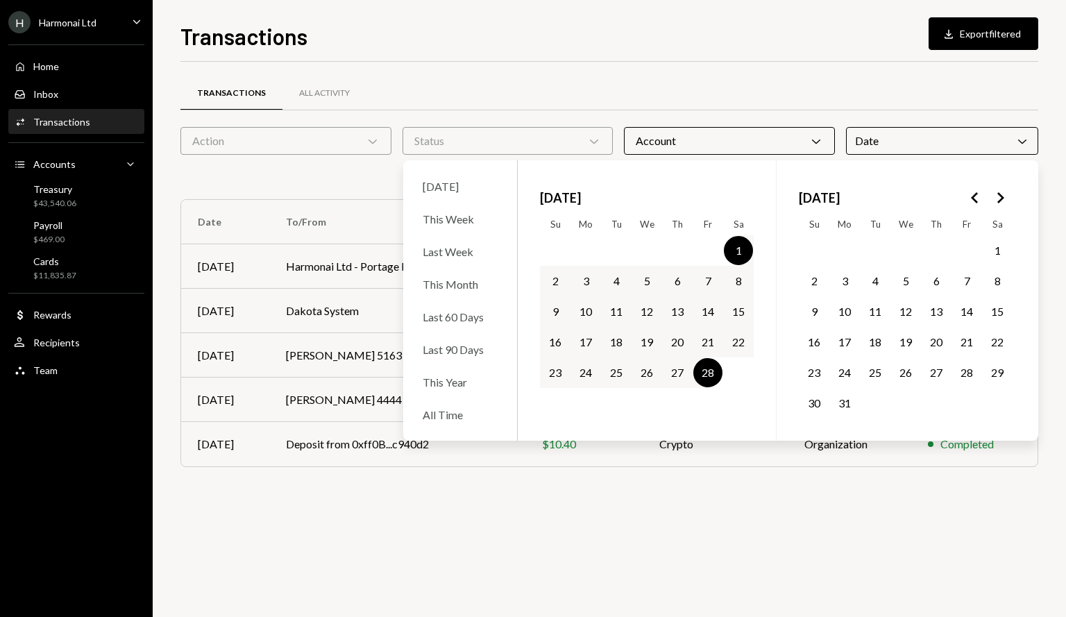
click at [973, 194] on icon "Go to the Previous Month" at bounding box center [974, 197] width 17 height 17
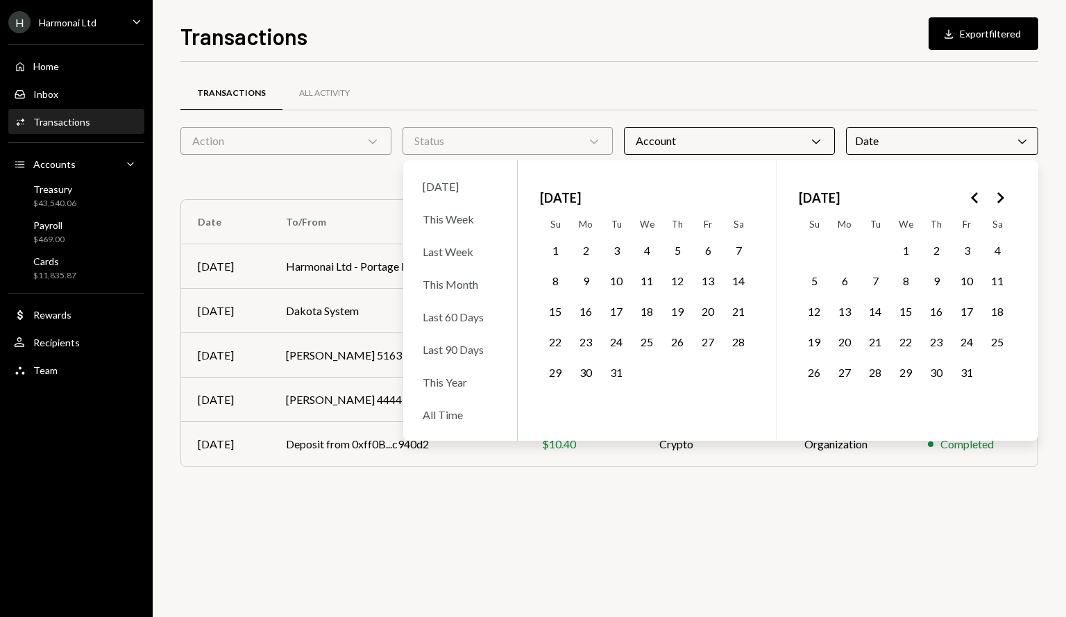
click at [907, 249] on button "1" at bounding box center [905, 250] width 29 height 29
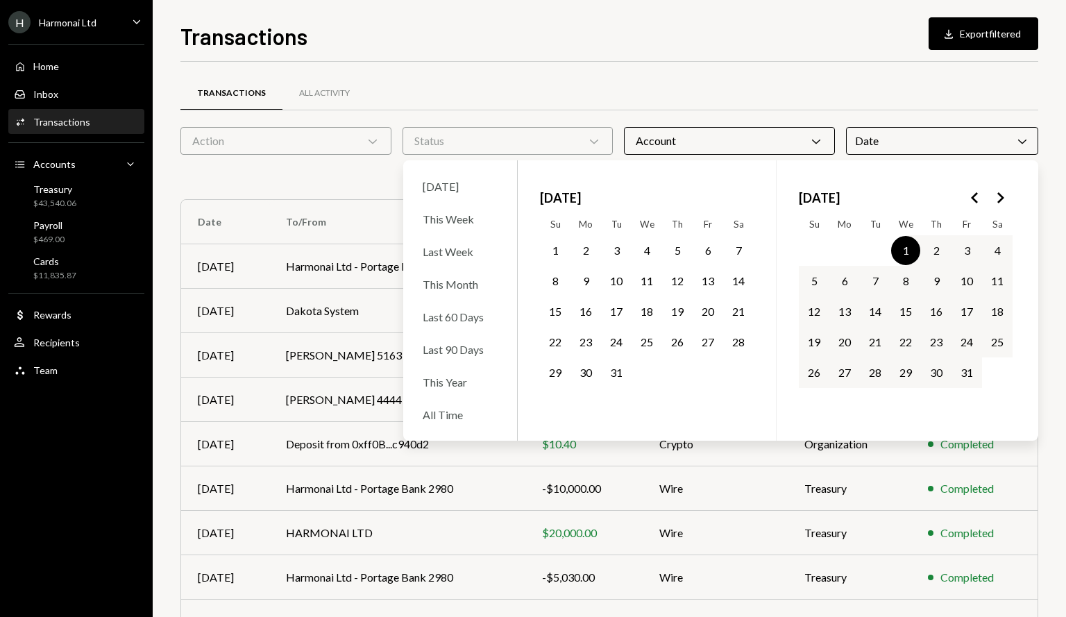
click at [967, 379] on button "31" at bounding box center [966, 372] width 29 height 29
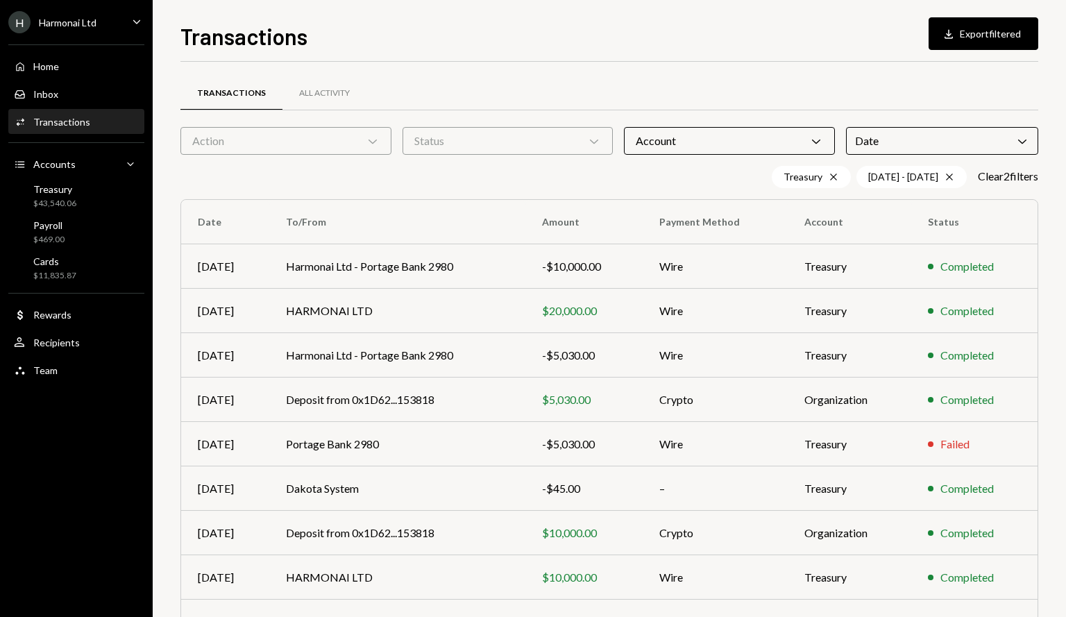
click at [816, 20] on div "Transactions Download Export filtered" at bounding box center [609, 34] width 858 height 31
click at [989, 35] on button "Download Export filtered" at bounding box center [983, 33] width 110 height 33
click at [705, 137] on div "Account Chevron Down" at bounding box center [729, 141] width 211 height 28
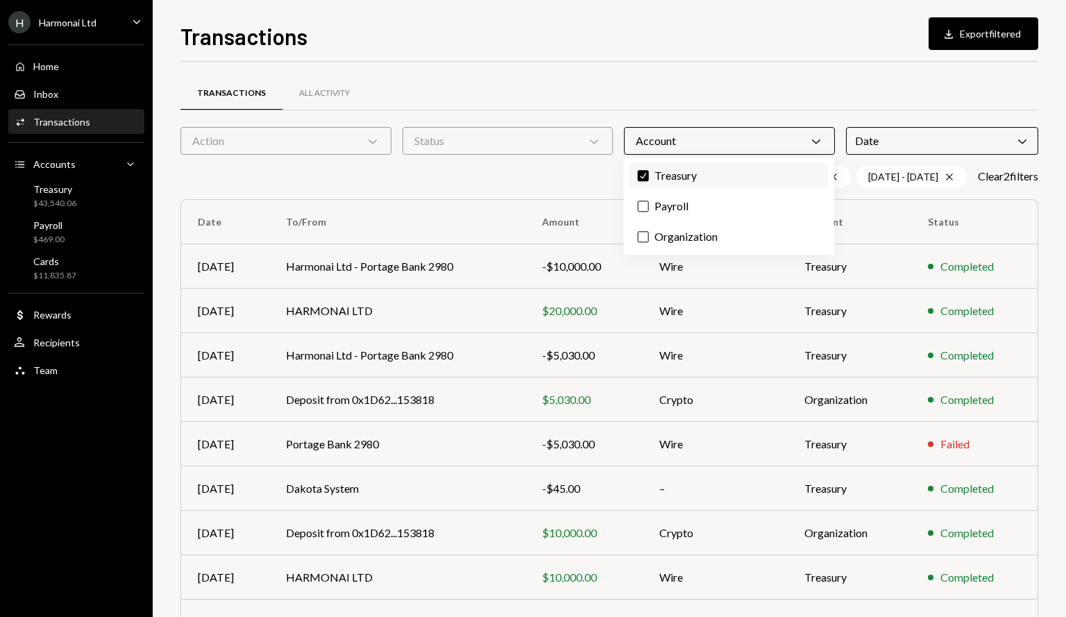
click at [672, 176] on label "Check Treasury" at bounding box center [728, 175] width 199 height 25
click at [649, 176] on button "Check" at bounding box center [643, 175] width 11 height 11
click at [696, 233] on label "Organization" at bounding box center [728, 236] width 199 height 25
click at [649, 233] on button "Organization" at bounding box center [643, 236] width 11 height 11
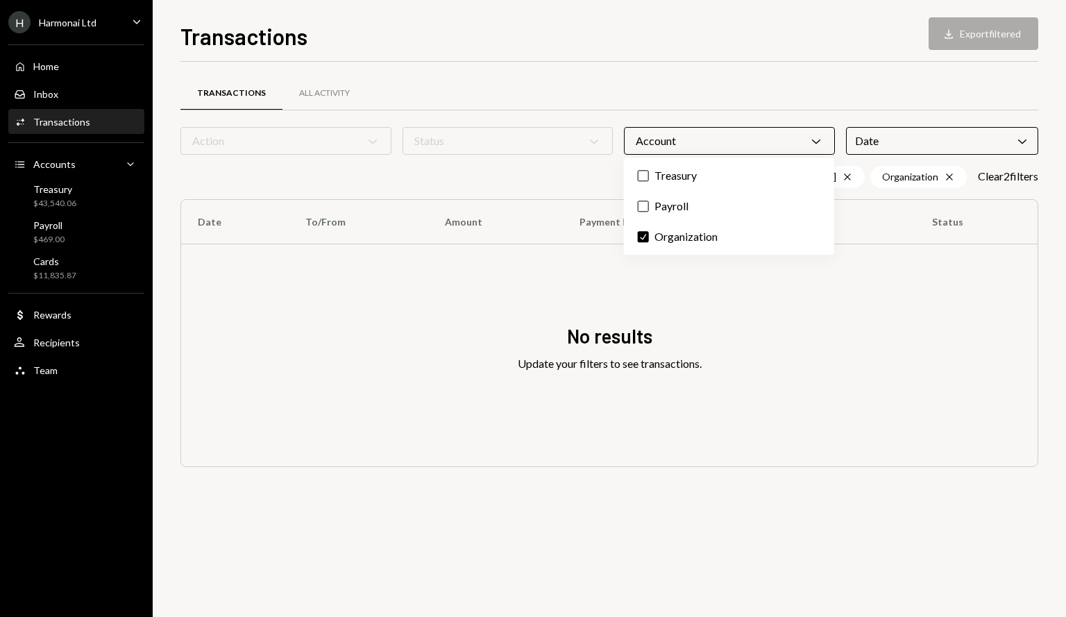
click at [908, 353] on div "No results Update your filters to see transactions." at bounding box center [609, 355] width 856 height 222
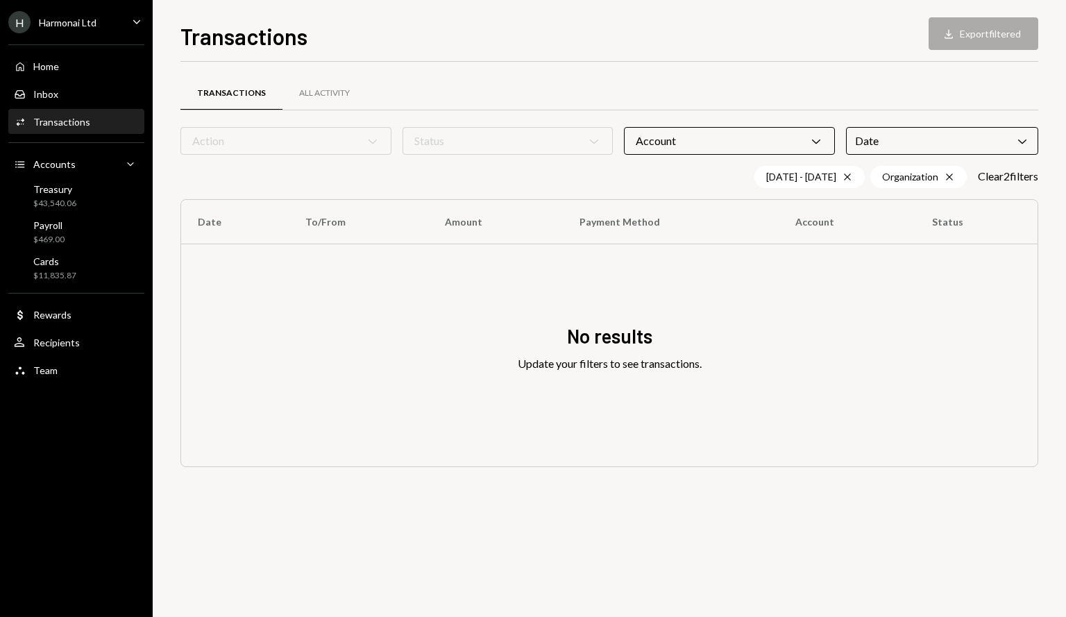
click at [1009, 139] on div "Date Chevron Down" at bounding box center [942, 141] width 192 height 28
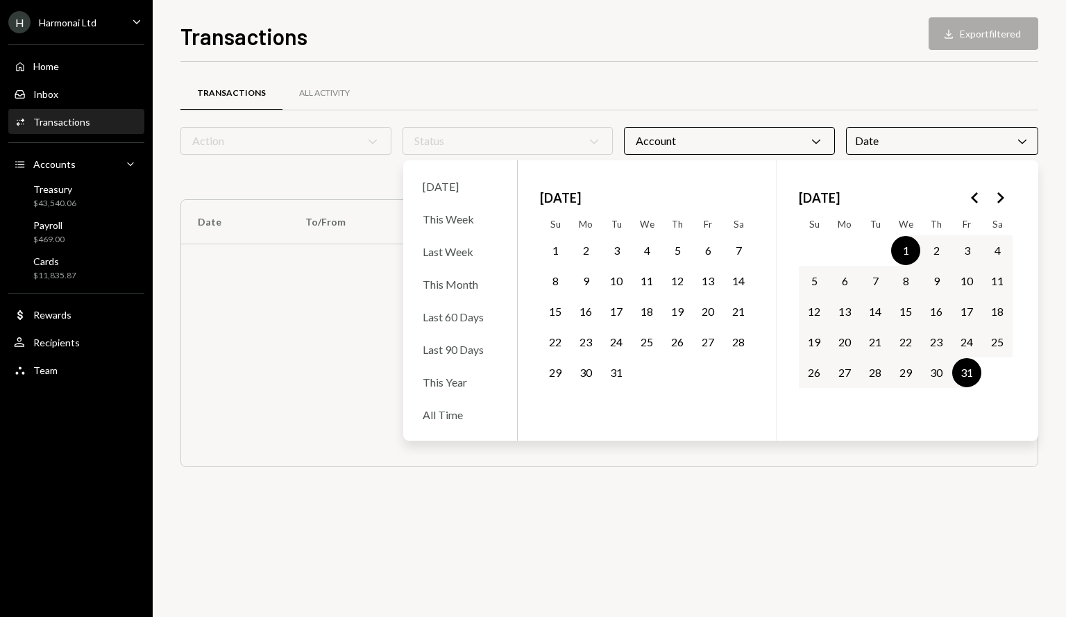
click at [998, 199] on icon "Go to the Next Month" at bounding box center [999, 197] width 17 height 17
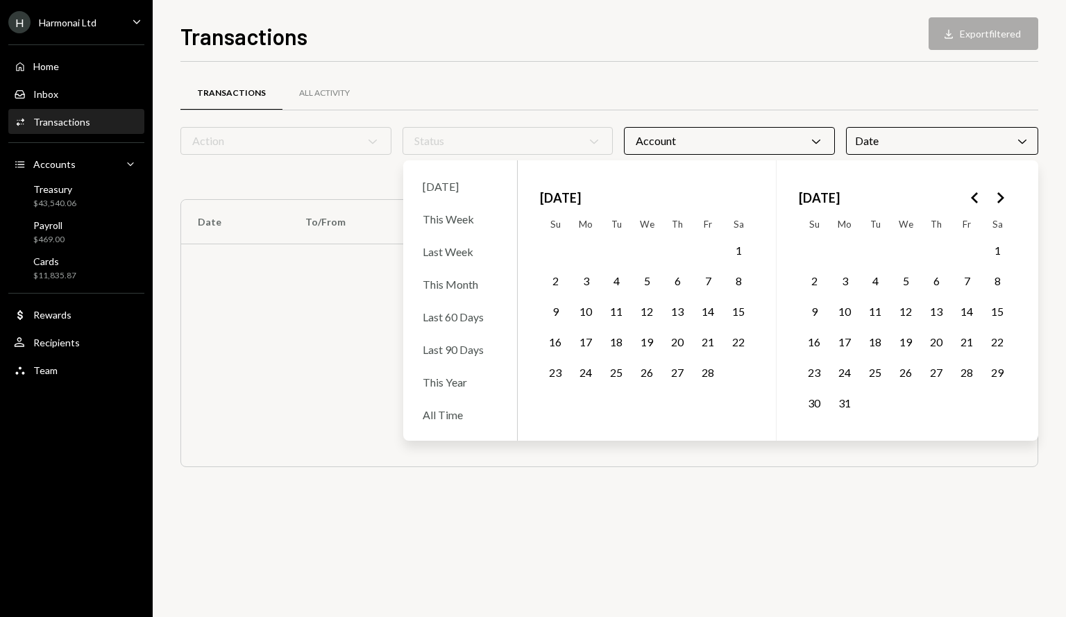
click at [740, 252] on button "1" at bounding box center [738, 250] width 29 height 29
click at [717, 373] on button "28" at bounding box center [707, 372] width 29 height 29
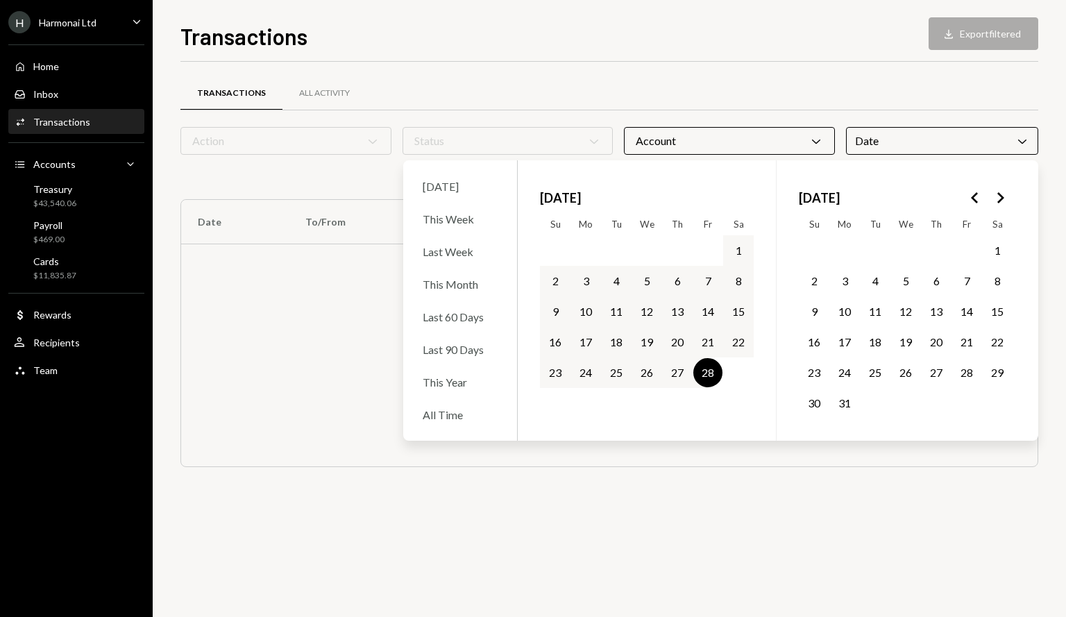
click at [1000, 189] on icon "Go to the Next Month" at bounding box center [999, 197] width 17 height 17
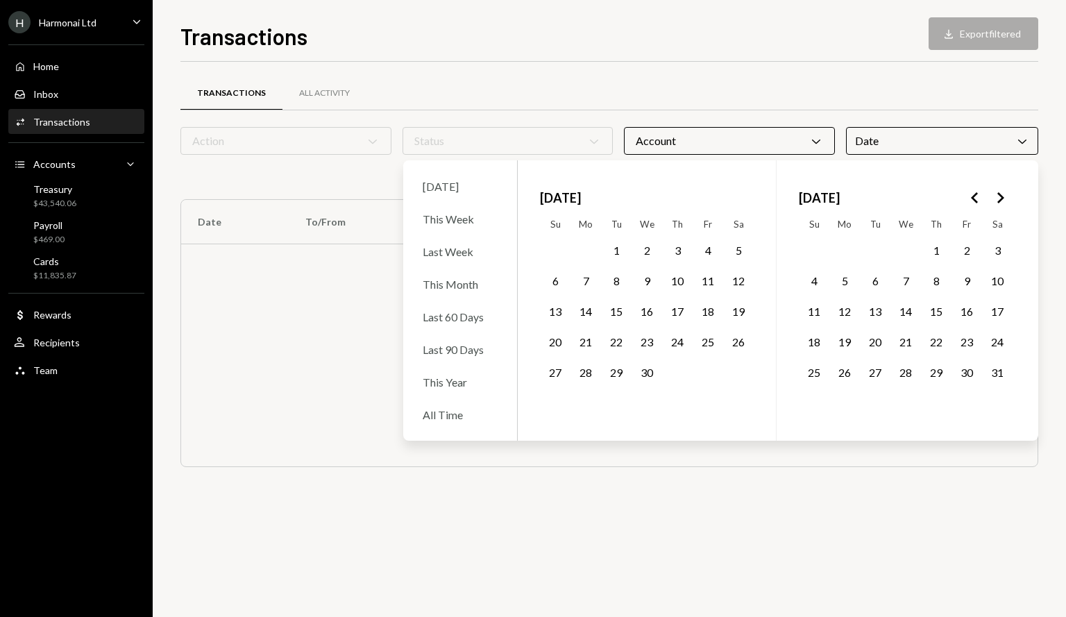
click at [626, 250] on button "1" at bounding box center [616, 250] width 29 height 29
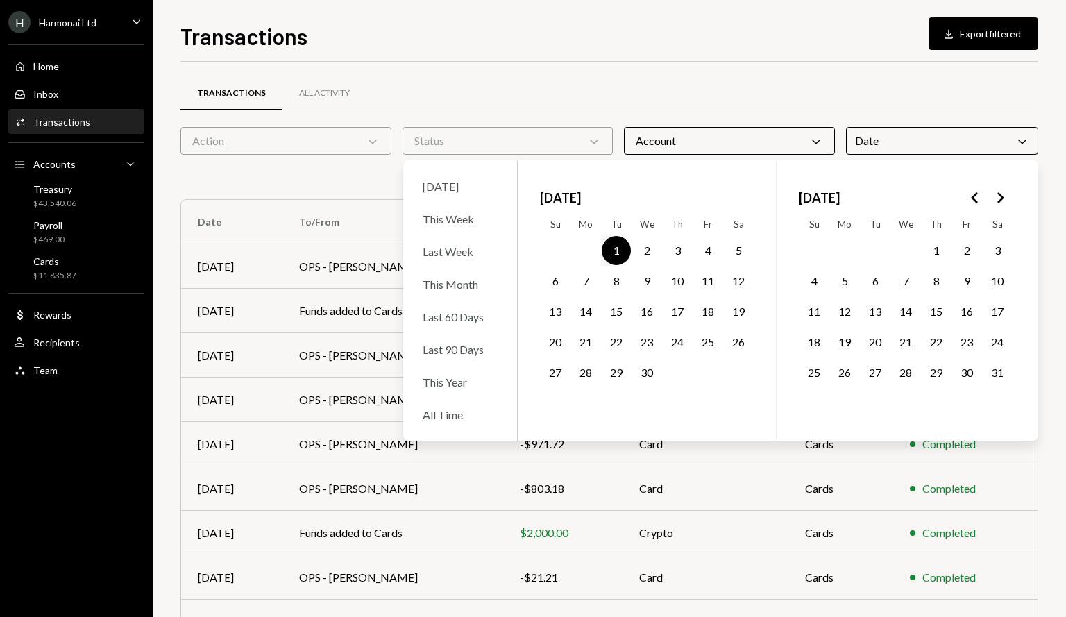
click at [635, 374] on button "30" at bounding box center [646, 372] width 29 height 29
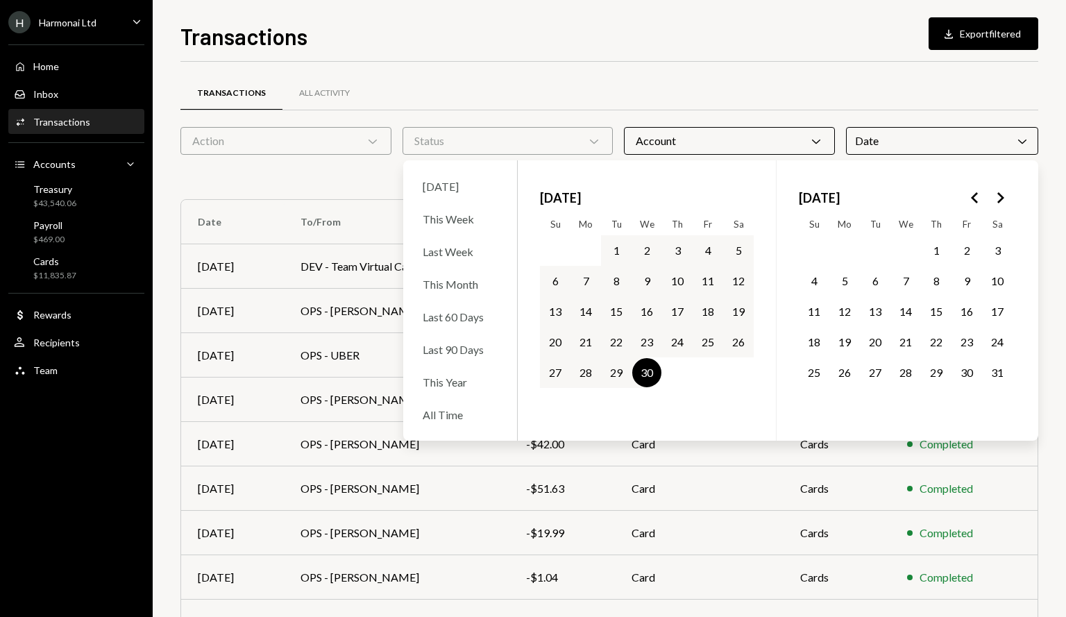
click at [974, 191] on icon "Go to the Previous Month" at bounding box center [974, 197] width 17 height 17
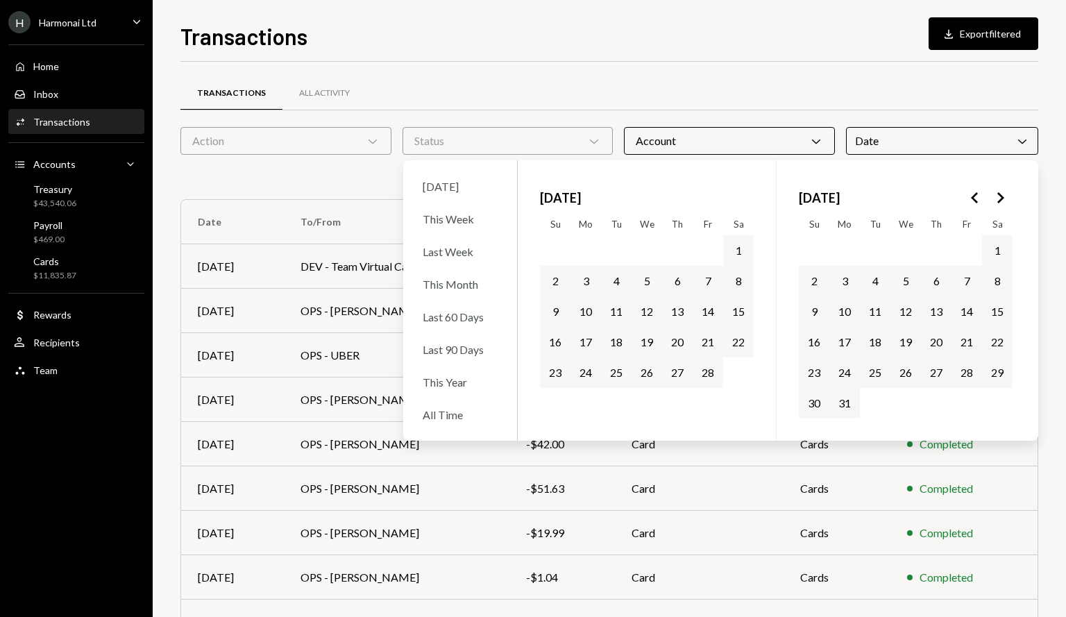
click at [733, 249] on button "1" at bounding box center [738, 250] width 29 height 29
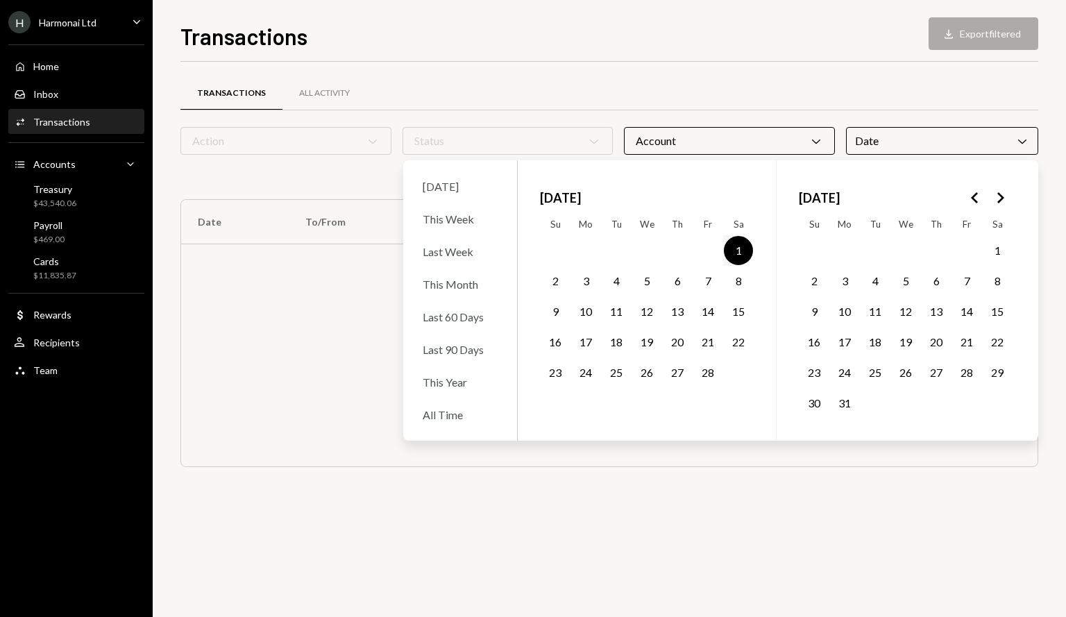
click at [707, 378] on button "28" at bounding box center [707, 372] width 29 height 29
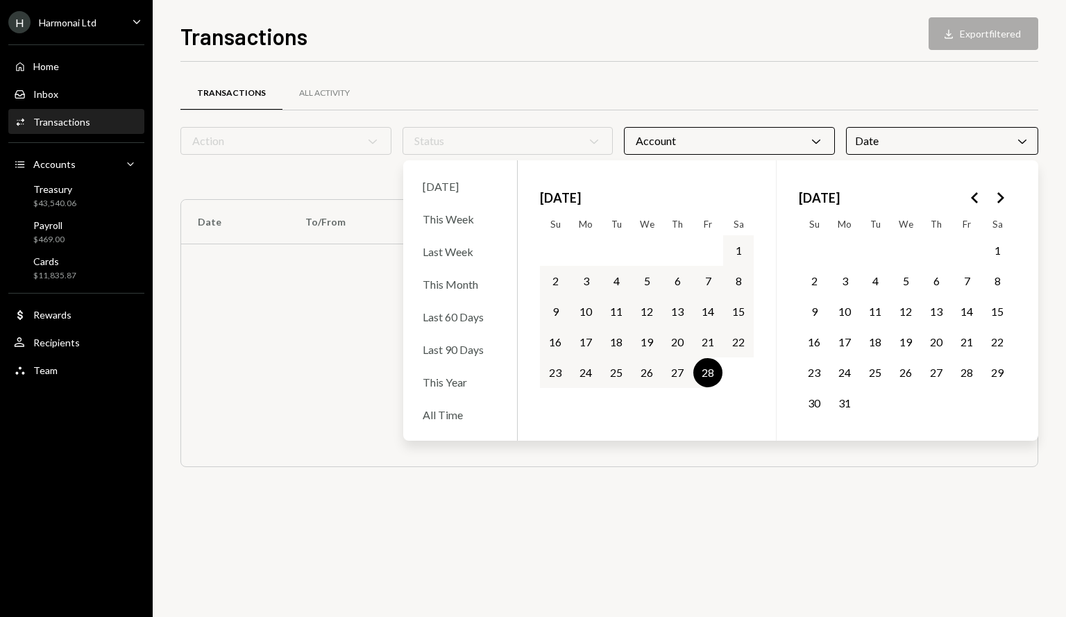
click at [741, 249] on button "1" at bounding box center [738, 250] width 29 height 29
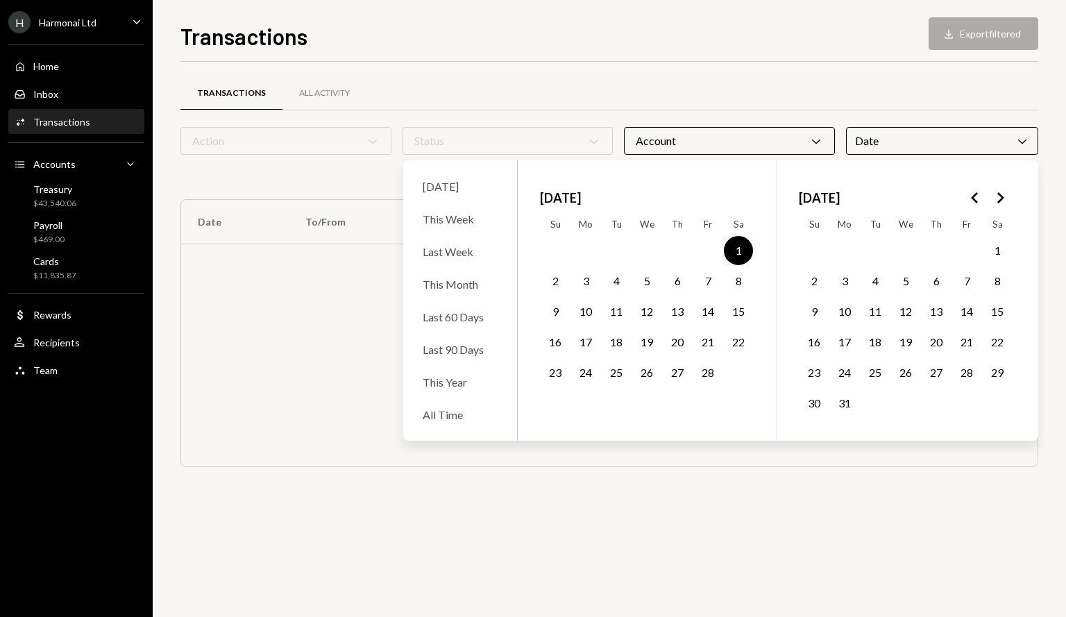
click at [991, 249] on button "1" at bounding box center [996, 250] width 29 height 29
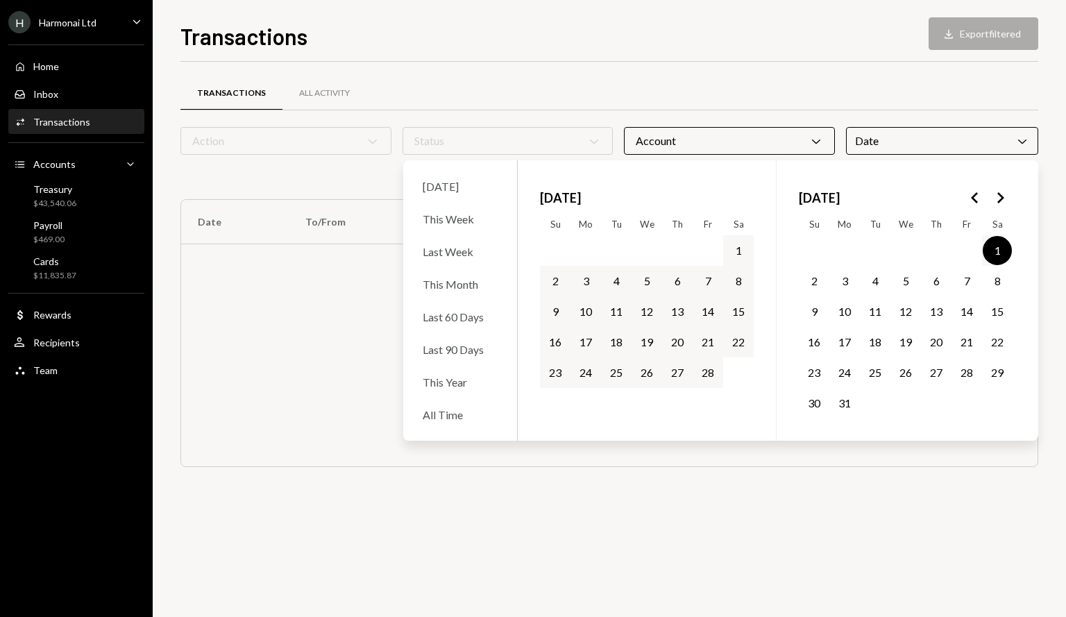
click at [848, 402] on button "31" at bounding box center [844, 403] width 29 height 29
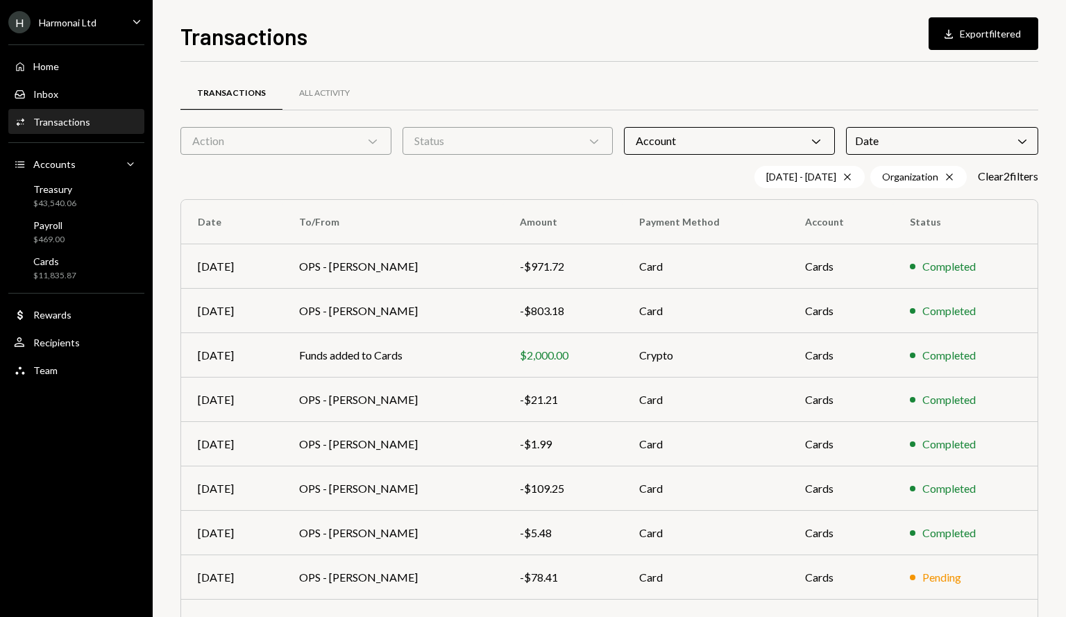
click at [753, 76] on div "Transactions All Activity" at bounding box center [609, 93] width 858 height 35
click at [856, 205] on th "Account" at bounding box center [840, 222] width 105 height 44
click at [975, 37] on button "Download Export filtered" at bounding box center [983, 33] width 110 height 33
click at [774, 146] on div "Account Chevron Down" at bounding box center [729, 141] width 211 height 28
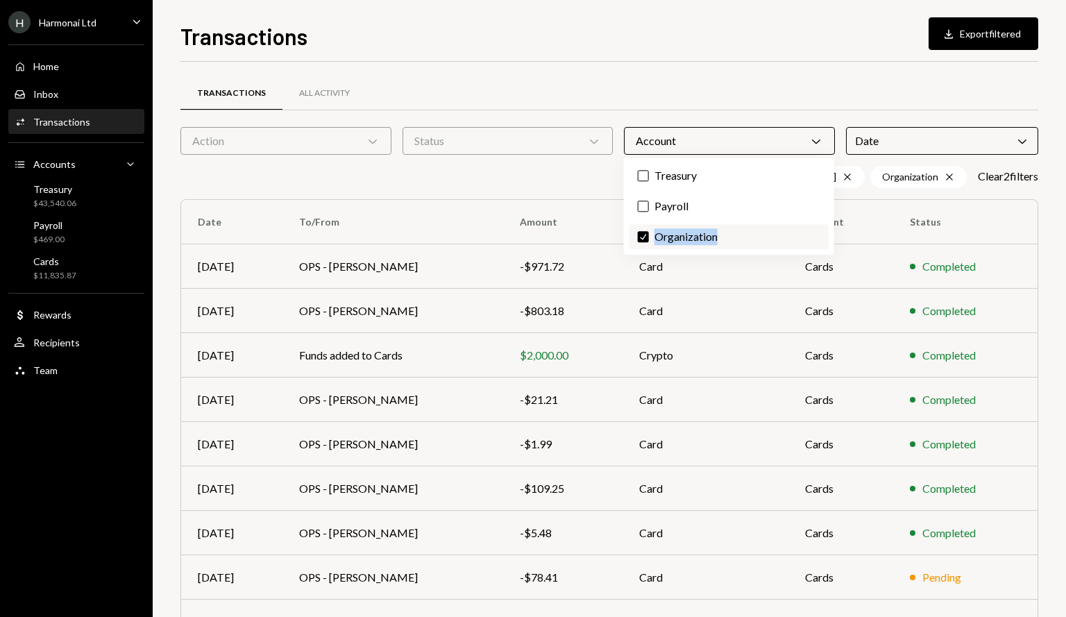
drag, startPoint x: 730, startPoint y: 235, endPoint x: 744, endPoint y: 244, distance: 16.2
click at [744, 244] on label "Check Organization" at bounding box center [728, 236] width 199 height 25
copy label "Organization"
click at [974, 138] on div "Date Chevron Down" at bounding box center [942, 141] width 192 height 28
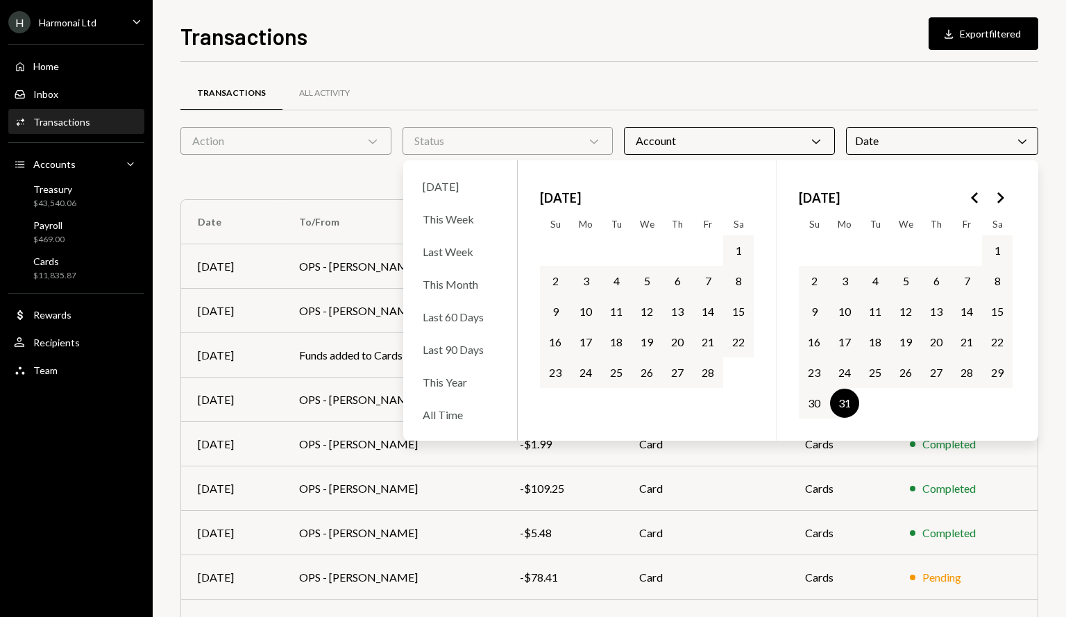
click at [1004, 194] on icon "Go to the Next Month" at bounding box center [999, 197] width 17 height 17
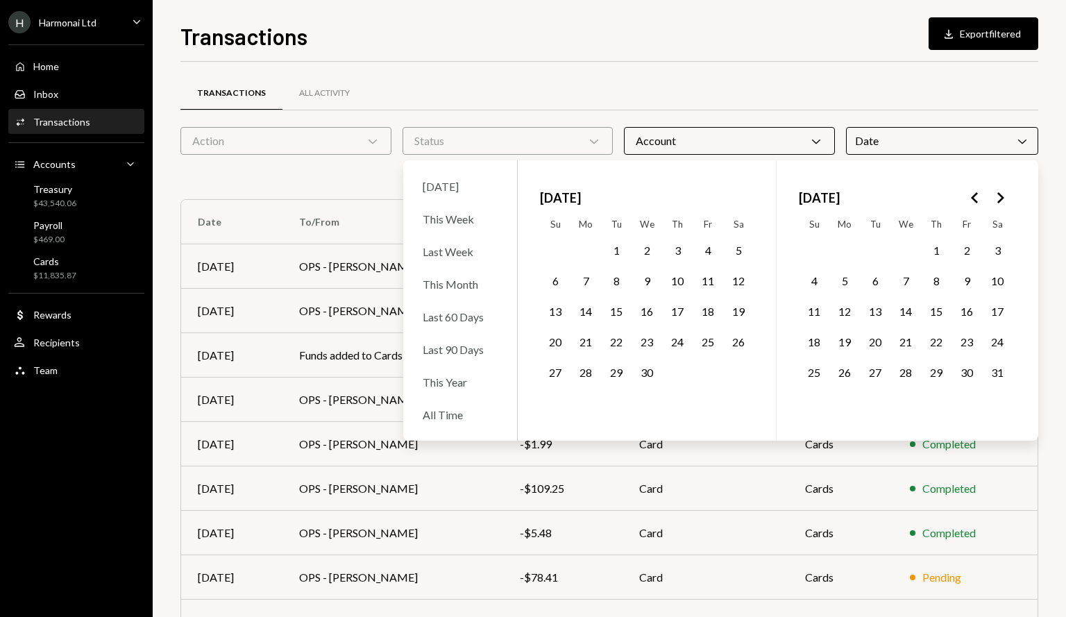
click at [998, 197] on icon "Go to the Next Month" at bounding box center [999, 197] width 17 height 17
click at [964, 205] on button "Go to the Previous Month" at bounding box center [974, 197] width 25 height 25
click at [615, 249] on button "1" at bounding box center [616, 250] width 29 height 29
click at [642, 377] on button "30" at bounding box center [646, 372] width 29 height 29
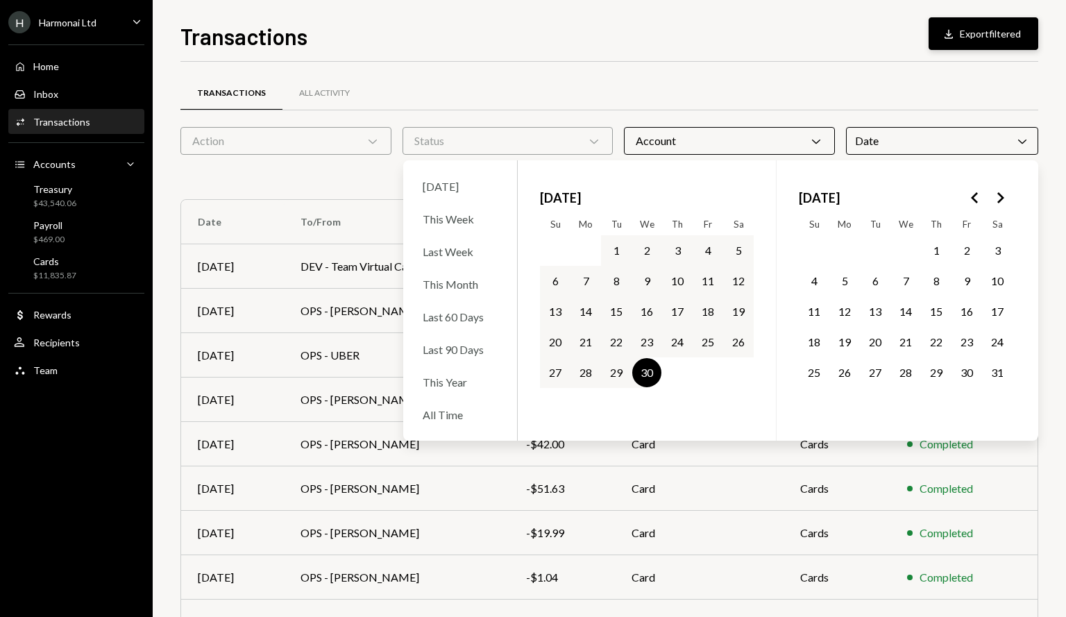
click at [989, 37] on button "Download Export filtered" at bounding box center [983, 33] width 110 height 33
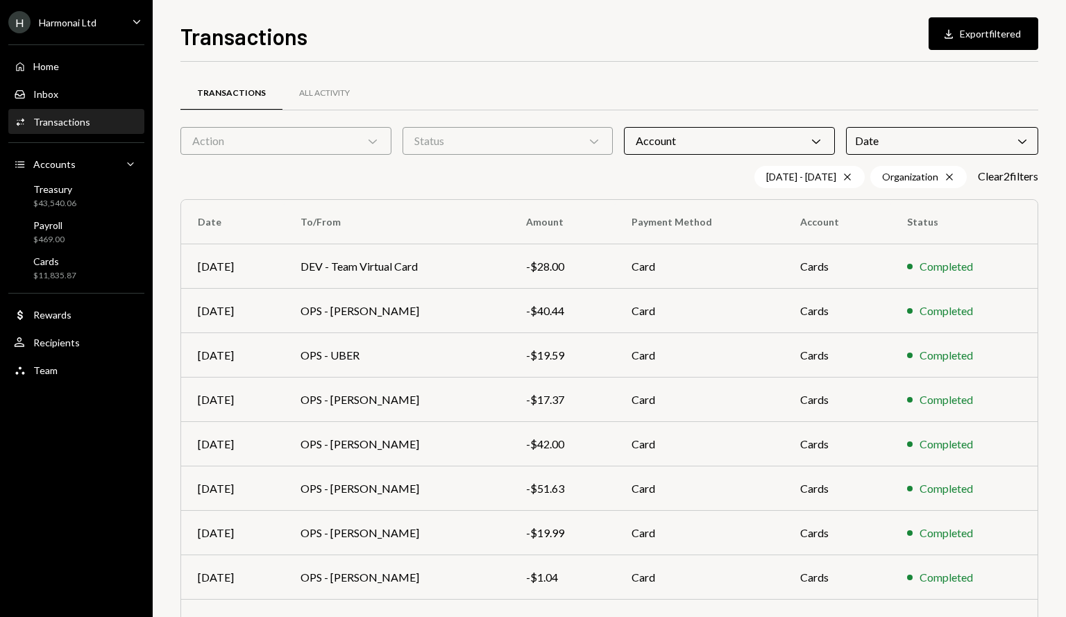
click at [914, 139] on div "Date Chevron Down" at bounding box center [942, 141] width 192 height 28
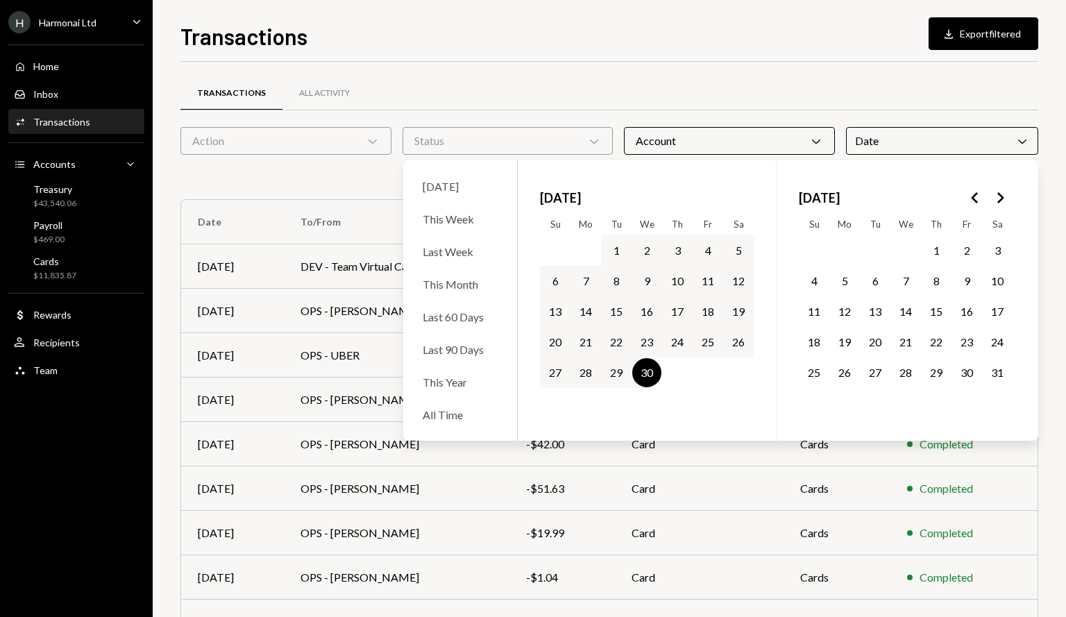
click at [935, 251] on button "1" at bounding box center [935, 250] width 29 height 29
click at [1003, 370] on button "31" at bounding box center [996, 372] width 29 height 29
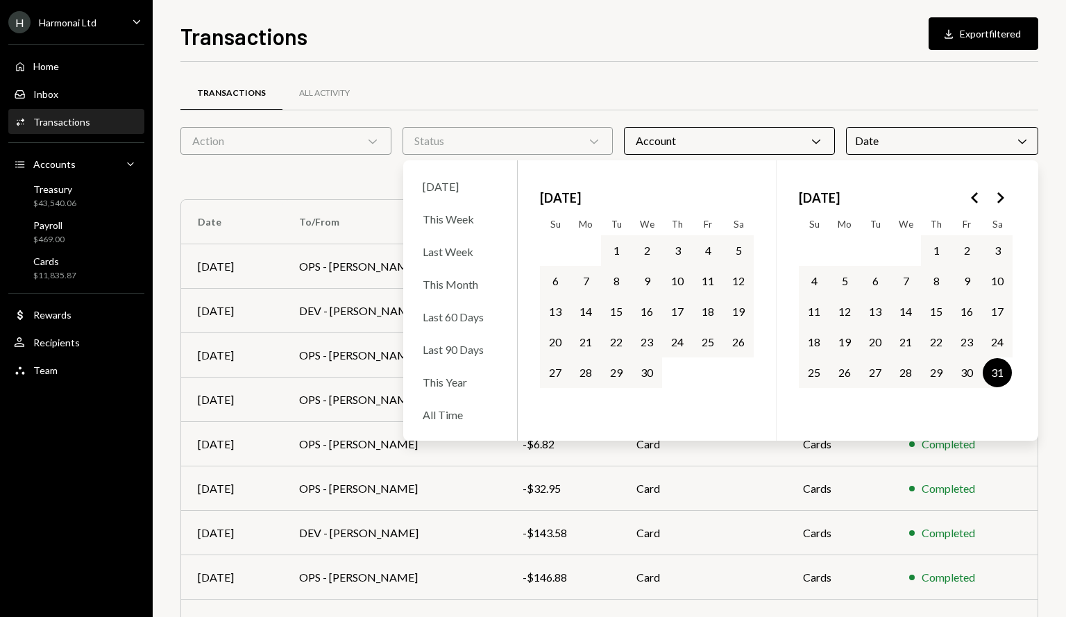
click at [937, 247] on button "1" at bounding box center [935, 250] width 29 height 29
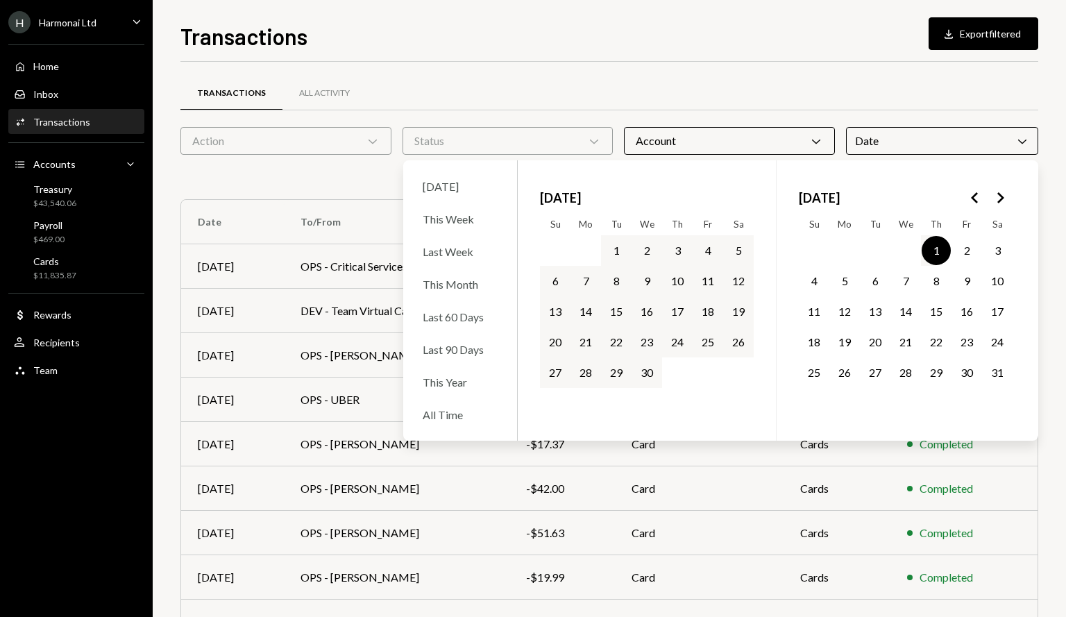
click at [998, 375] on button "31" at bounding box center [996, 372] width 29 height 29
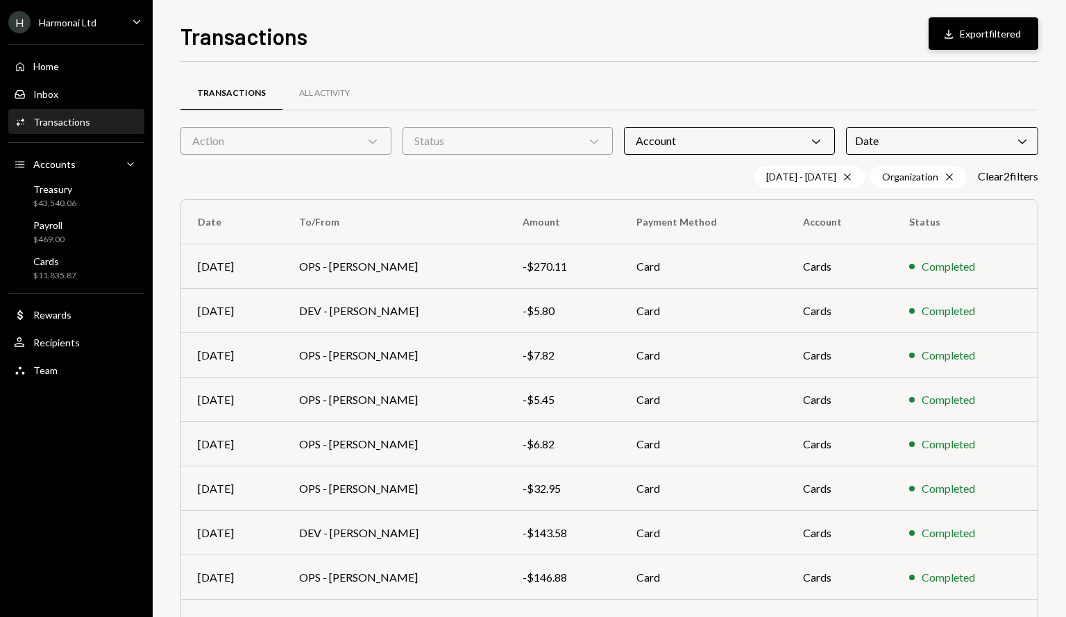
click at [998, 22] on button "Download Export filtered" at bounding box center [983, 33] width 110 height 33
click at [950, 138] on div "Date Chevron Down" at bounding box center [942, 141] width 192 height 28
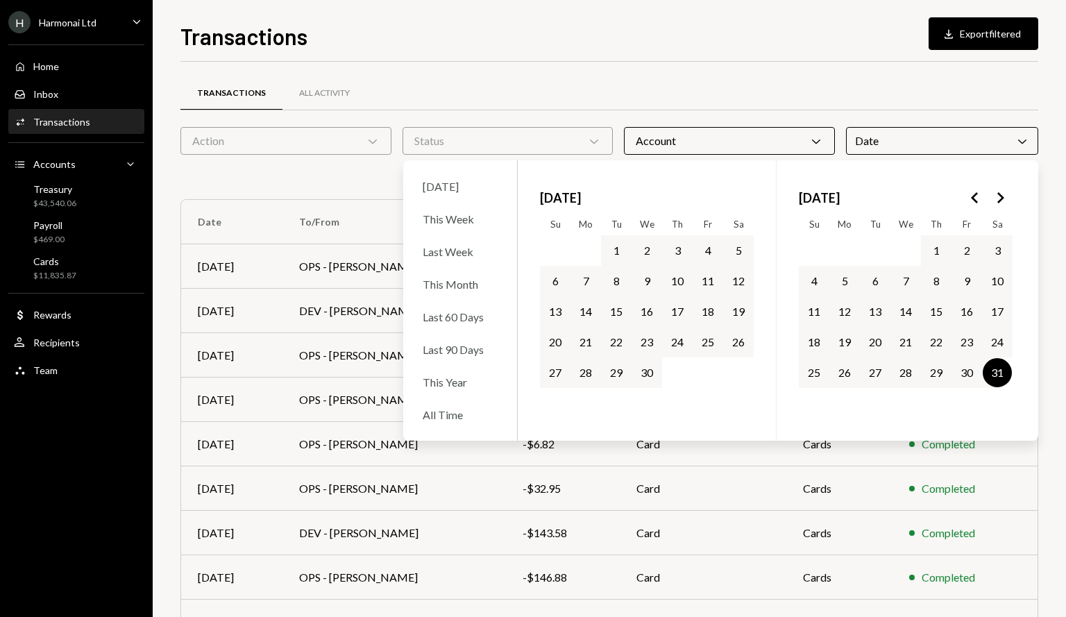
click at [1004, 187] on button "Go to the Next Month" at bounding box center [999, 197] width 25 height 25
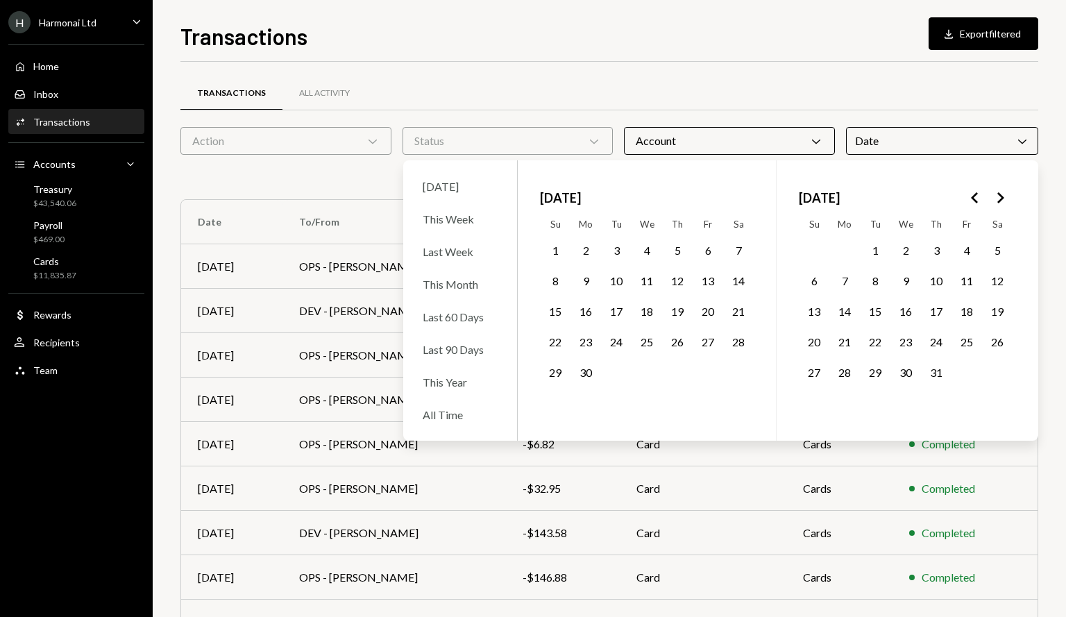
click at [553, 248] on button "1" at bounding box center [554, 250] width 29 height 29
click at [590, 377] on button "30" at bounding box center [585, 372] width 29 height 29
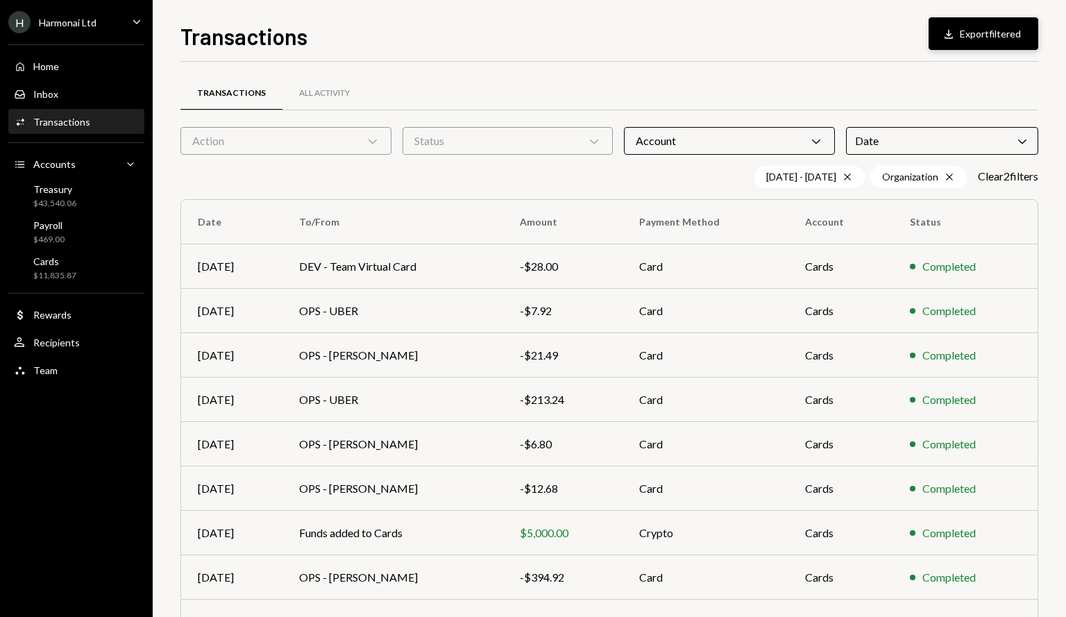
click at [984, 35] on button "Download Export filtered" at bounding box center [983, 33] width 110 height 33
click at [945, 141] on div "Date Chevron Down" at bounding box center [942, 141] width 192 height 28
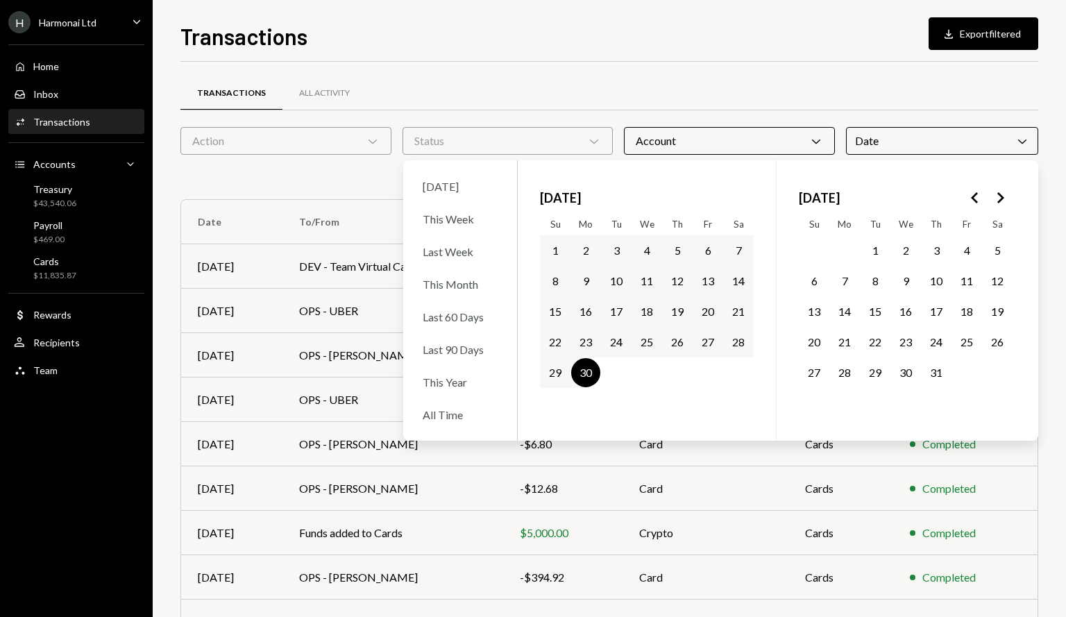
click at [864, 257] on button "1" at bounding box center [874, 250] width 29 height 29
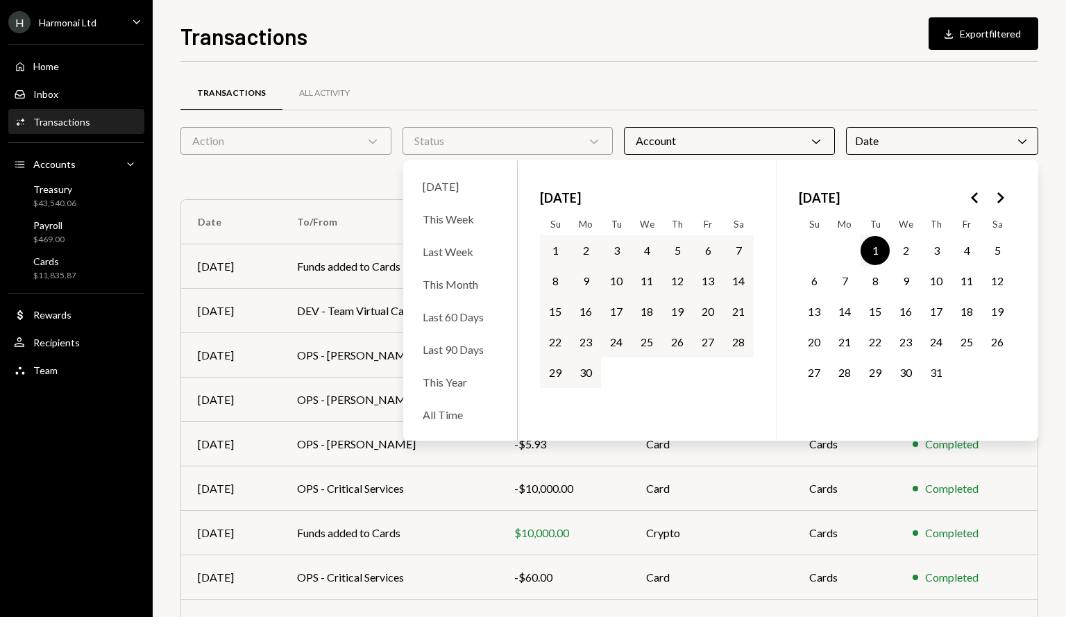
click at [938, 367] on button "31" at bounding box center [935, 372] width 29 height 29
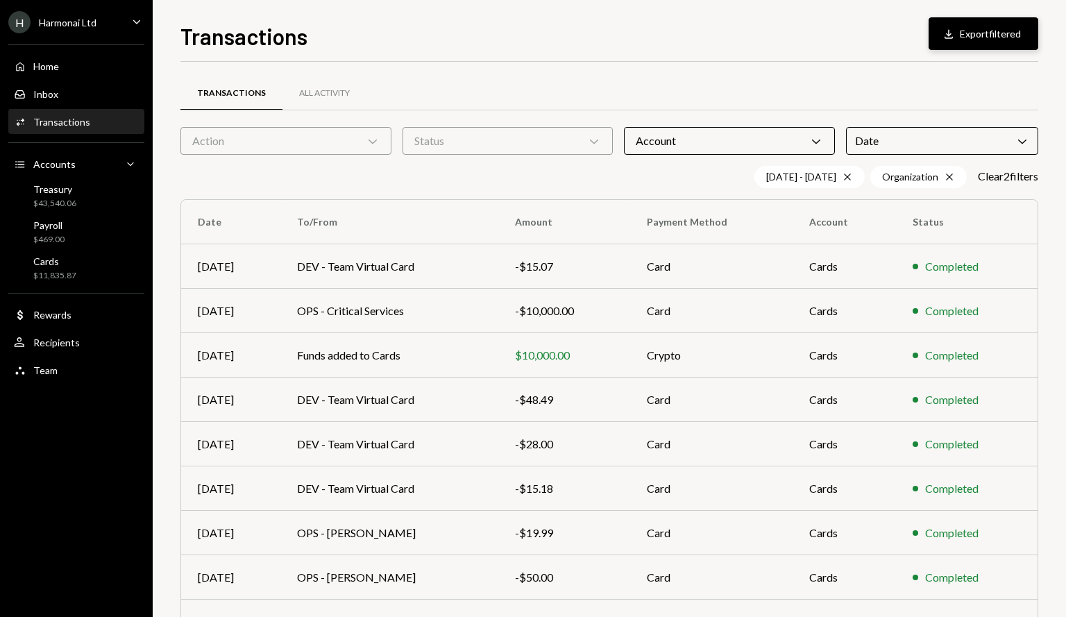
click at [980, 35] on button "Download Export filtered" at bounding box center [983, 33] width 110 height 33
click at [1021, 140] on icon "Chevron Down" at bounding box center [1022, 141] width 14 height 14
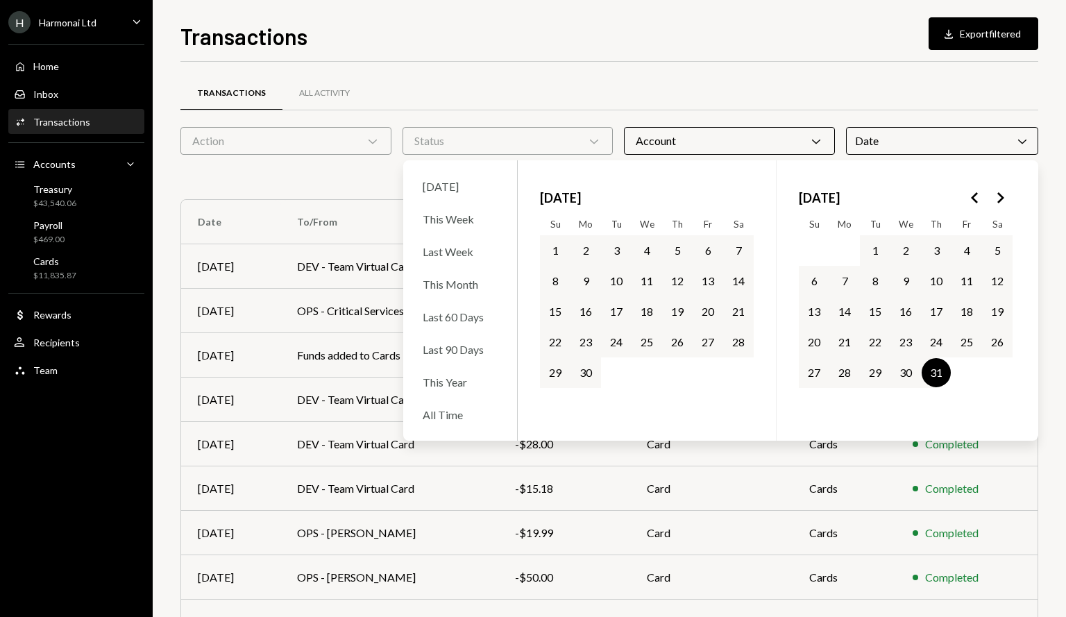
click at [990, 199] on button "Go to the Next Month" at bounding box center [999, 197] width 25 height 25
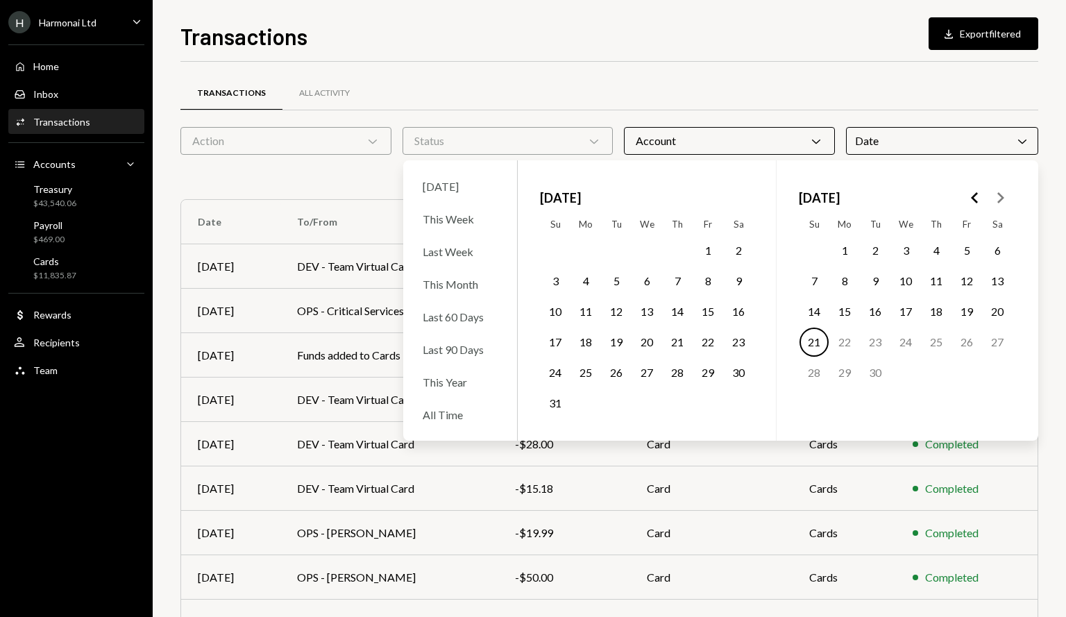
click at [709, 253] on button "1" at bounding box center [707, 250] width 29 height 29
click at [551, 409] on button "31" at bounding box center [554, 403] width 29 height 29
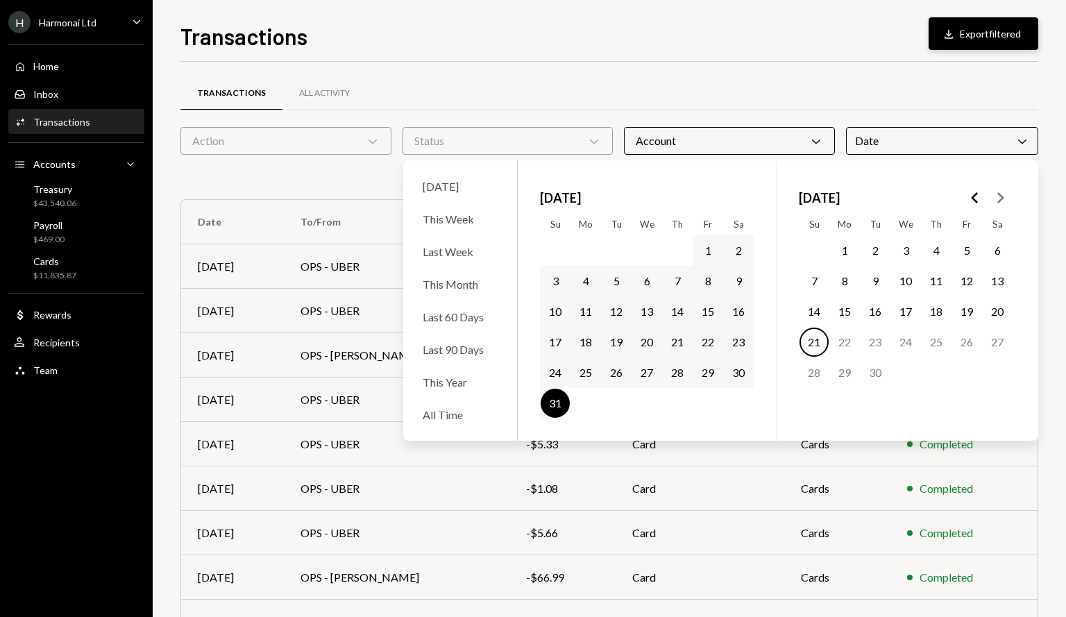
click at [982, 23] on button "Download Export filtered" at bounding box center [983, 33] width 110 height 33
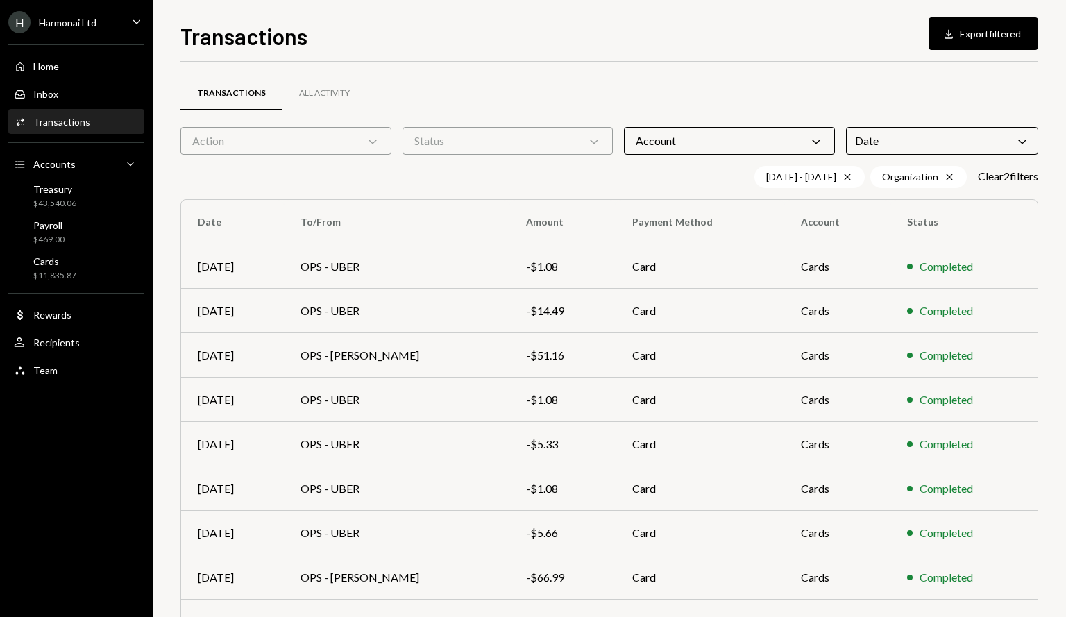
click at [1000, 139] on div "Date Chevron Down" at bounding box center [942, 141] width 192 height 28
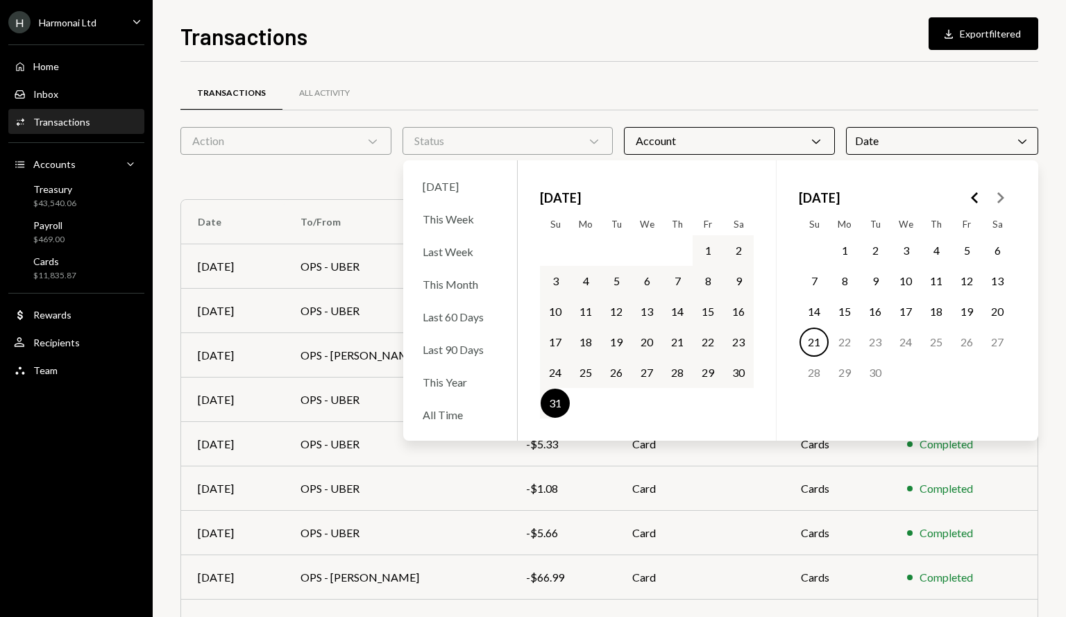
click at [710, 253] on button "1" at bounding box center [707, 250] width 29 height 29
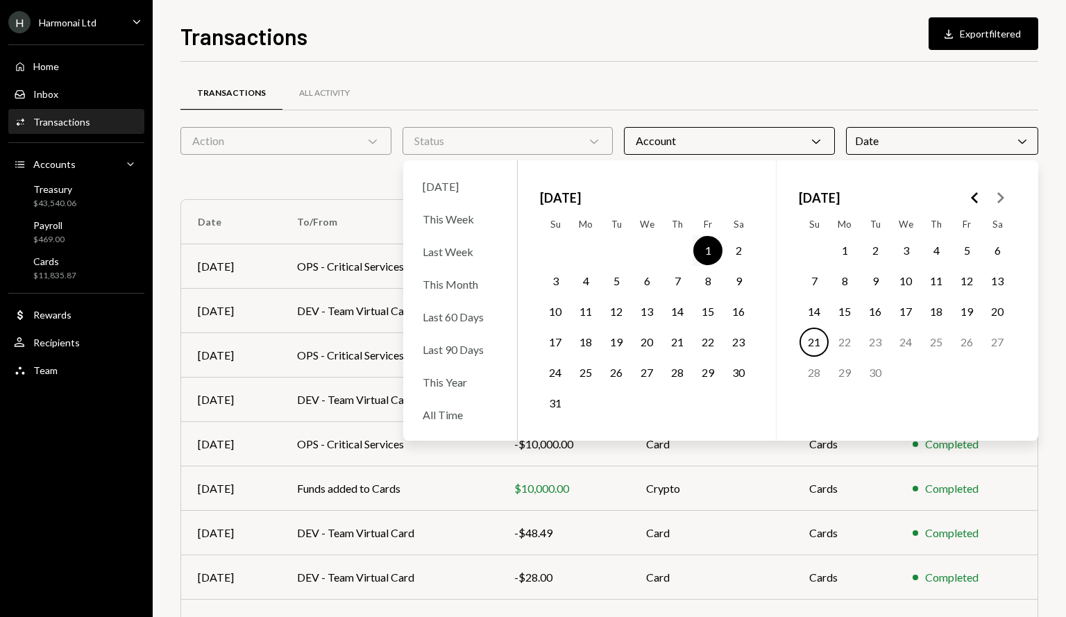
click at [561, 398] on button "31" at bounding box center [554, 403] width 29 height 29
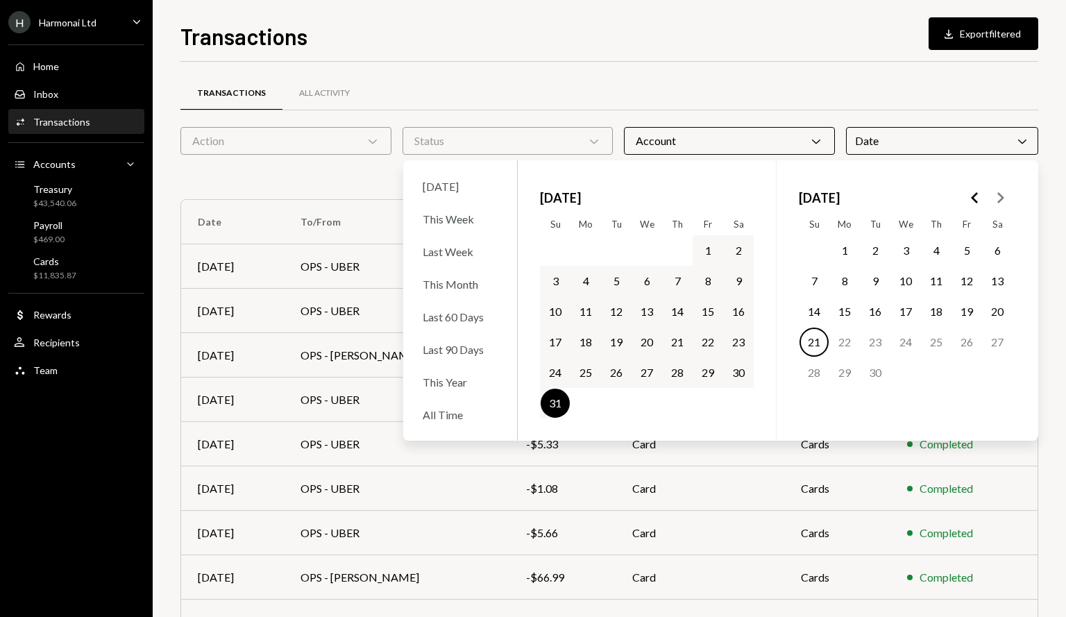
click at [1065, 232] on div "Transactions Download Export filtered Transactions All Activity Action Chevron …" at bounding box center [609, 308] width 913 height 617
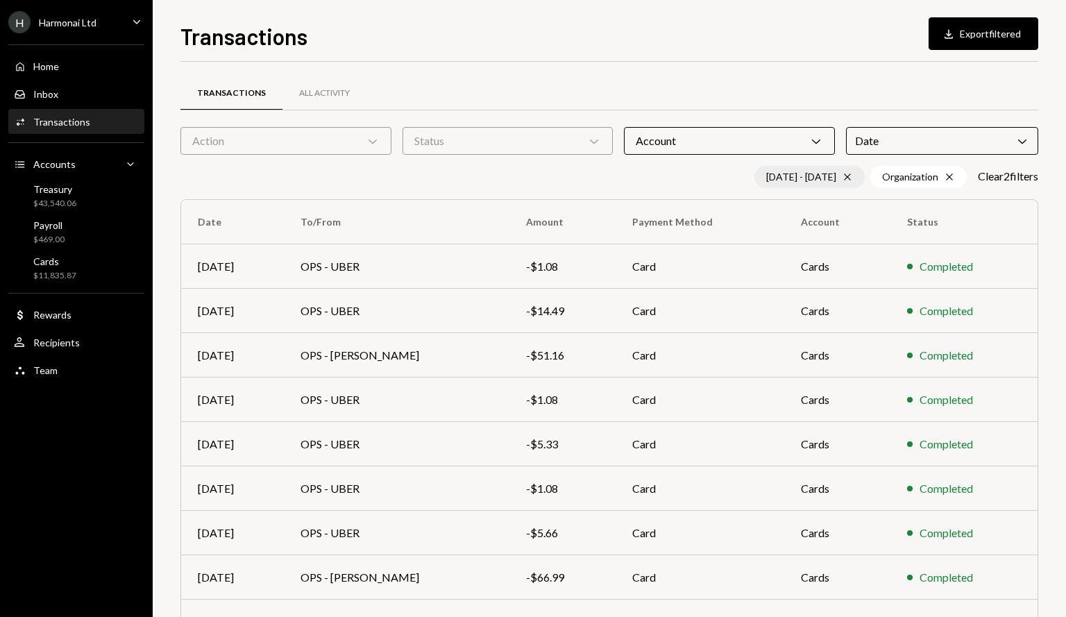
click at [844, 178] on icon at bounding box center [847, 177] width 6 height 6
